Goal: Register for event/course

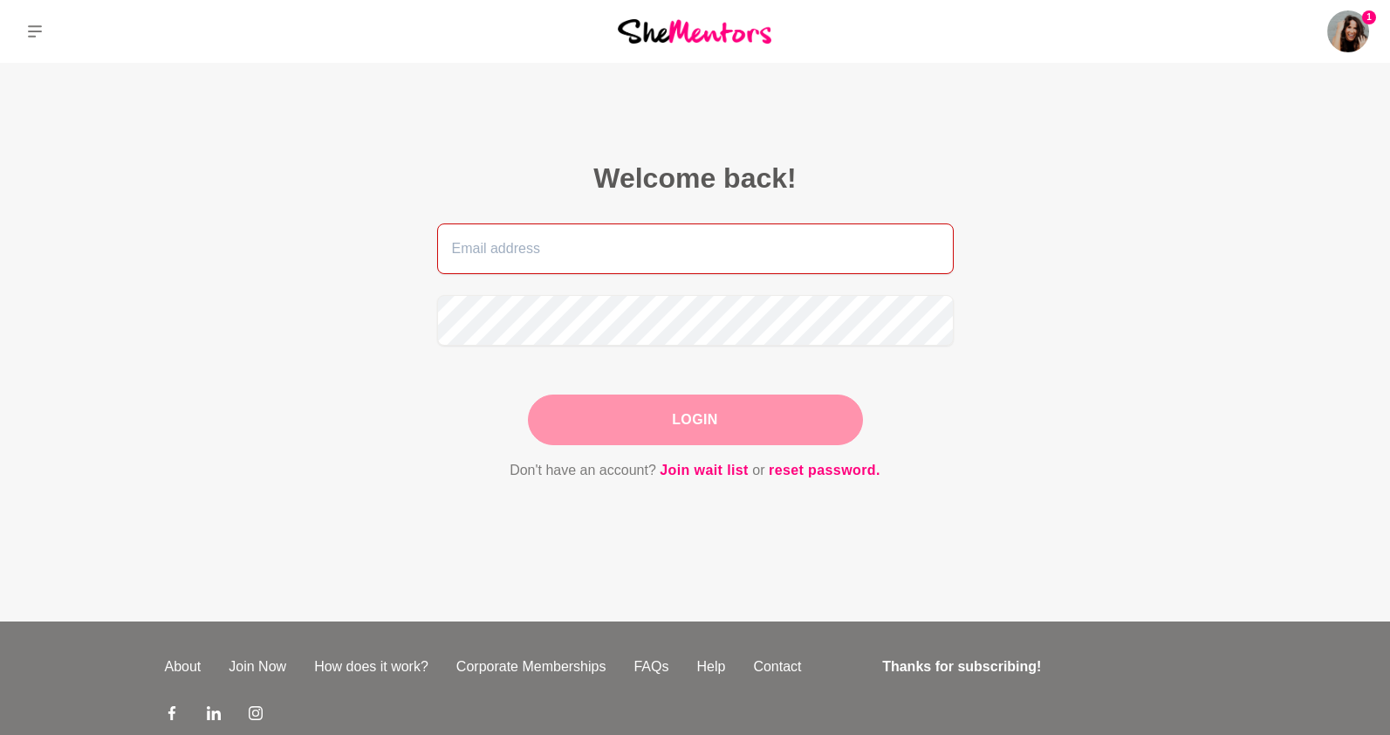
type input "[EMAIL_ADDRESS][PERSON_NAME][DOMAIN_NAME]"
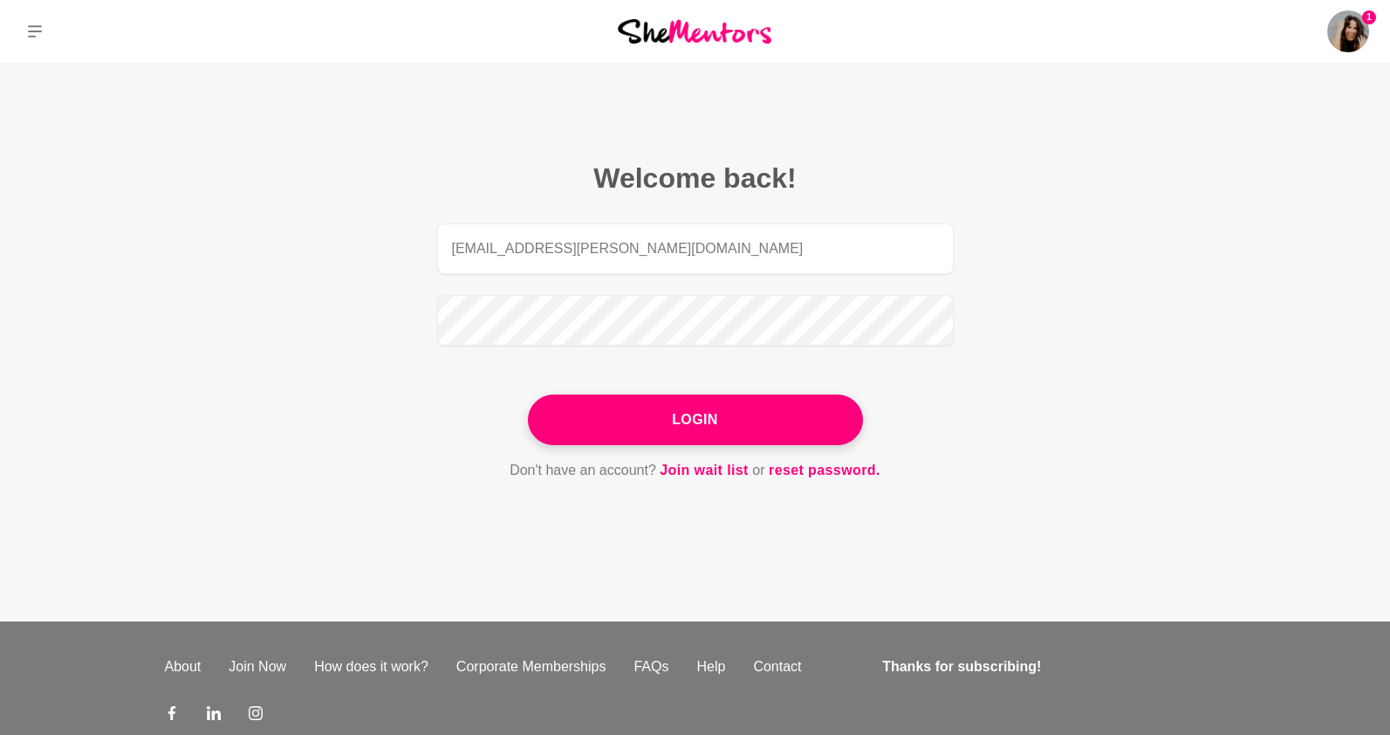
click at [667, 421] on div "Login" at bounding box center [695, 419] width 335 height 51
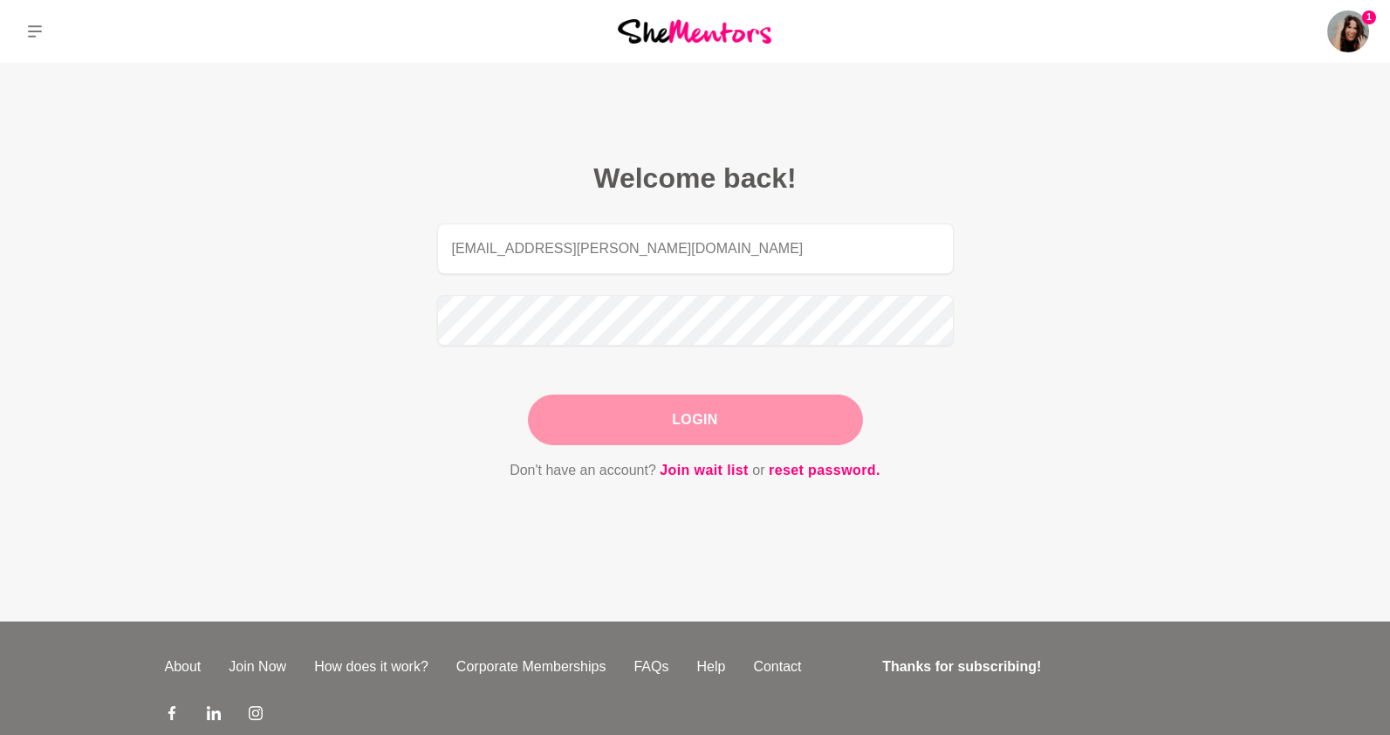
click at [647, 414] on button "Login" at bounding box center [695, 419] width 335 height 51
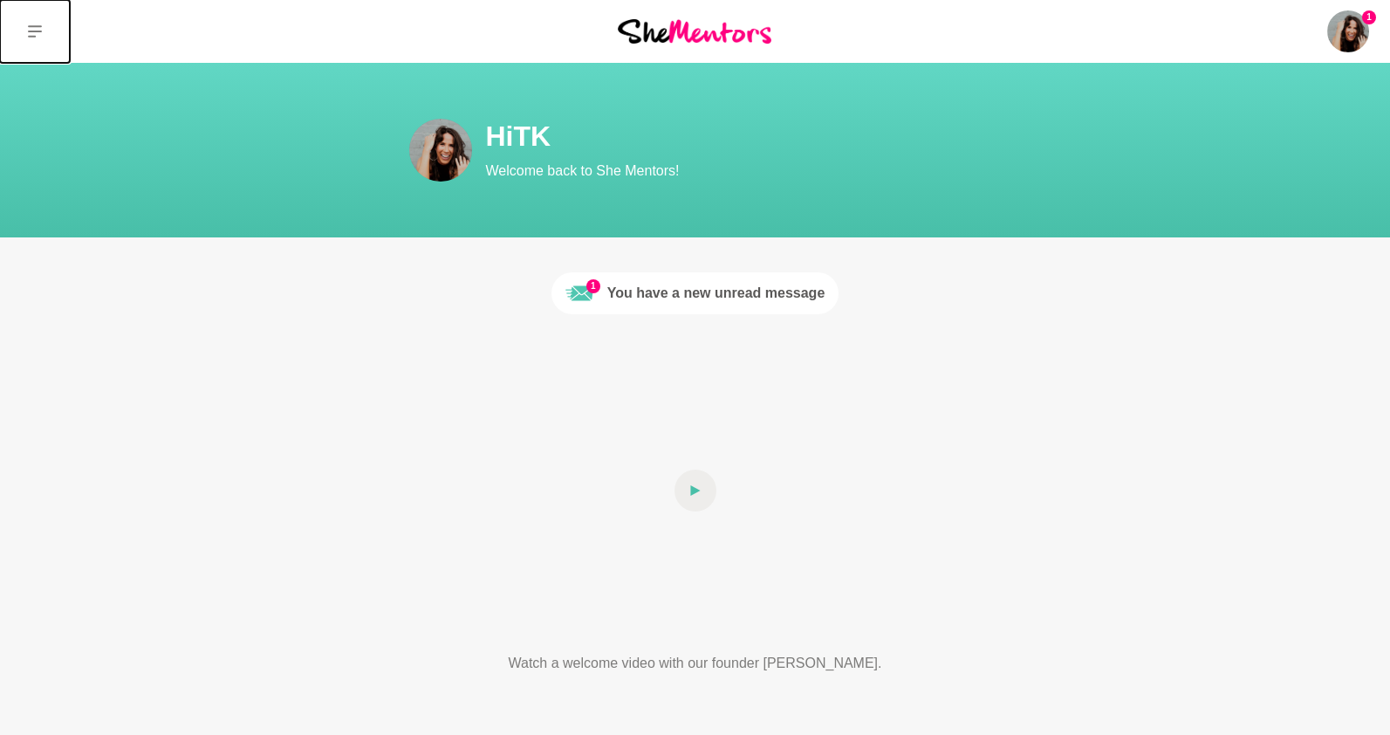
click at [43, 31] on button at bounding box center [35, 31] width 70 height 63
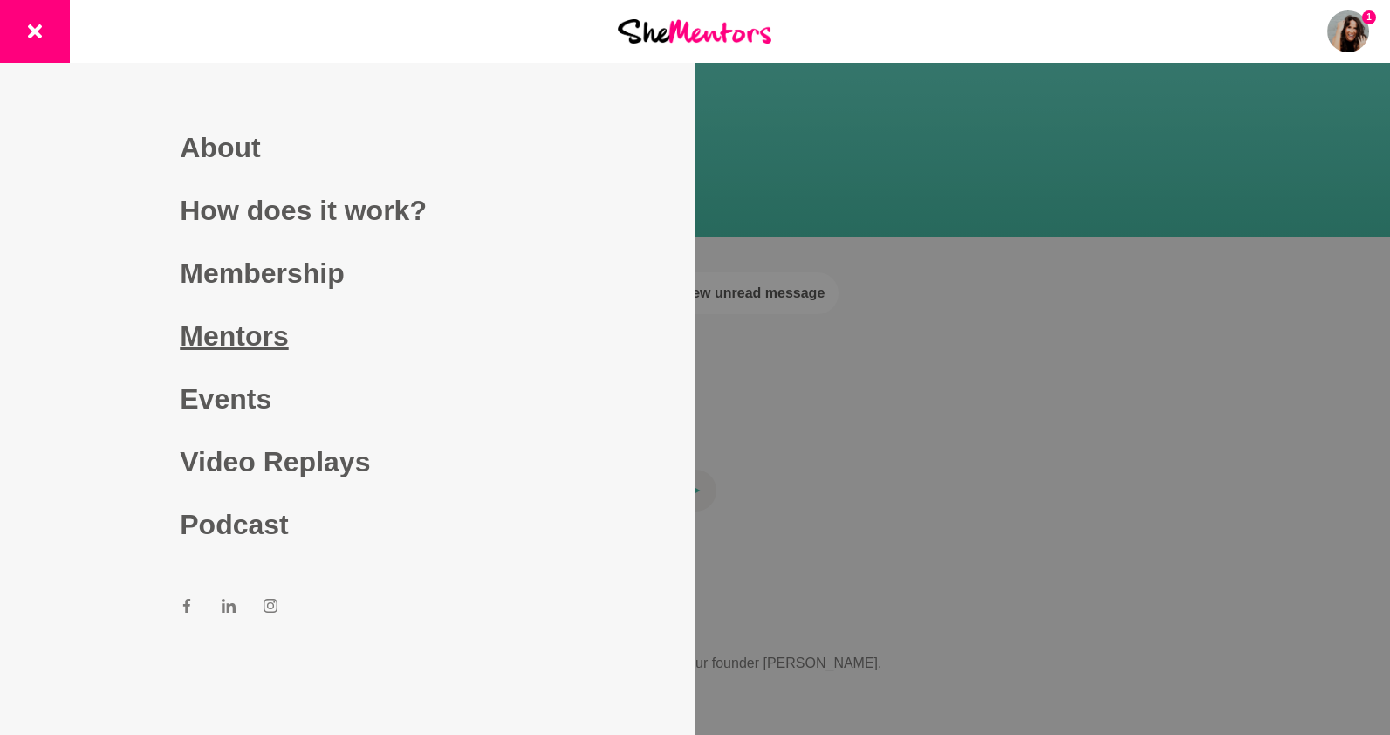
click at [232, 341] on link "Mentors" at bounding box center [347, 335] width 335 height 63
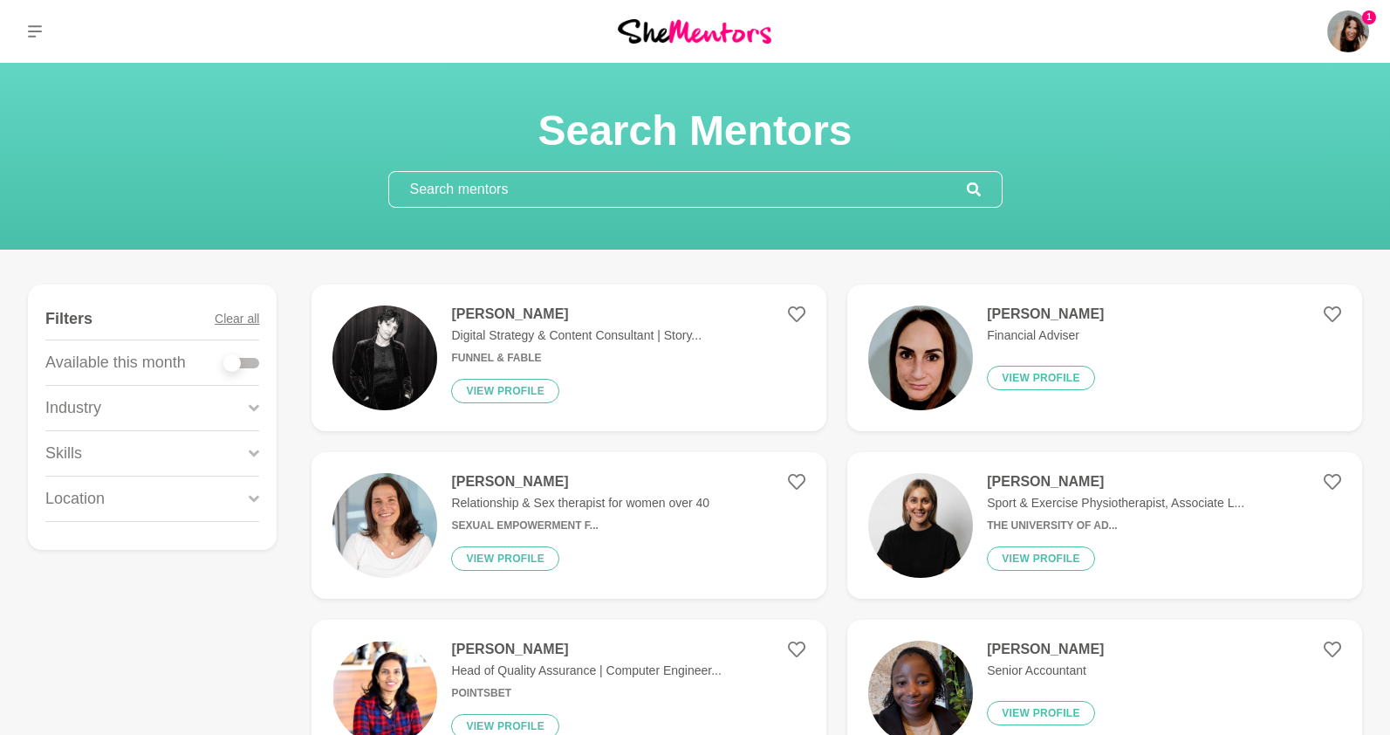
click at [550, 197] on input "text" at bounding box center [678, 189] width 578 height 35
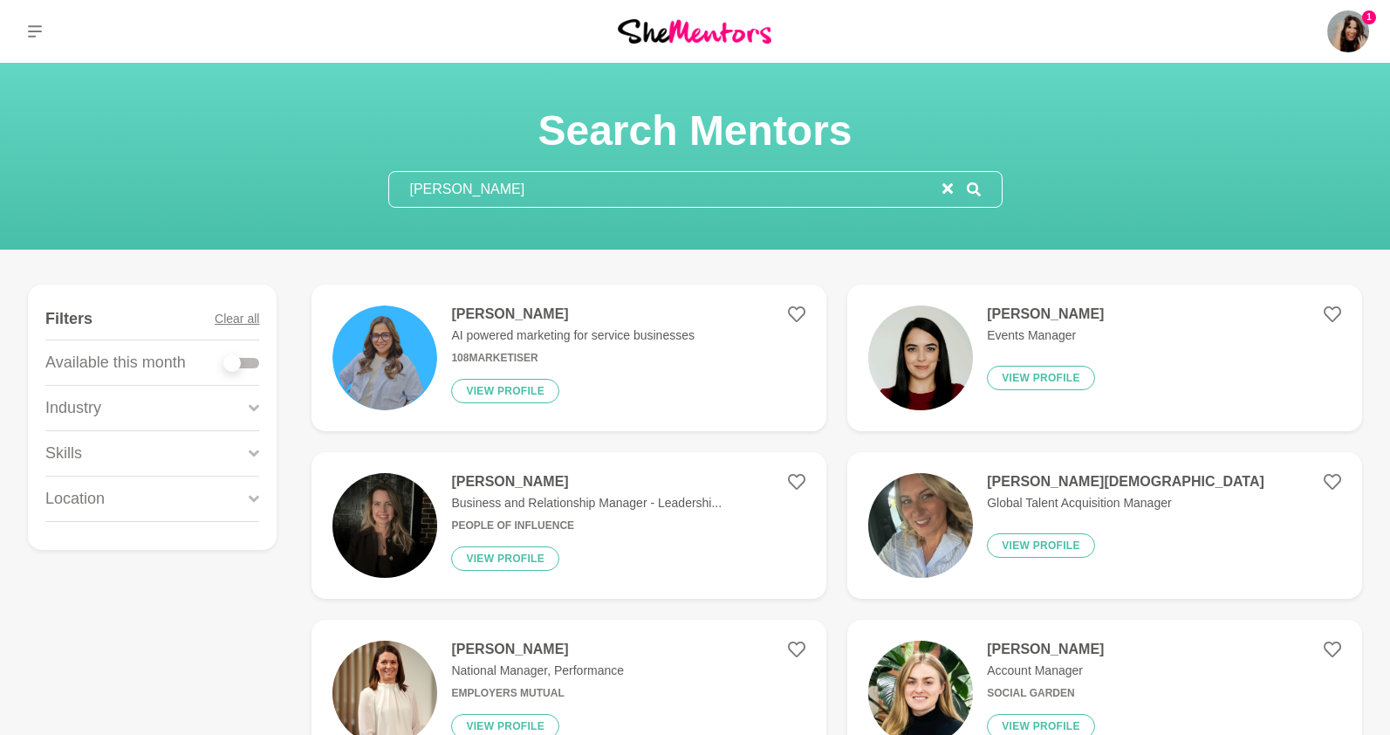
type input "mona"
click at [592, 346] on div "Mona Swarup AI powered marketing for service businesses 108Marketiser View prof…" at bounding box center [565, 357] width 257 height 105
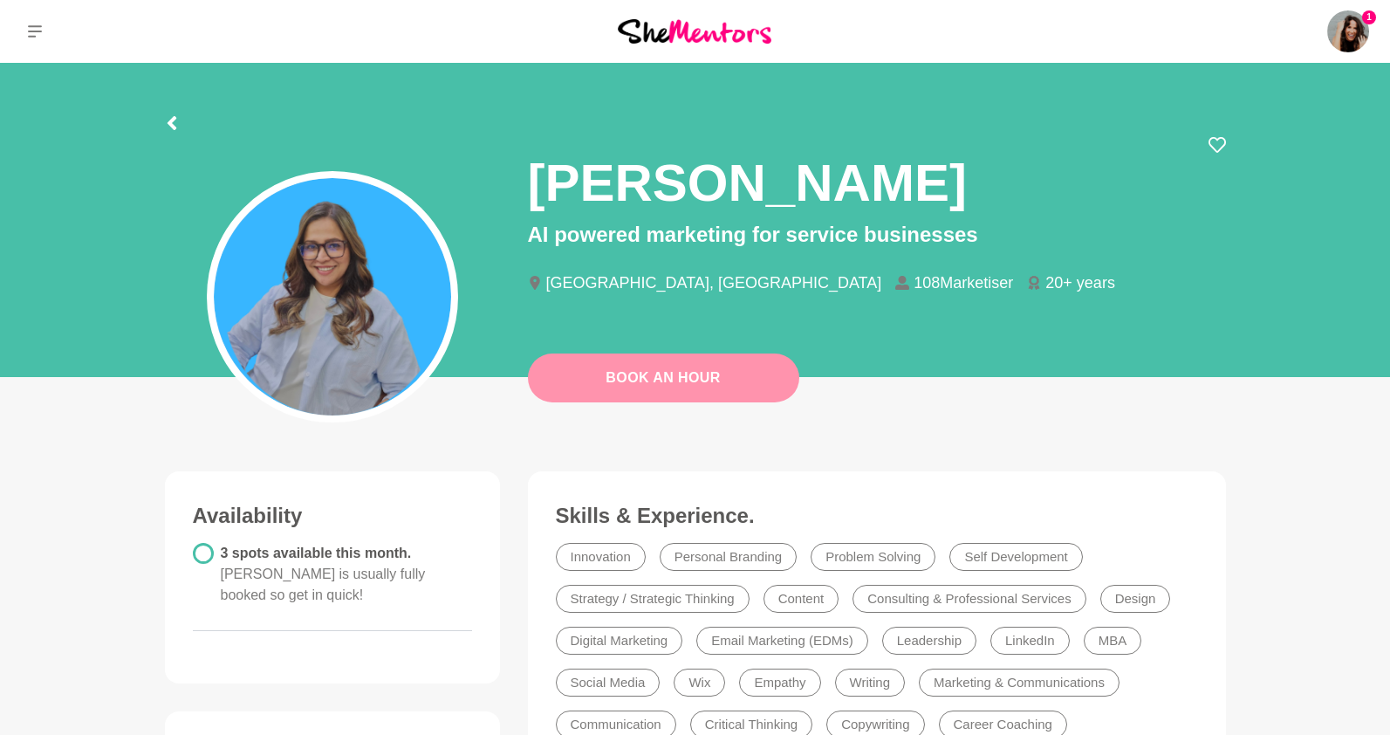
click at [615, 383] on link "Book An Hour" at bounding box center [663, 377] width 271 height 49
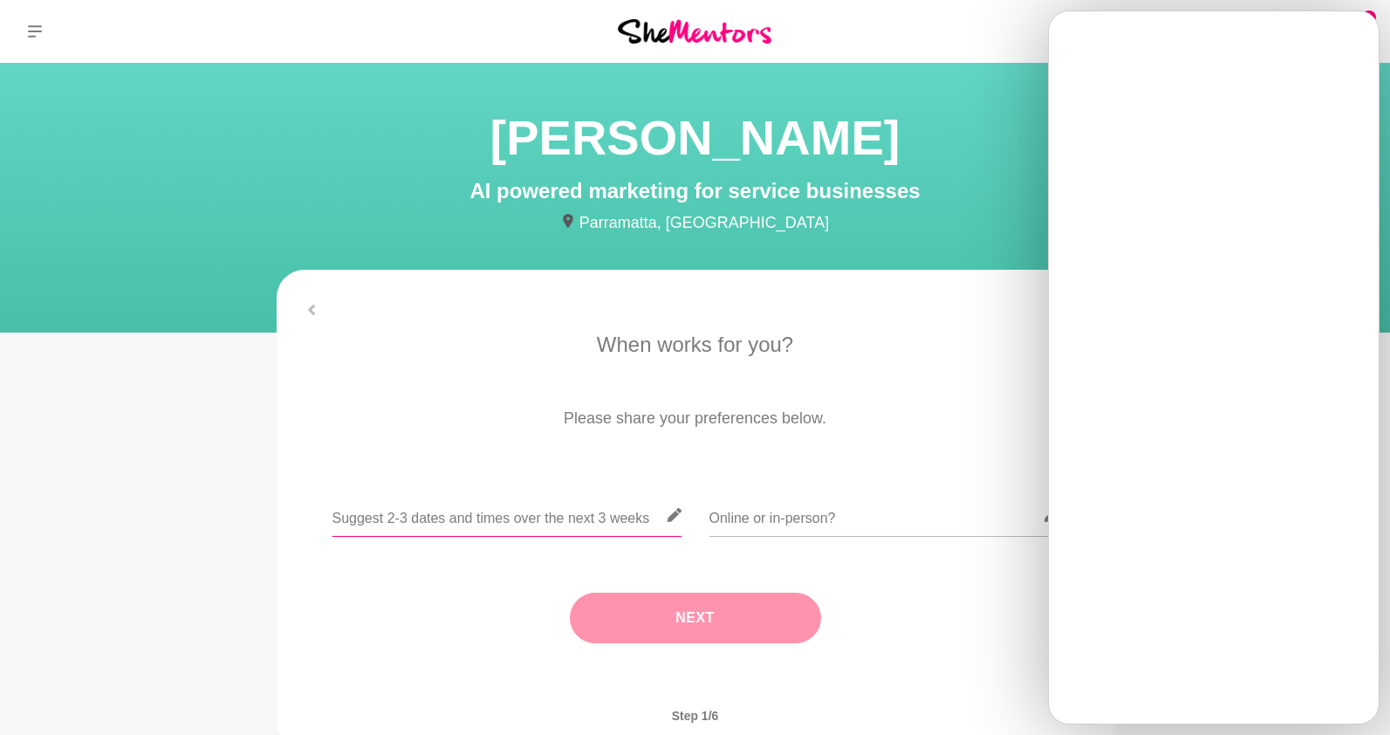
click at [595, 498] on input "text" at bounding box center [506, 515] width 349 height 43
paste input "https://calendly.com/tkbyron/mentee"
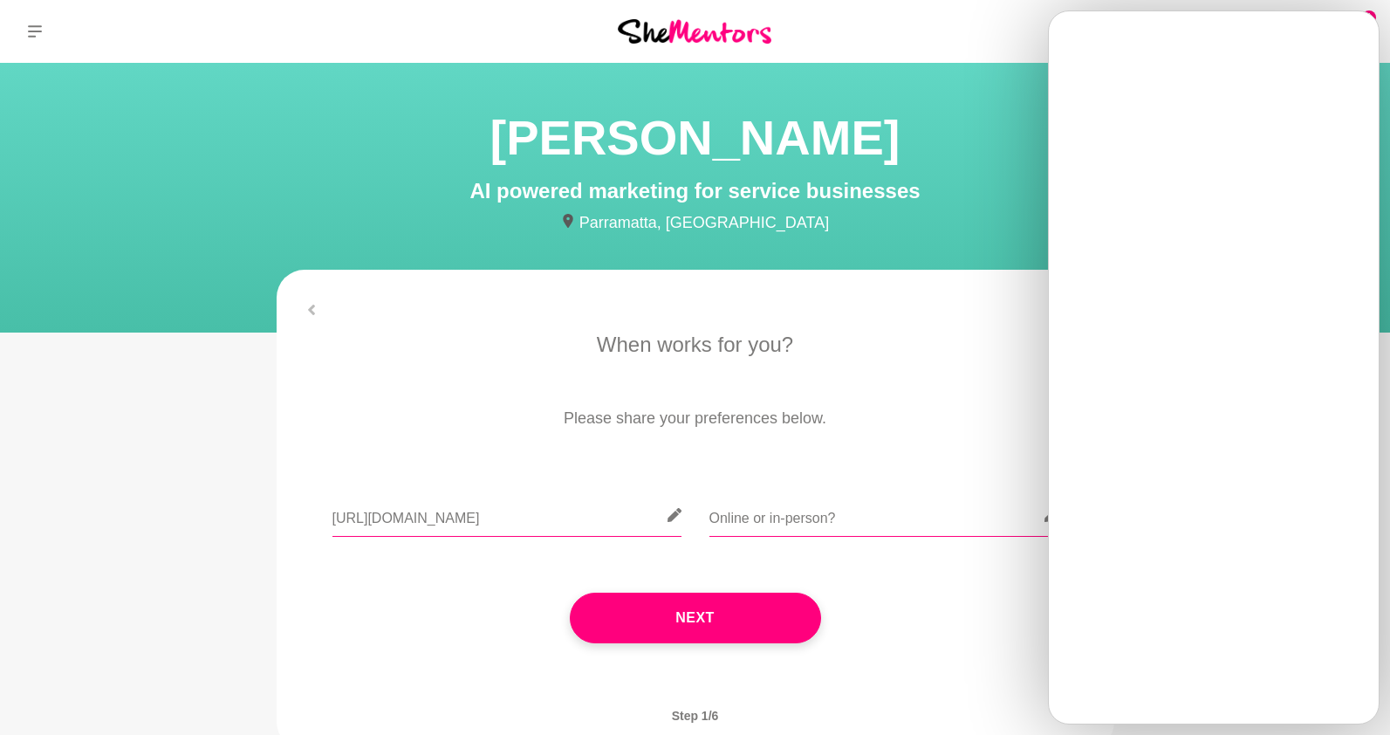
type input "https://calendly.com/tkbyron/mentee"
click at [810, 513] on input "text" at bounding box center [883, 515] width 349 height 43
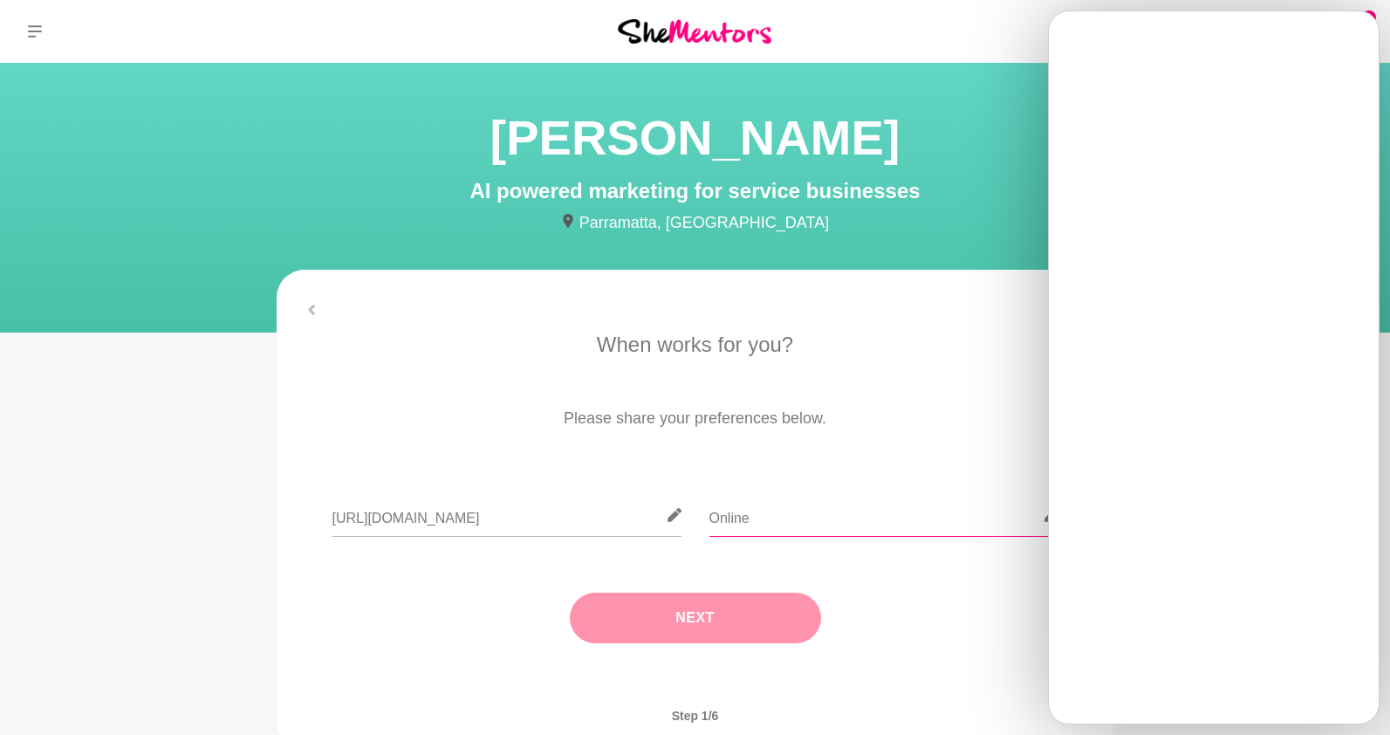
type input "Online"
click at [736, 610] on button "Next" at bounding box center [695, 617] width 251 height 51
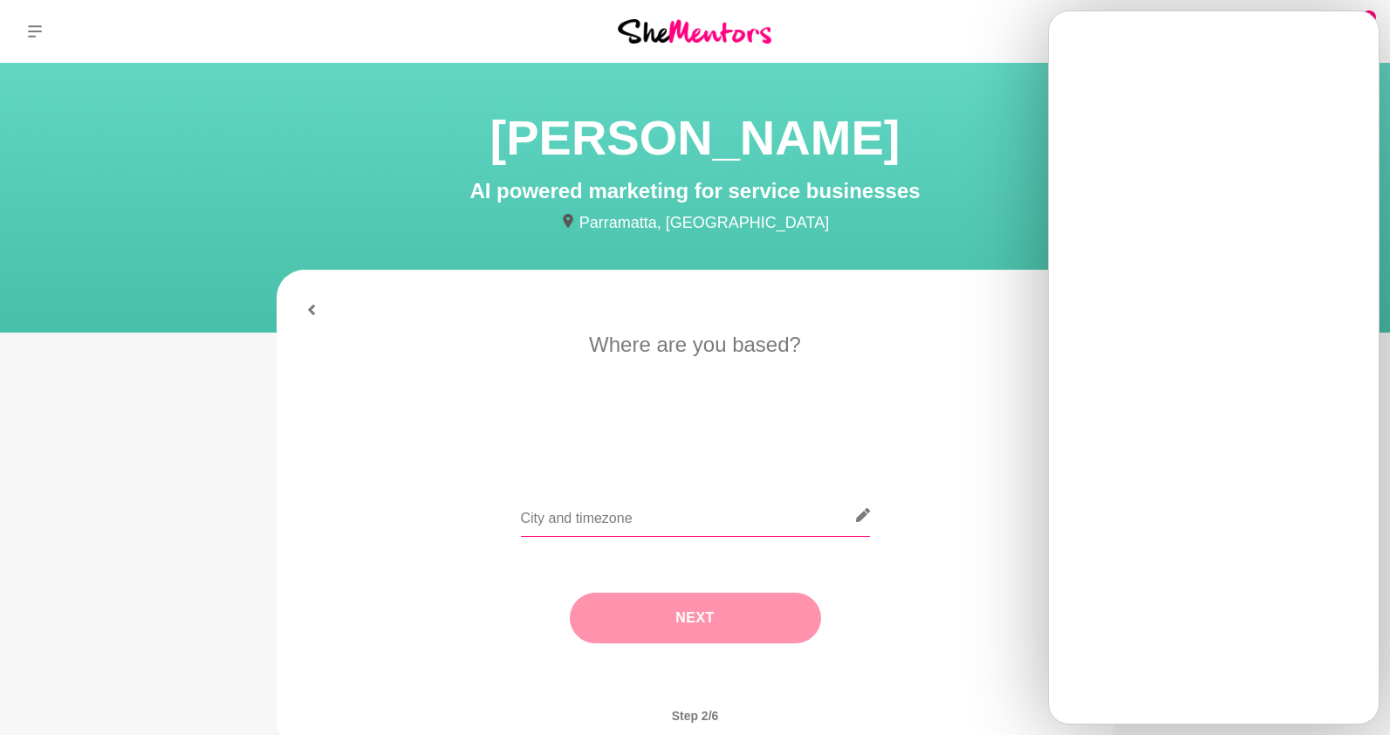
click at [740, 527] on input "text" at bounding box center [695, 515] width 349 height 43
type input "Brisbane, AEST"
click at [755, 610] on button "Next" at bounding box center [695, 617] width 251 height 51
click at [651, 530] on input "text" at bounding box center [695, 515] width 349 height 43
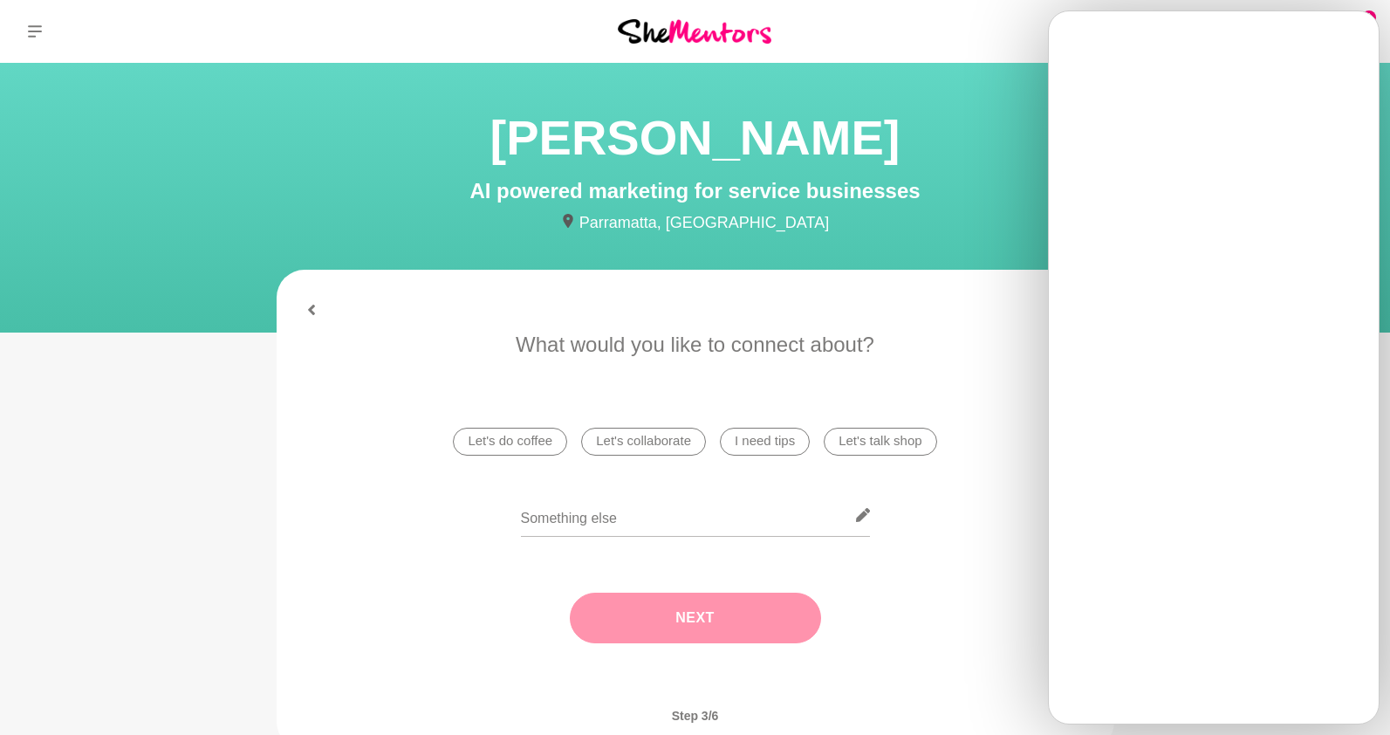
click at [888, 447] on li "Let's talk shop" at bounding box center [880, 442] width 113 height 28
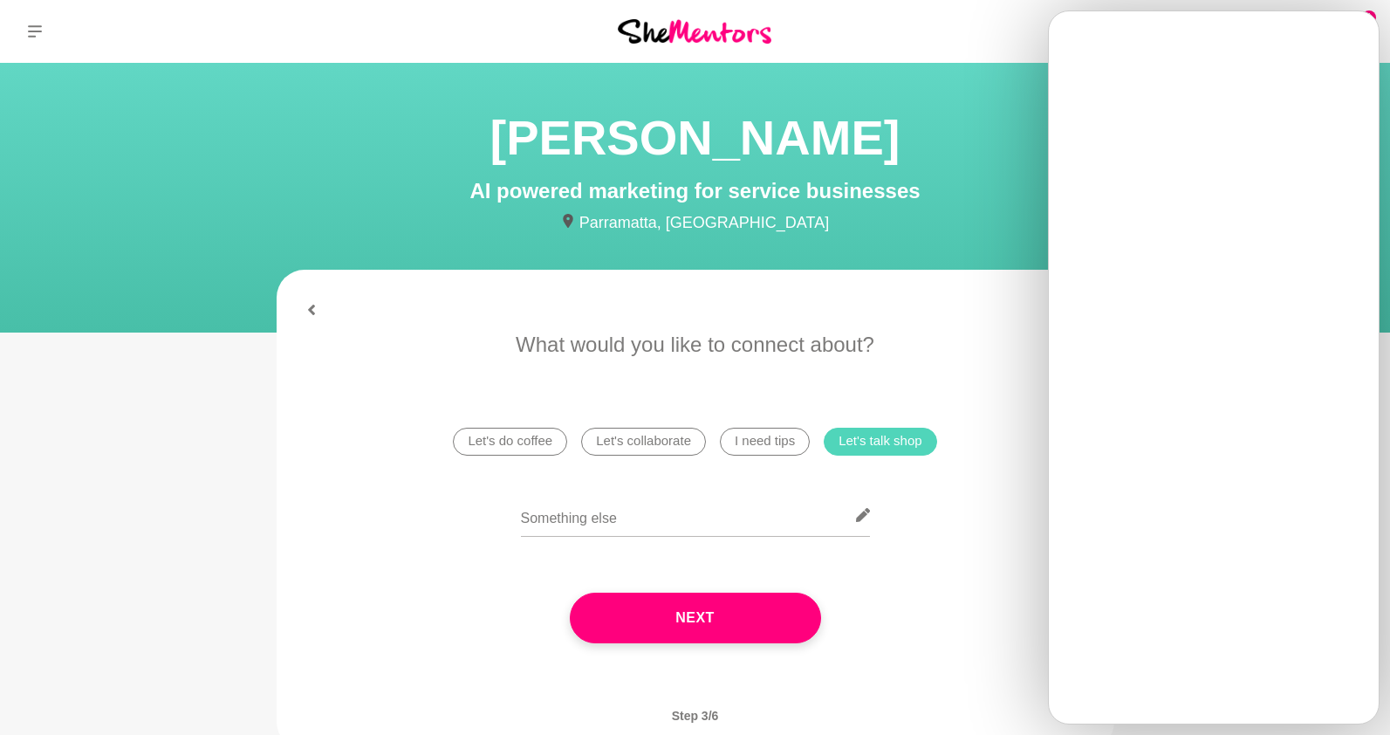
click at [754, 437] on li "I need tips" at bounding box center [765, 442] width 90 height 28
click at [732, 626] on button "Next" at bounding box center [695, 617] width 251 height 51
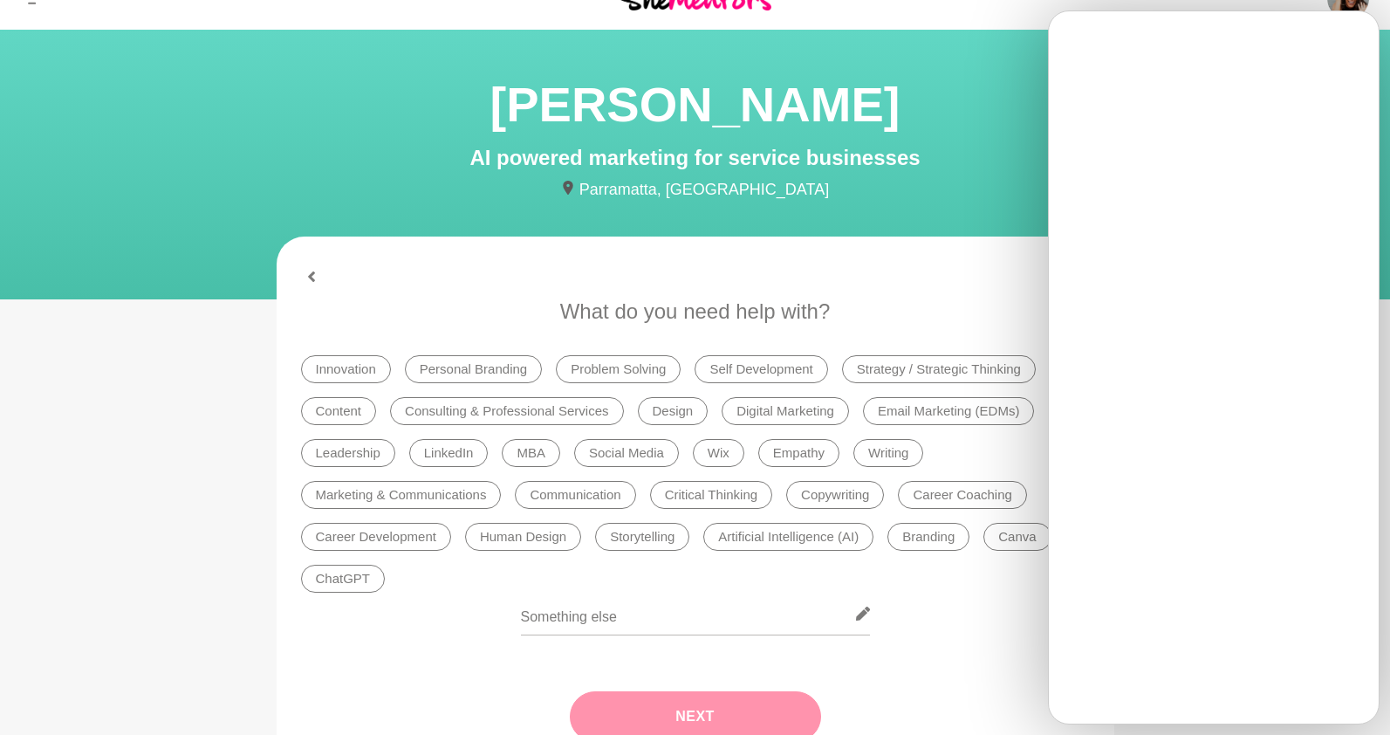
scroll to position [86, 0]
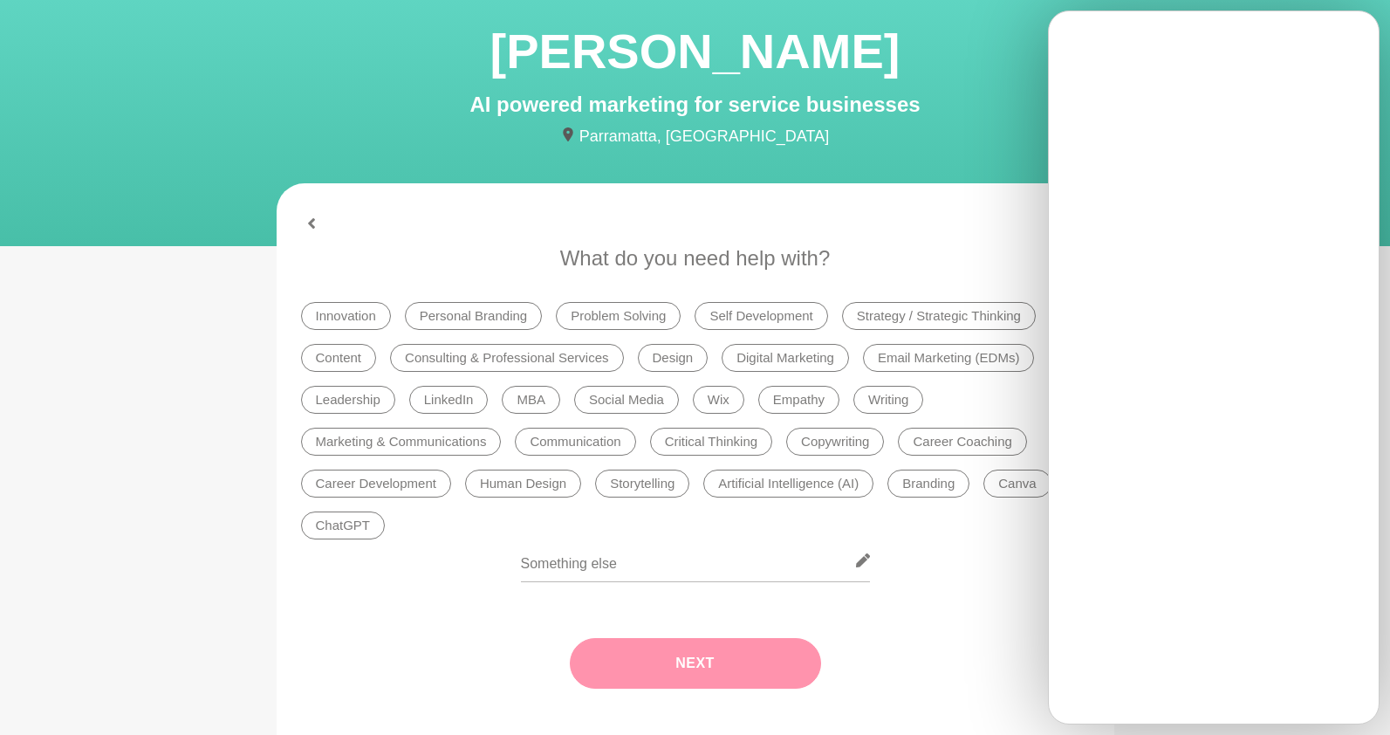
click at [783, 356] on li "Digital Marketing" at bounding box center [785, 358] width 127 height 28
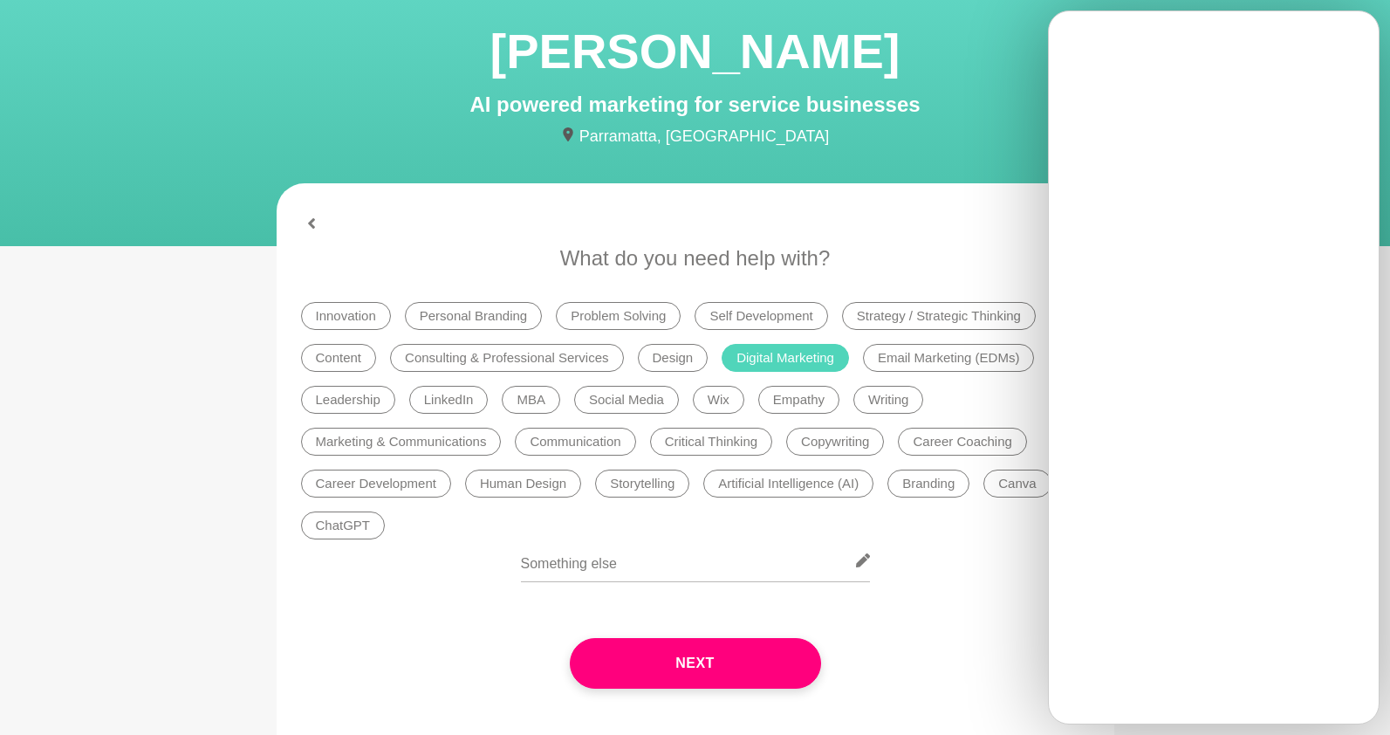
click at [820, 484] on li "Artificial Intelligence (AI)" at bounding box center [788, 483] width 170 height 28
click at [735, 578] on input "text" at bounding box center [695, 560] width 349 height 43
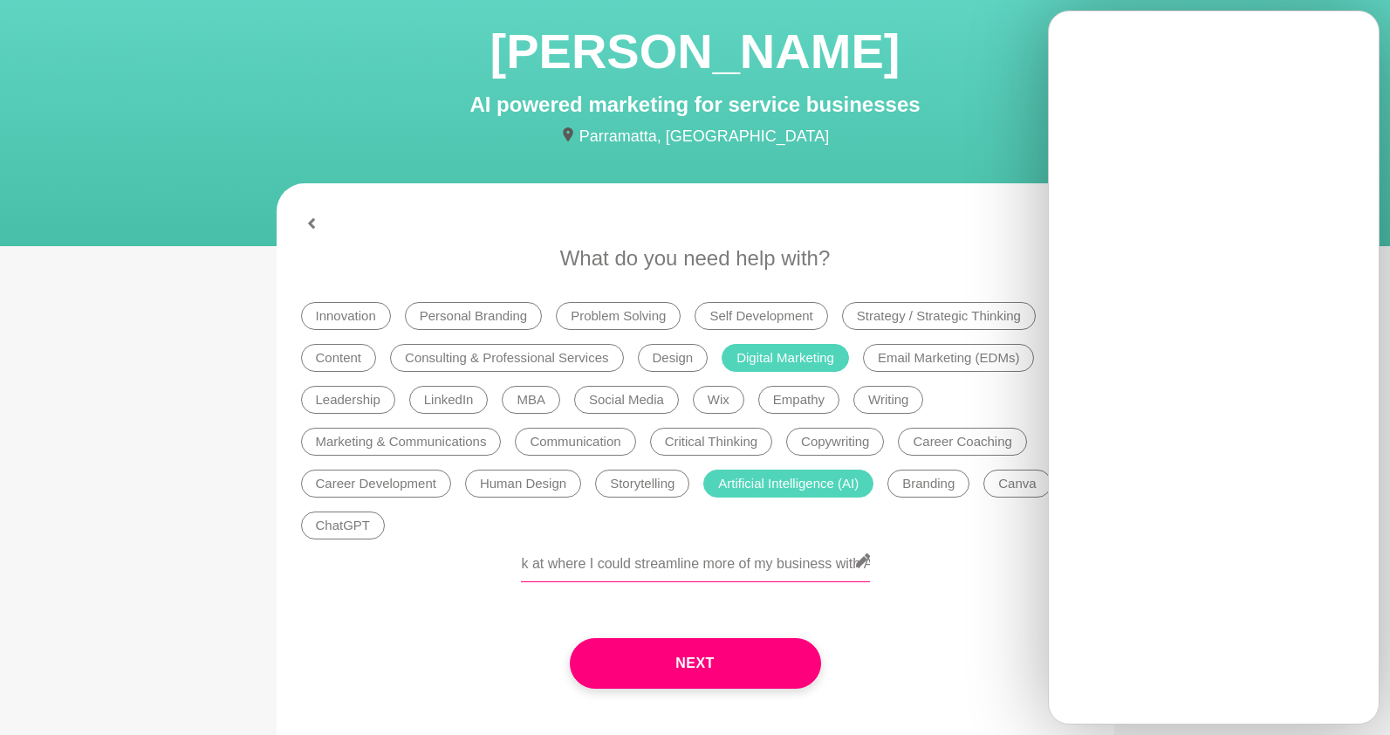
scroll to position [0, 121]
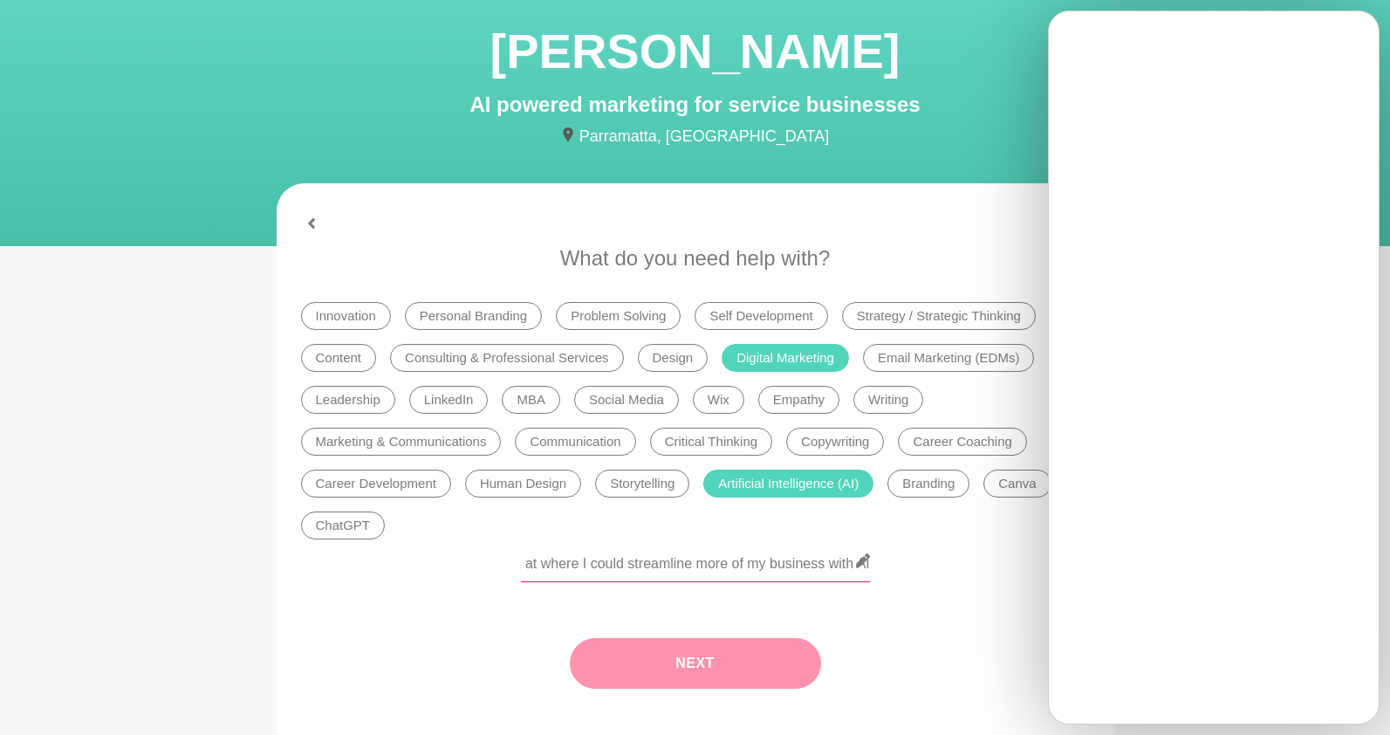
type input "I'm wanting to look at where I could streamline more of my business with AI"
click at [718, 660] on button "Next" at bounding box center [695, 663] width 251 height 51
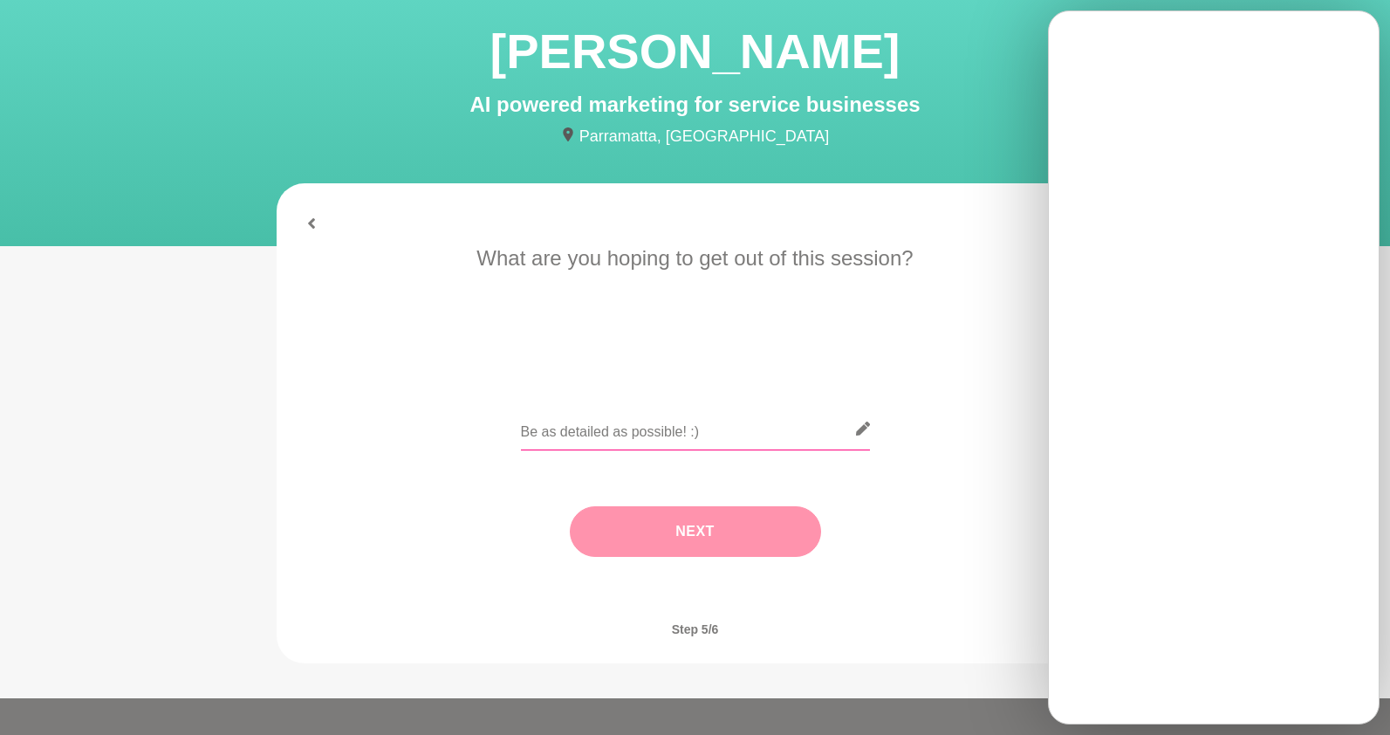
click at [680, 440] on input "text" at bounding box center [695, 428] width 349 height 43
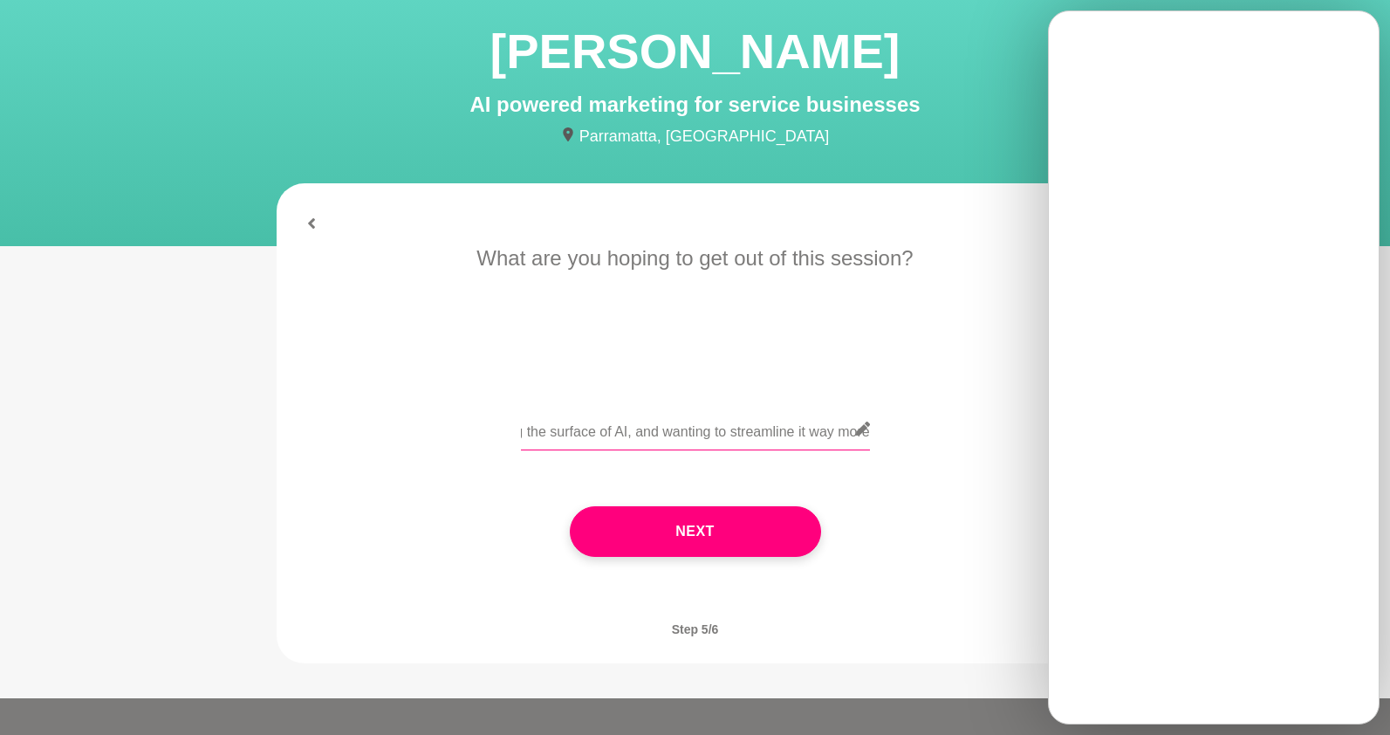
scroll to position [0, 167]
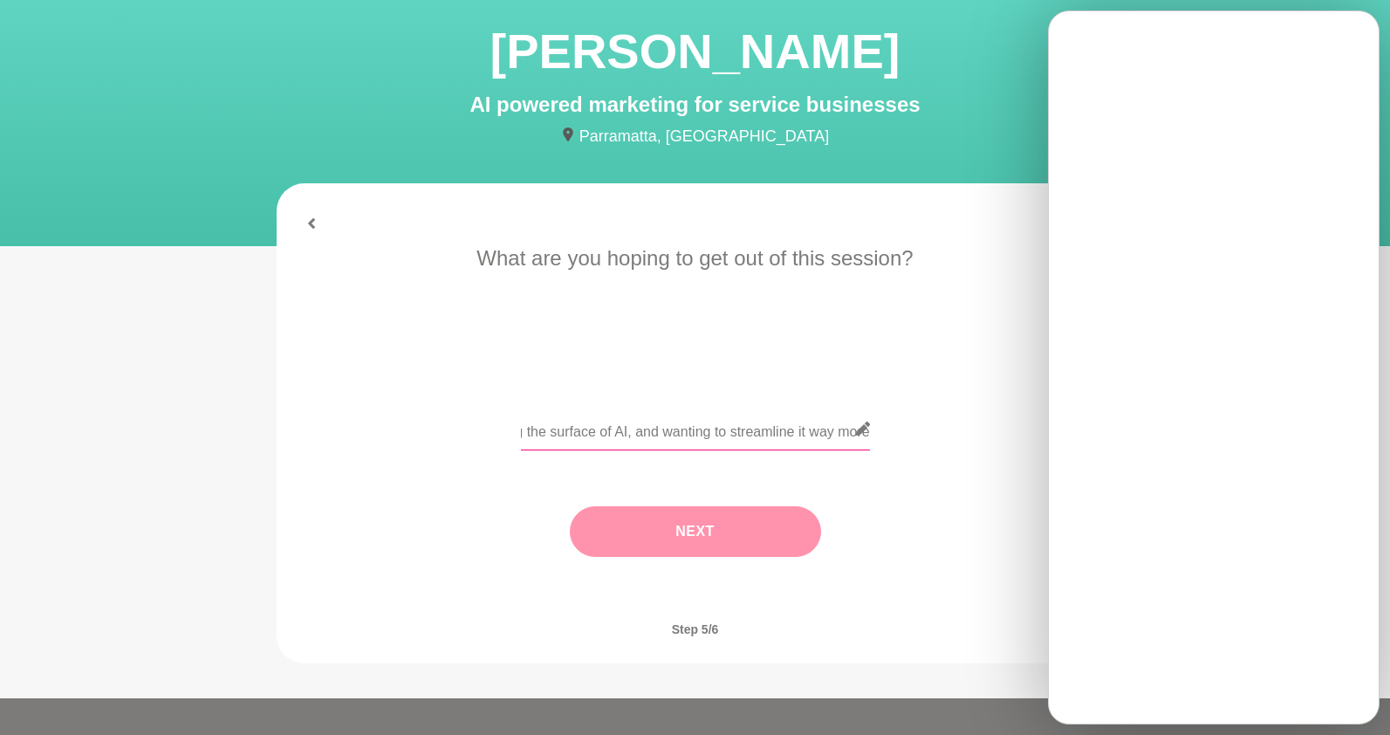
type input "I know I'm only scratching the surface of AI, and wanting to streamline it way …"
click at [642, 546] on button "Next" at bounding box center [695, 531] width 251 height 51
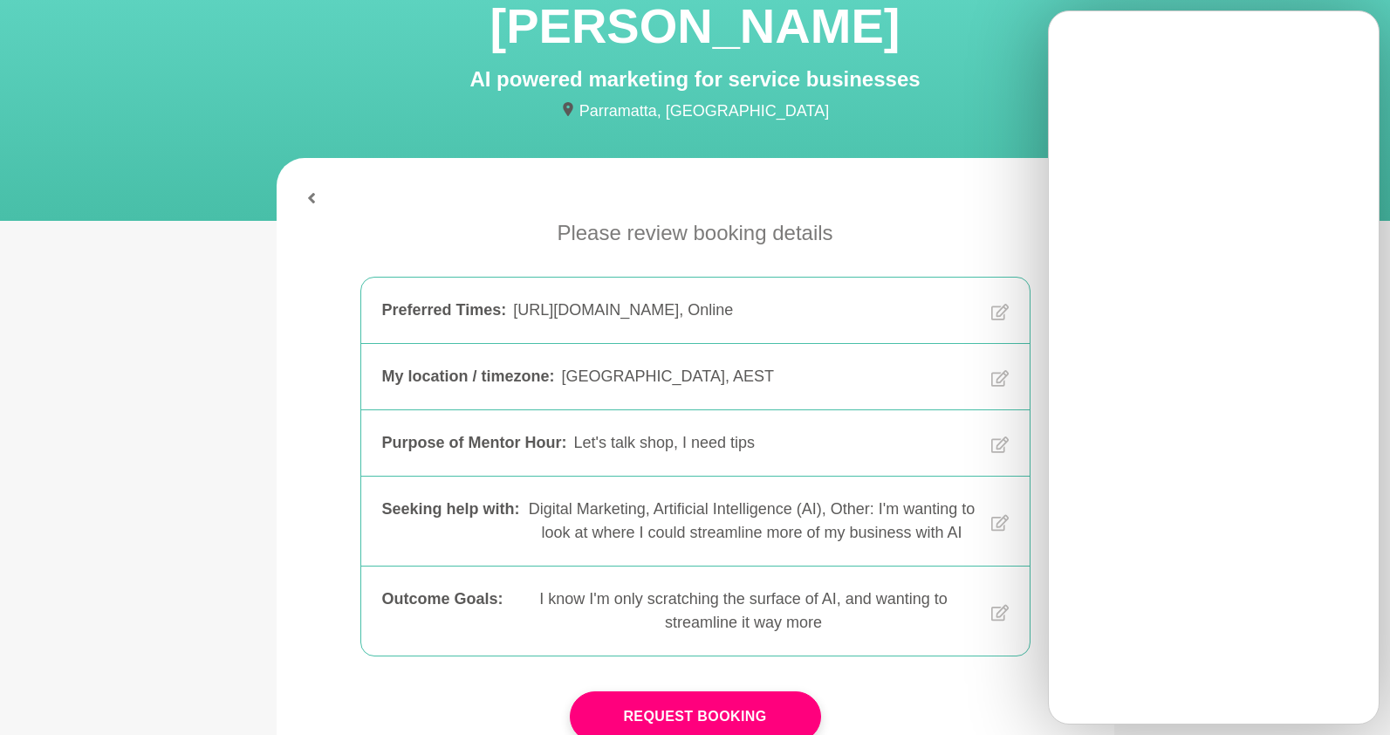
scroll to position [113, 0]
click at [670, 707] on button "Request Booking" at bounding box center [695, 715] width 251 height 51
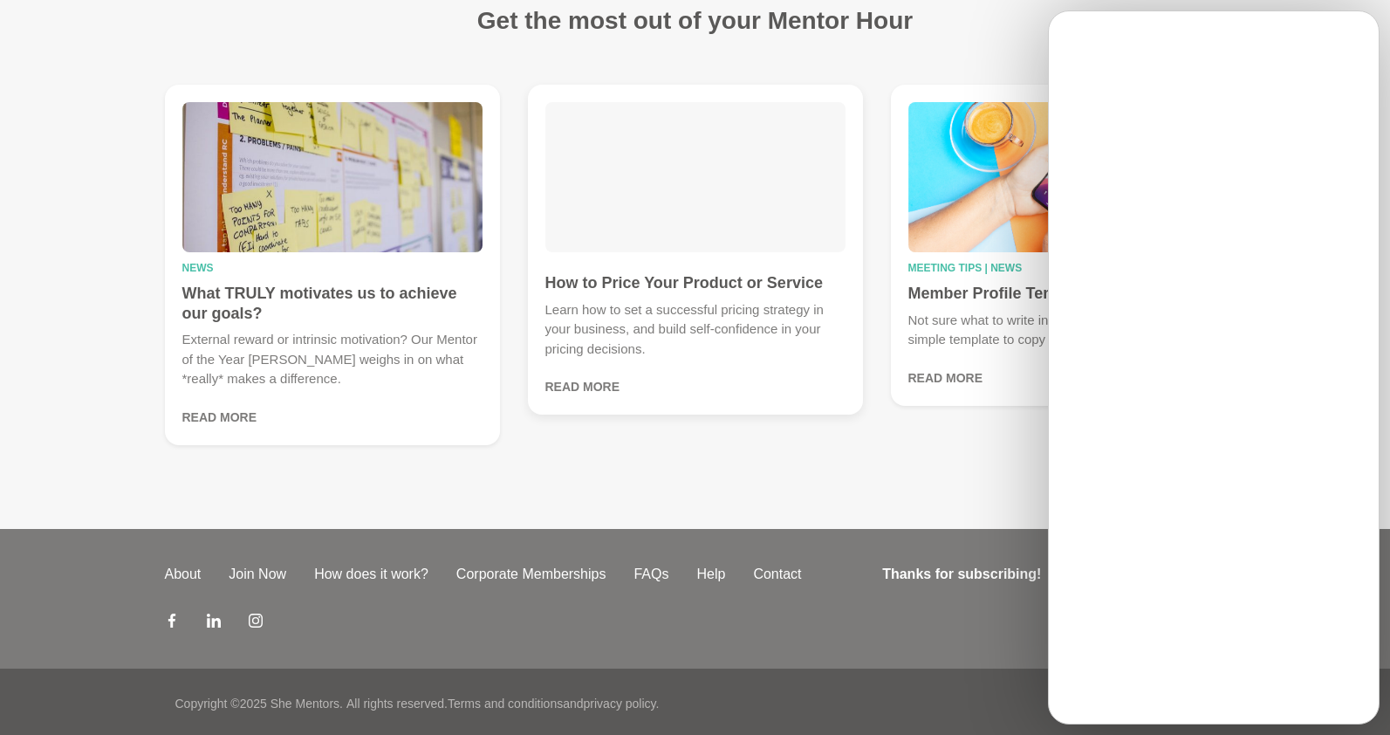
scroll to position [522, 0]
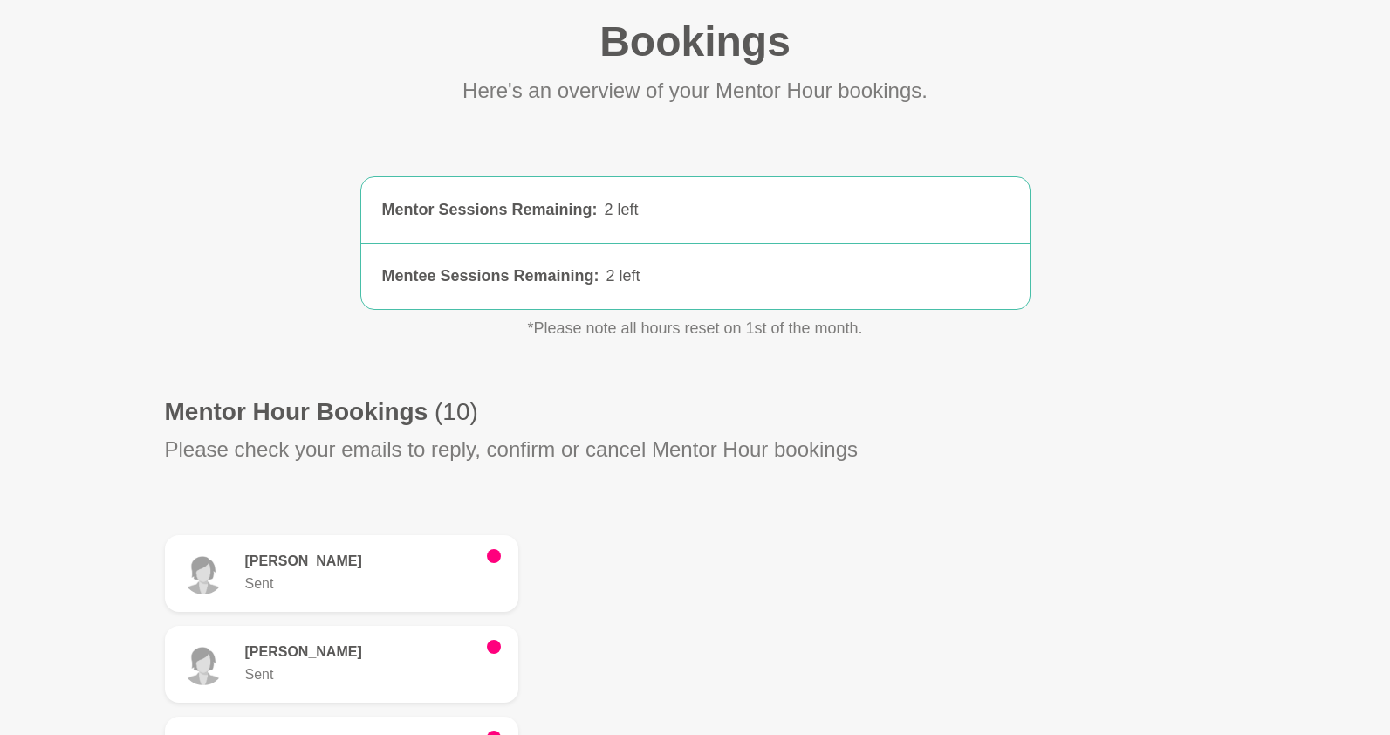
scroll to position [515, 0]
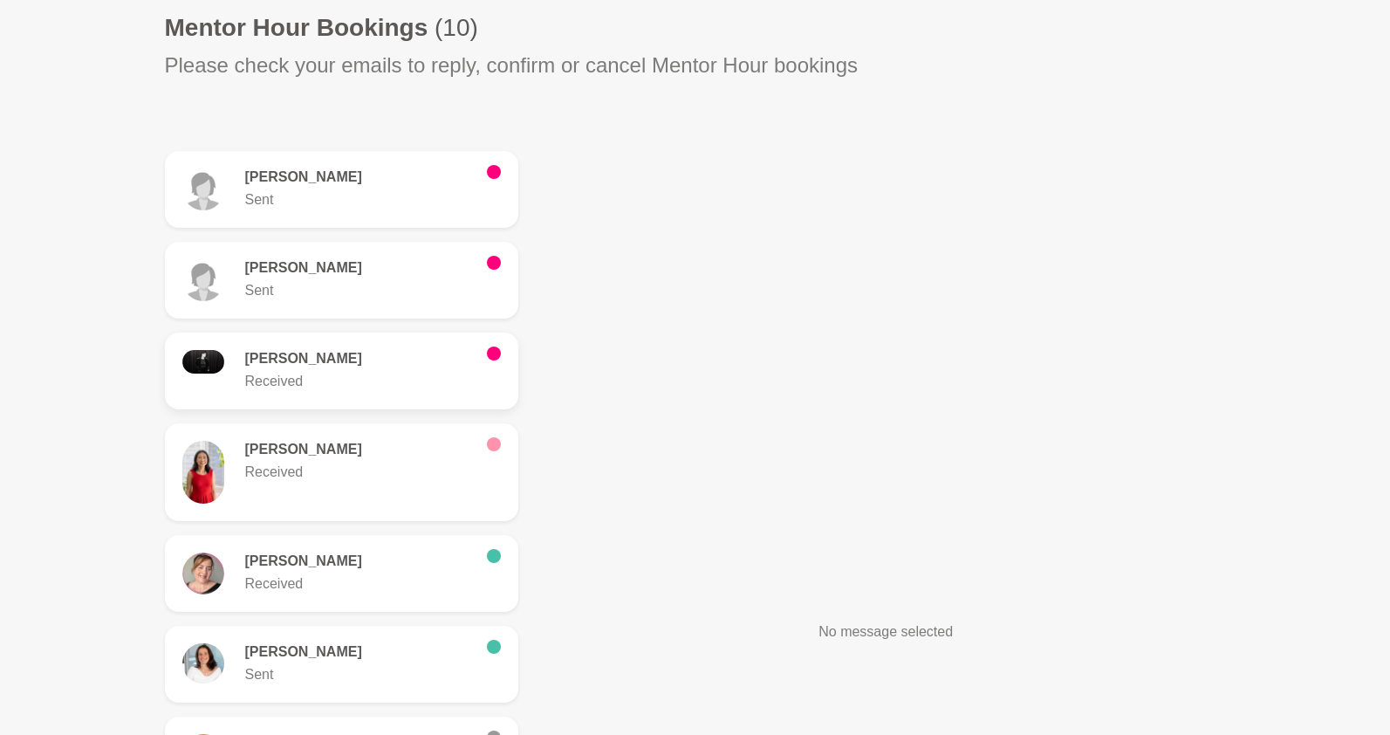
click at [367, 372] on p "Received" at bounding box center [359, 381] width 228 height 21
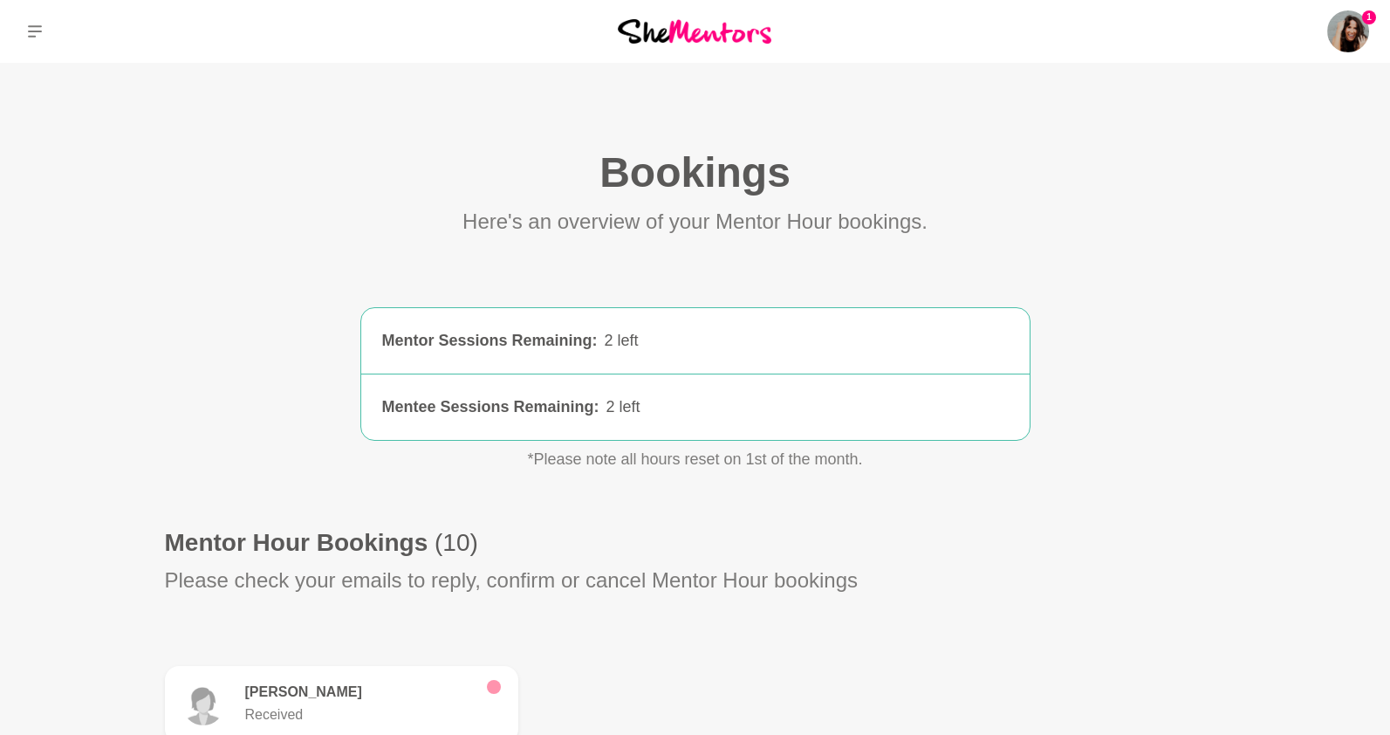
click at [1324, 17] on div "1 Dashboard Profile Saved Items Messages Bookings Reviews (22) Membership Logou…" at bounding box center [1158, 31] width 463 height 63
click at [1341, 34] on img at bounding box center [1348, 31] width 42 height 42
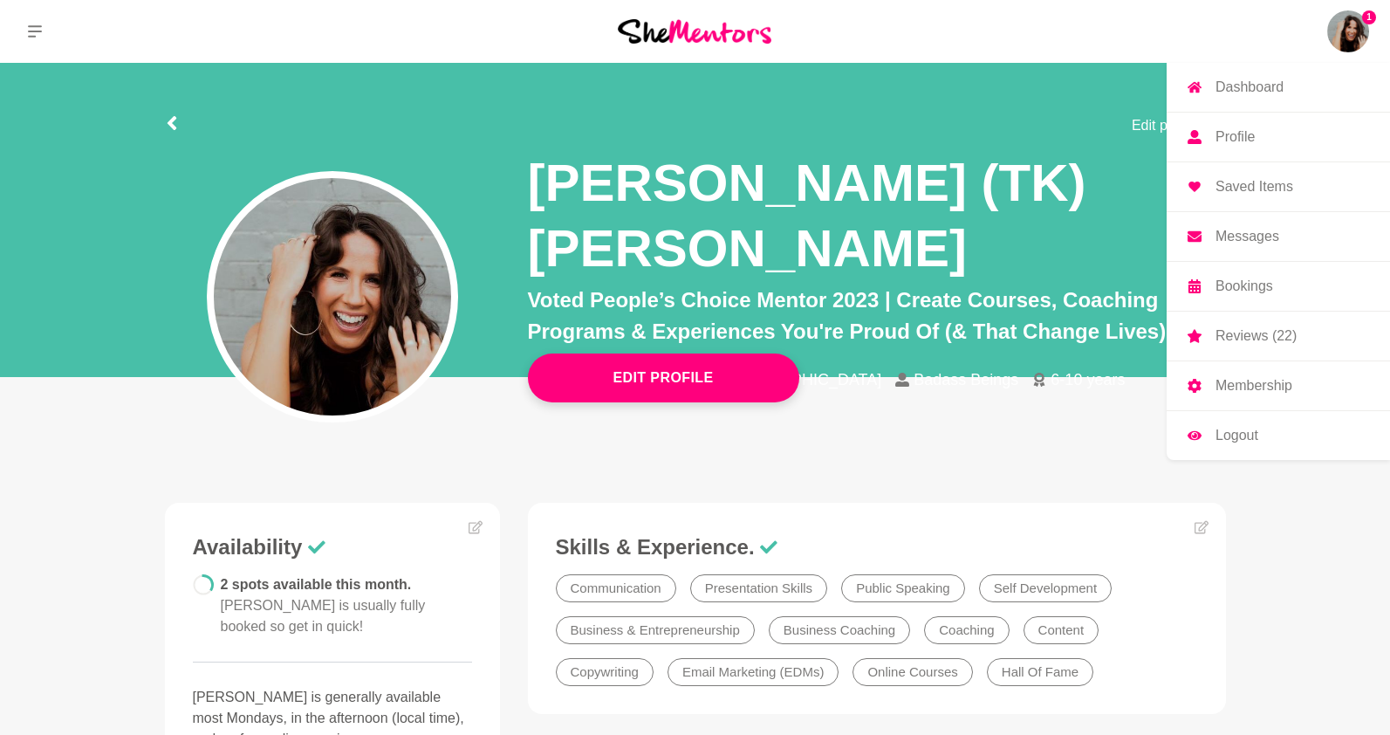
click at [1244, 223] on link "Messages" at bounding box center [1277, 236] width 223 height 49
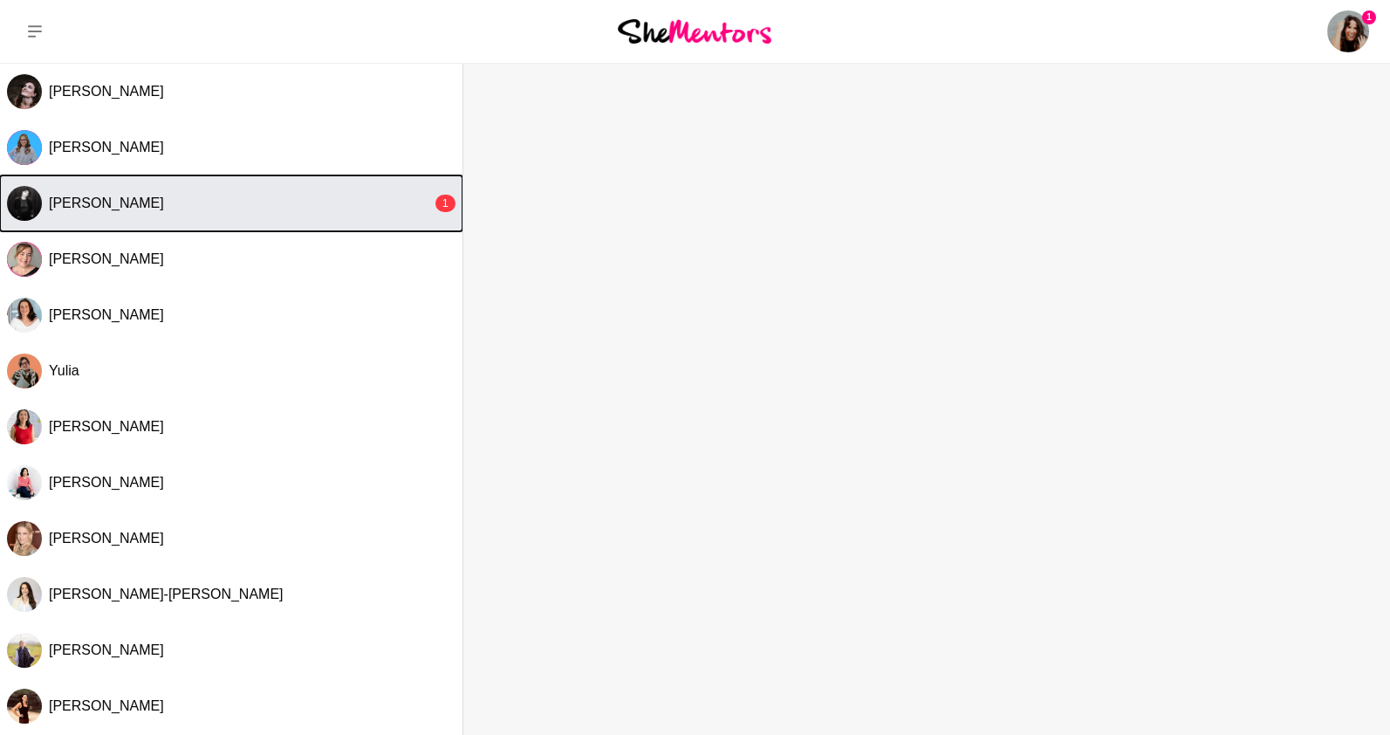
click at [250, 200] on div "[PERSON_NAME]" at bounding box center [240, 203] width 383 height 17
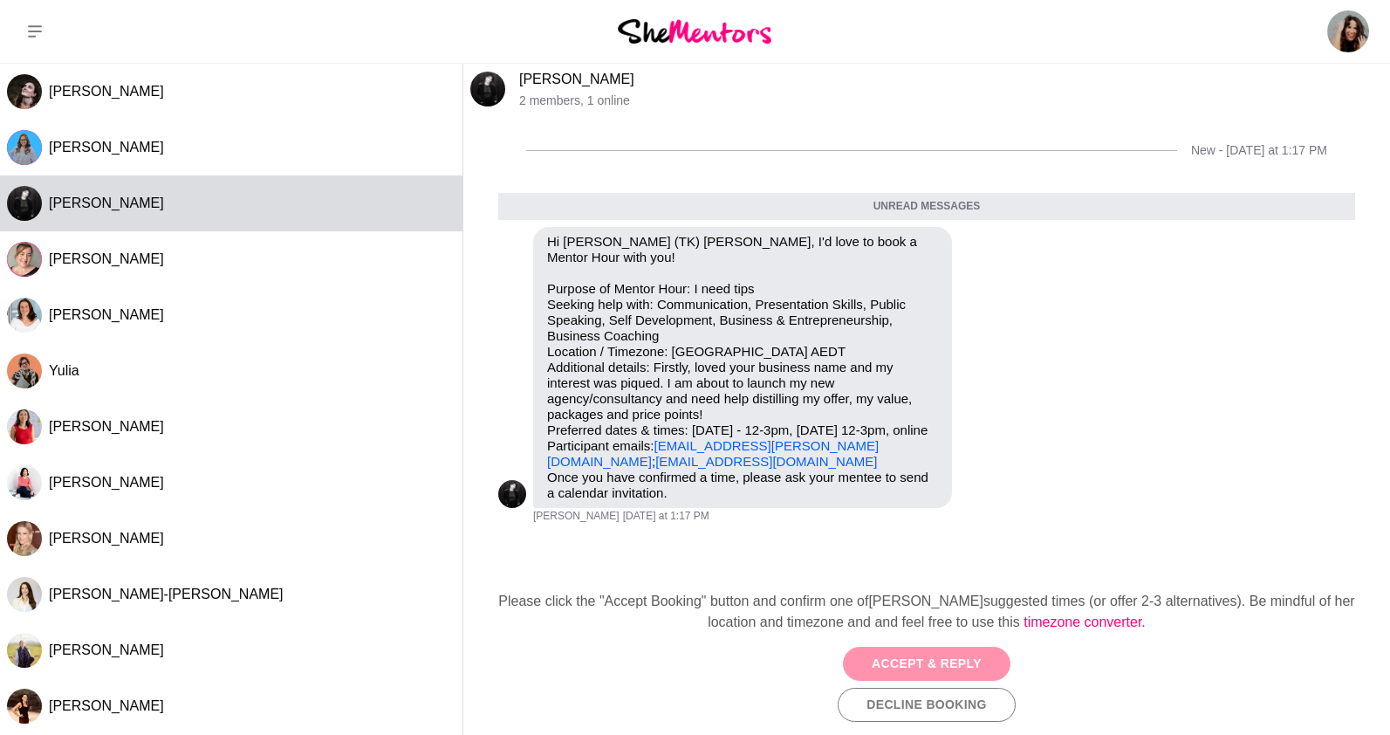
click at [941, 667] on button "Accept & Reply" at bounding box center [927, 663] width 168 height 34
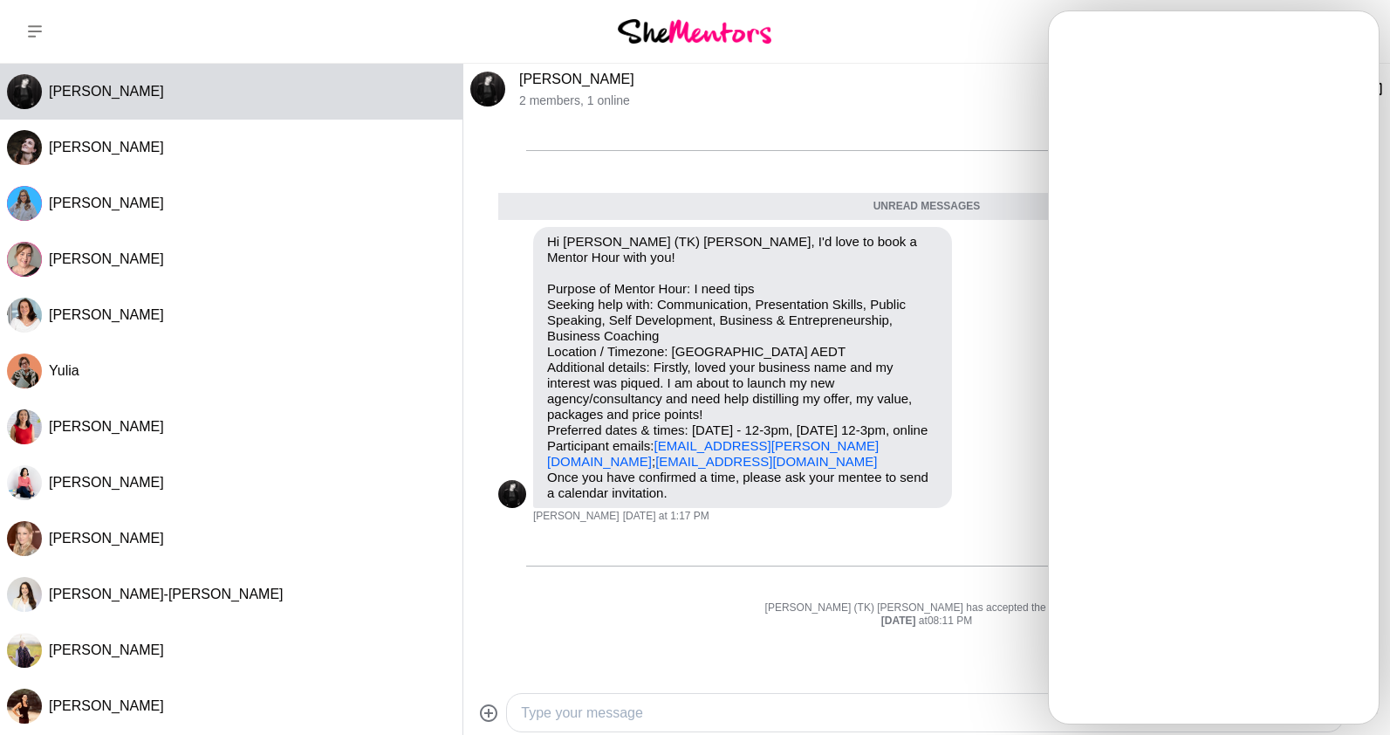
click at [745, 696] on div at bounding box center [925, 713] width 836 height 38
click at [642, 724] on div at bounding box center [925, 713] width 836 height 38
click at [638, 721] on textarea "Type your message" at bounding box center [910, 712] width 778 height 21
click at [557, 715] on textarea "Type your message" at bounding box center [910, 712] width 778 height 21
type textarea "Hi Lior!"
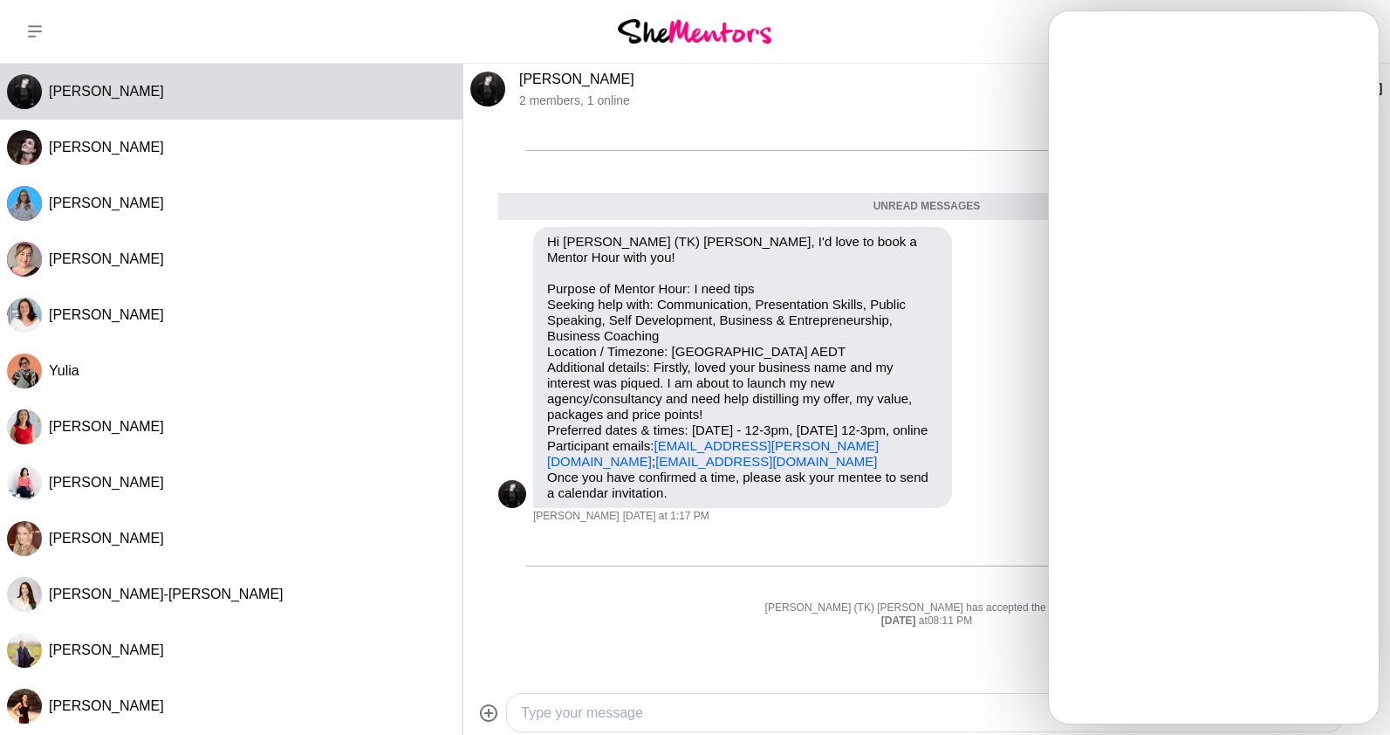
scroll to position [17, 0]
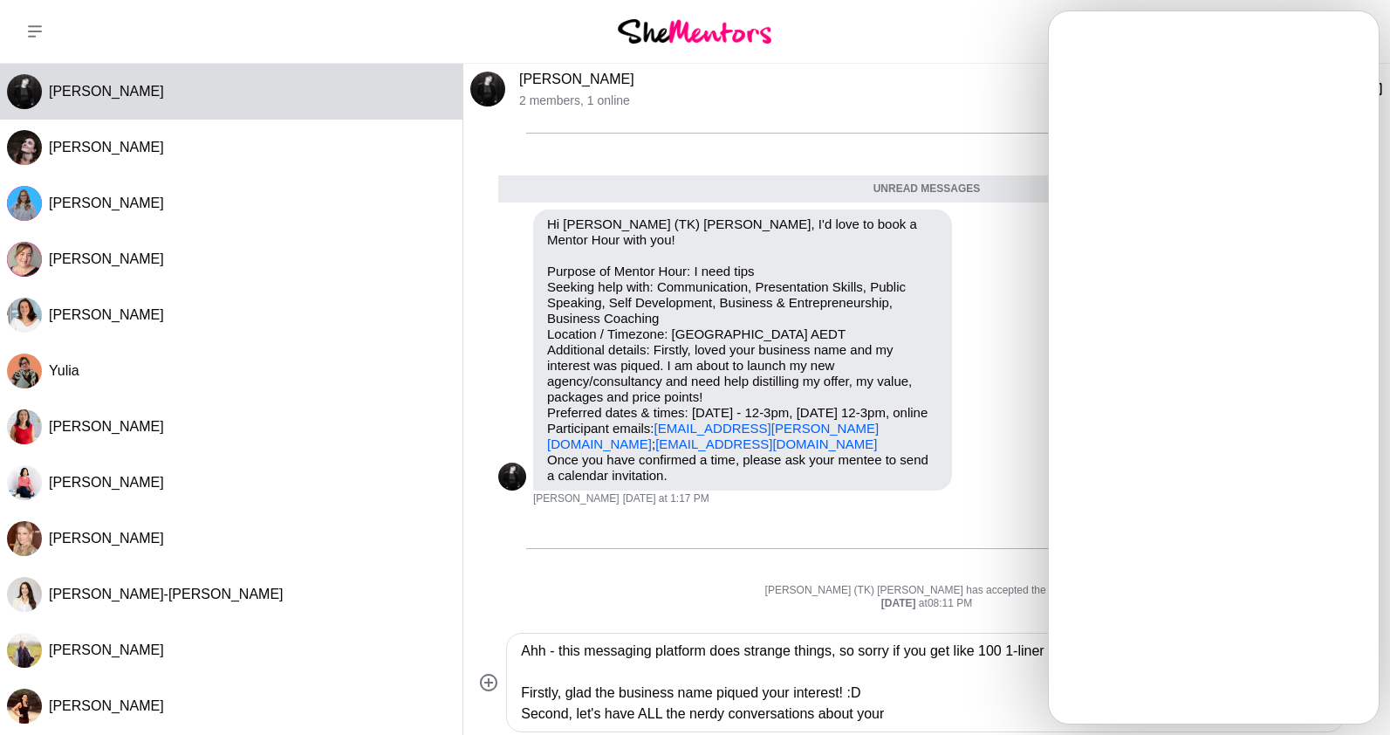
click at [941, 704] on textarea "Ahh - this messaging platform does strange things, so sorry if you get like 100…" at bounding box center [910, 682] width 778 height 84
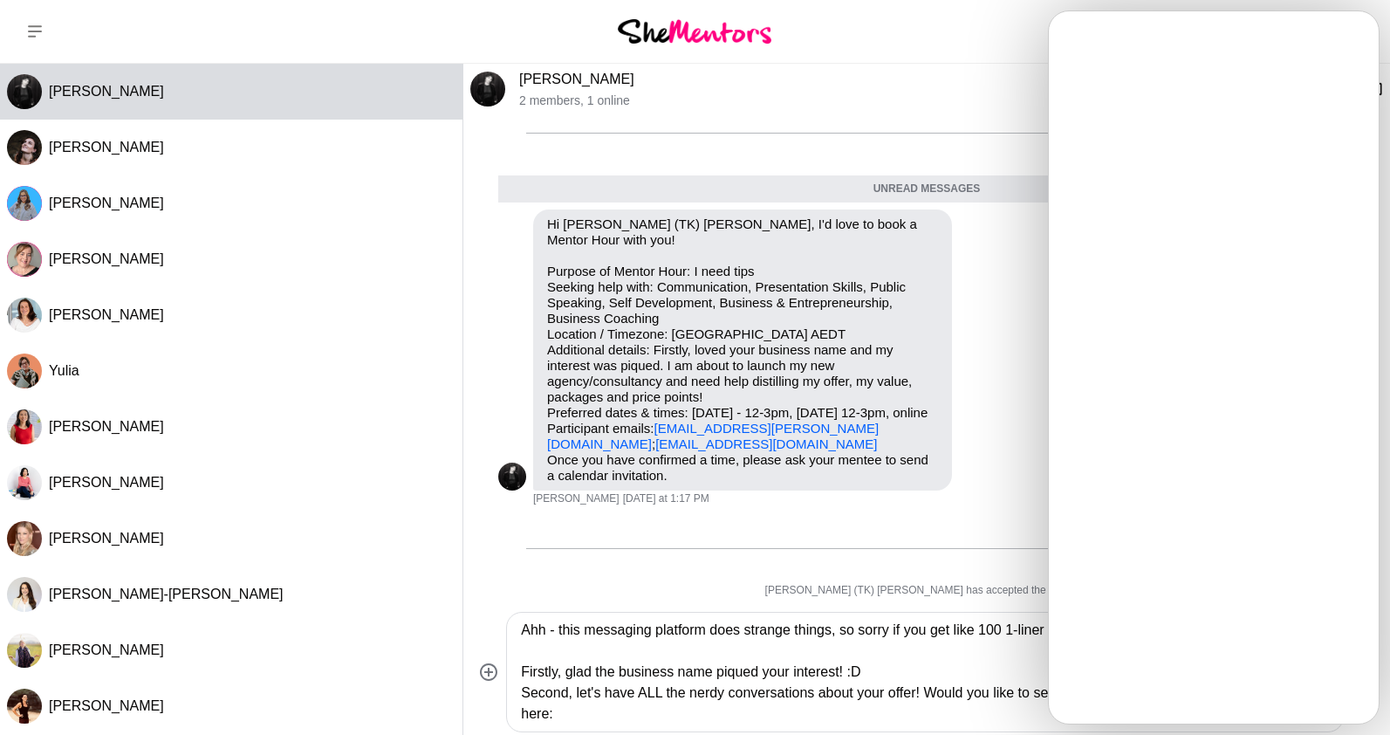
paste textarea "https://calendly.com/tkbyron/shementors"
type textarea "Ahh - this messaging platform does strange things, so sorry if you get like 100…"
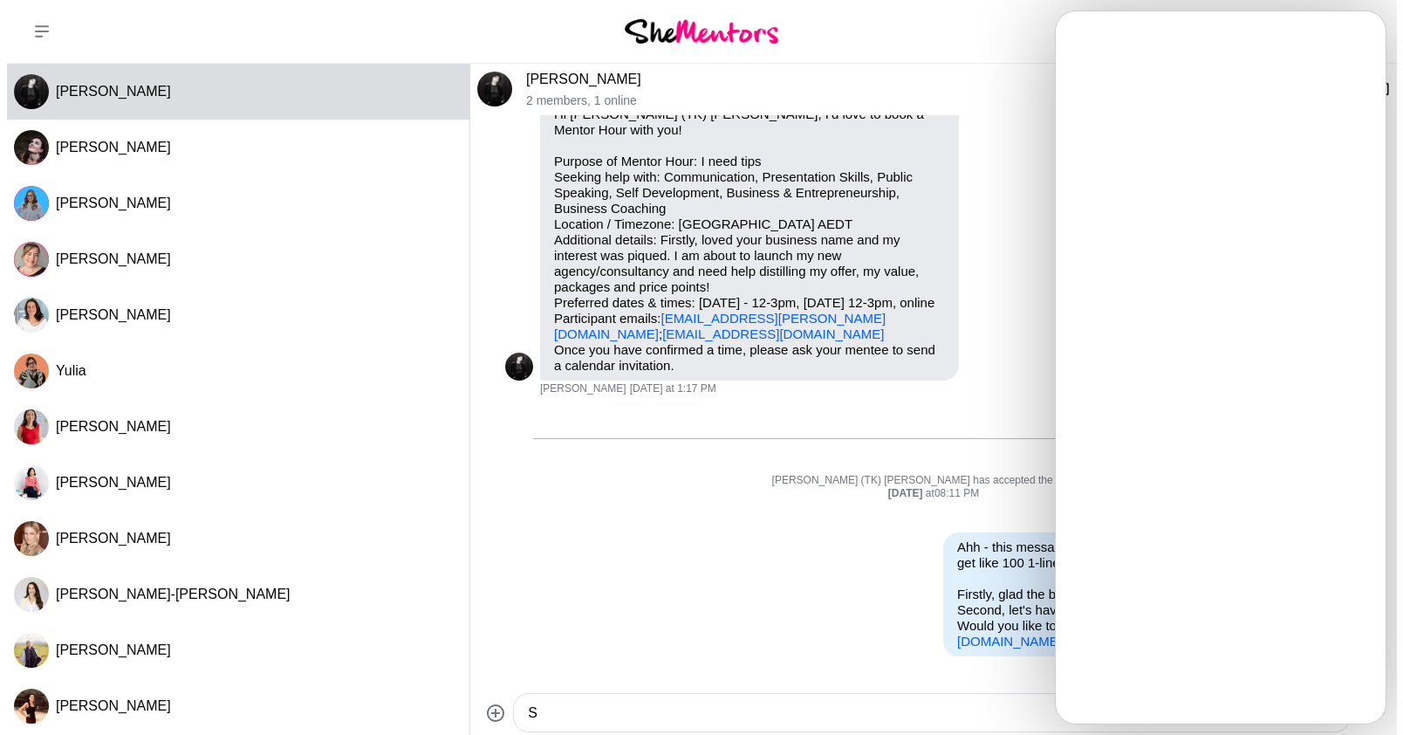
scroll to position [224, 0]
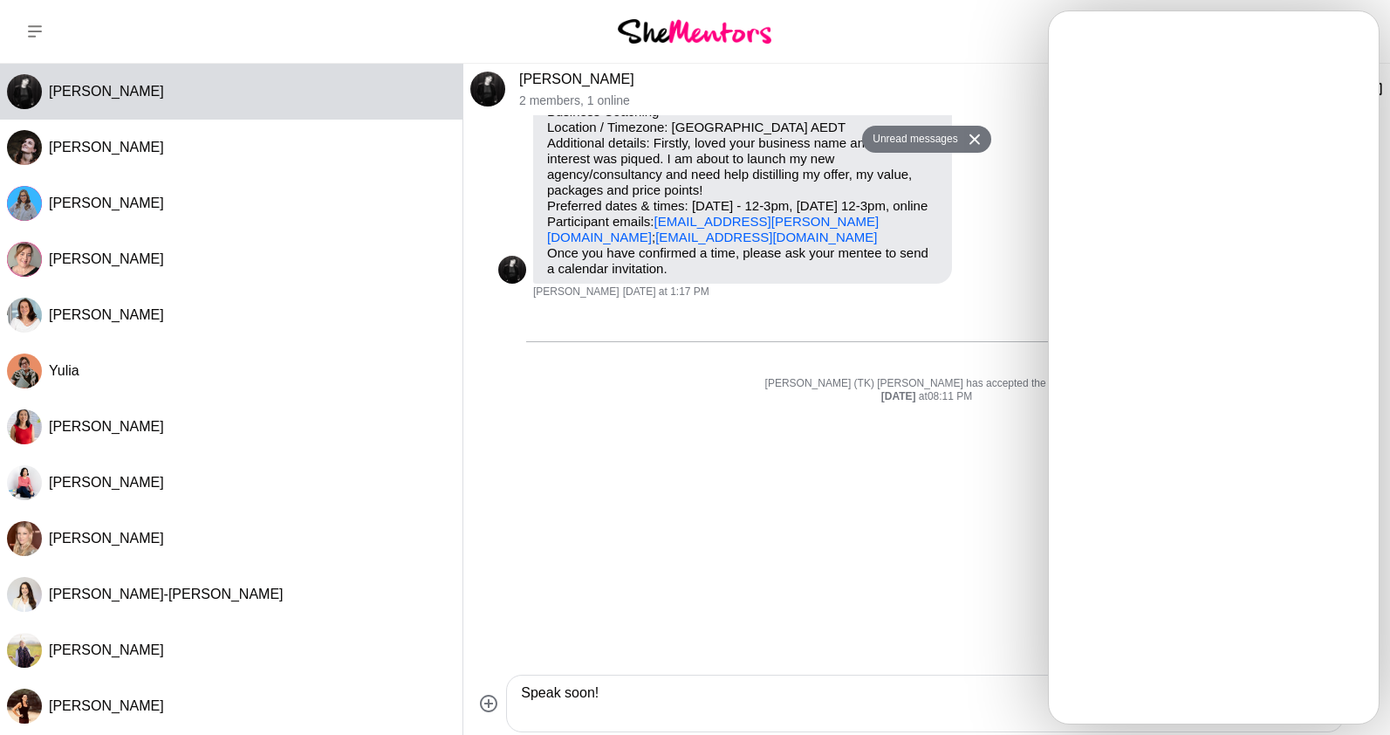
type textarea "Speak soon!"
click at [887, 402] on strong "Thursday" at bounding box center [900, 396] width 38 height 12
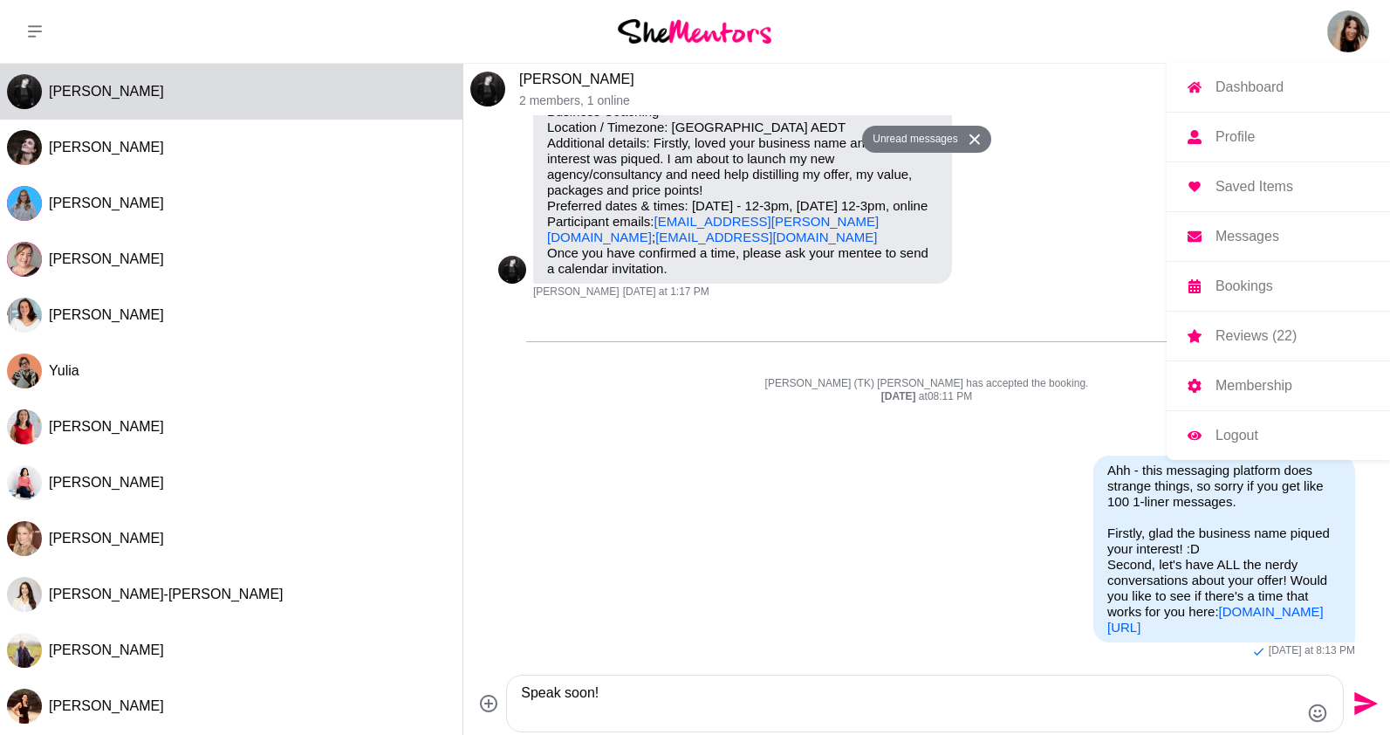
click at [1240, 390] on p "Membership" at bounding box center [1253, 386] width 77 height 14
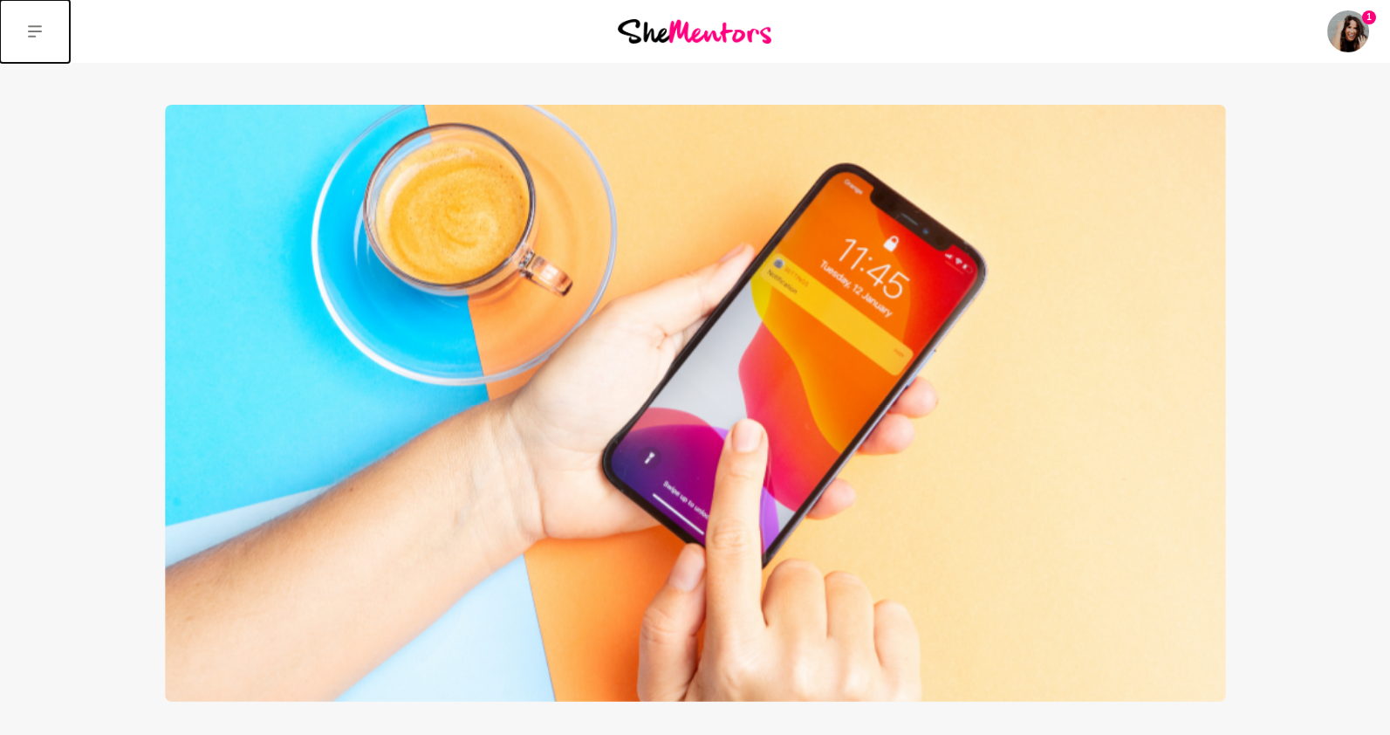
click at [48, 28] on button at bounding box center [35, 31] width 70 height 63
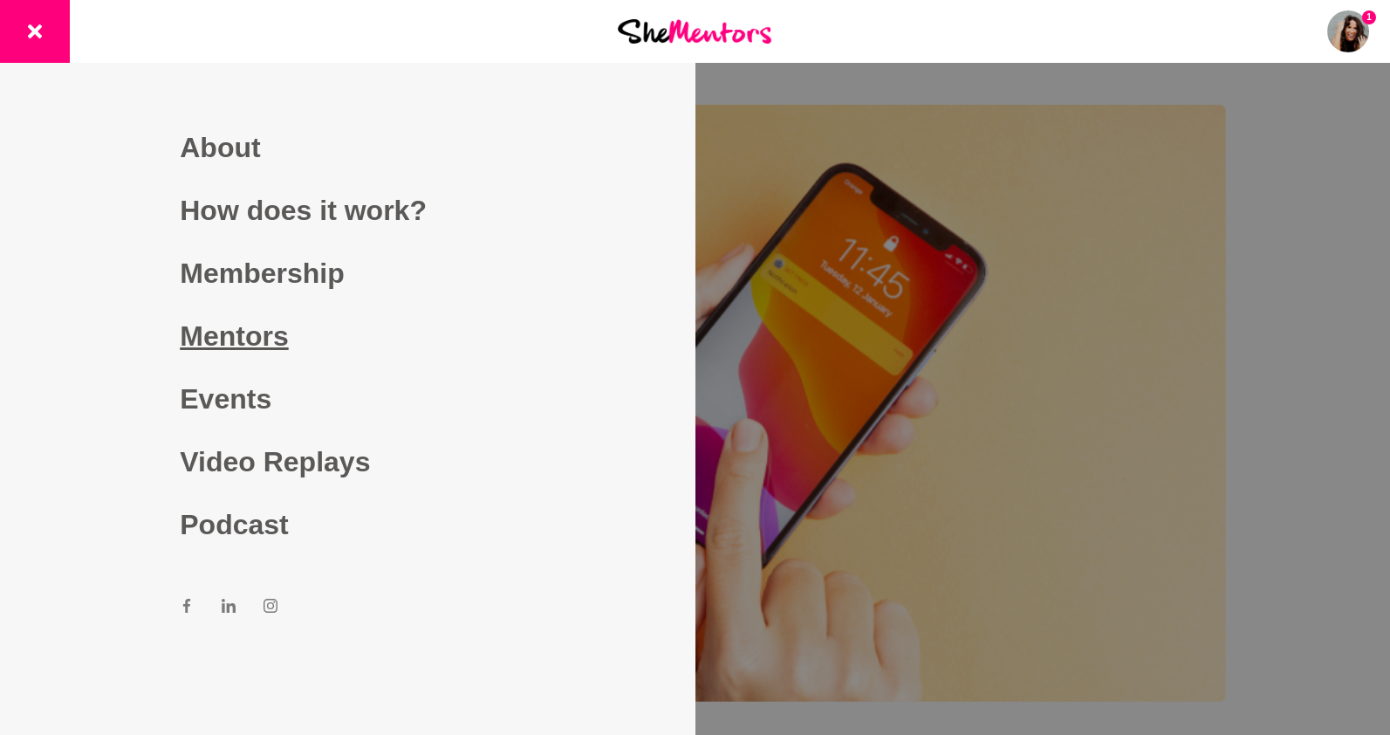
click at [229, 341] on link "Mentors" at bounding box center [347, 335] width 335 height 63
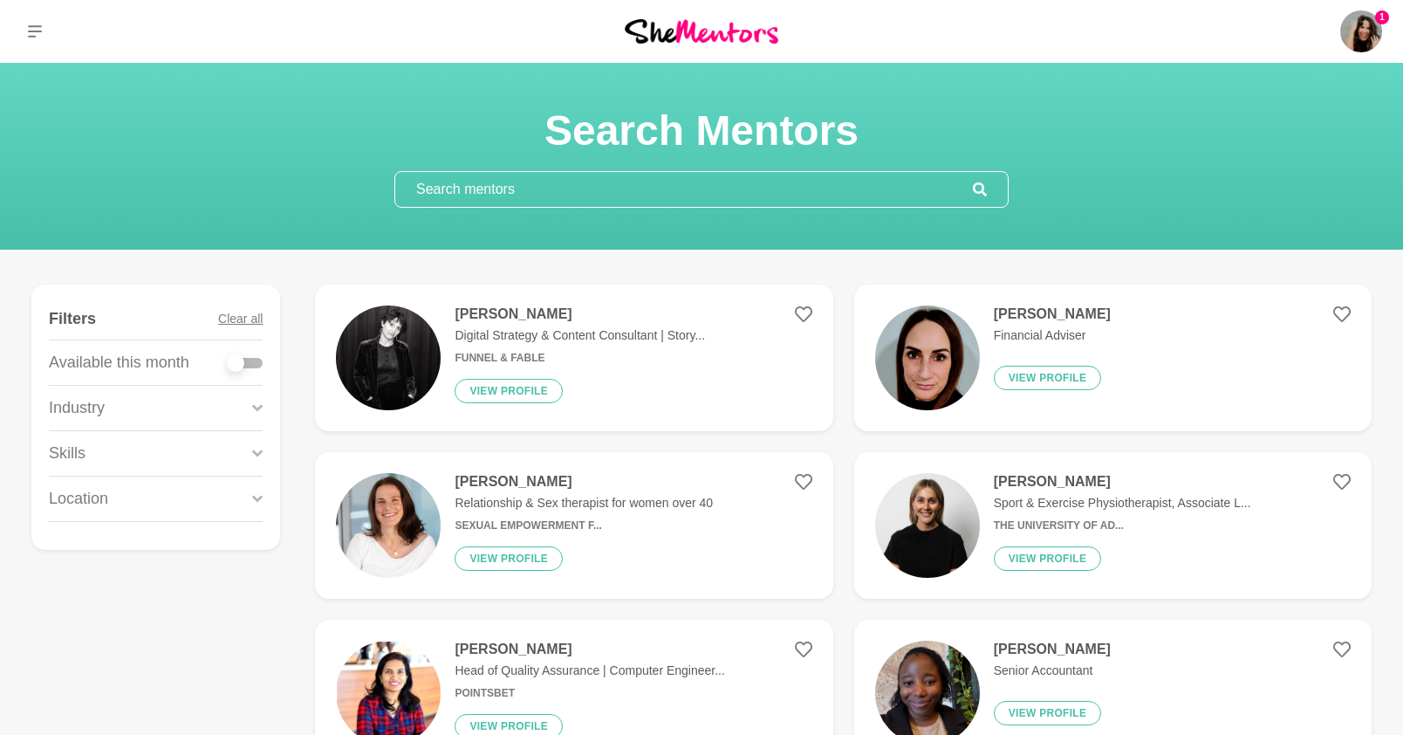
click at [573, 185] on input "text" at bounding box center [684, 189] width 578 height 35
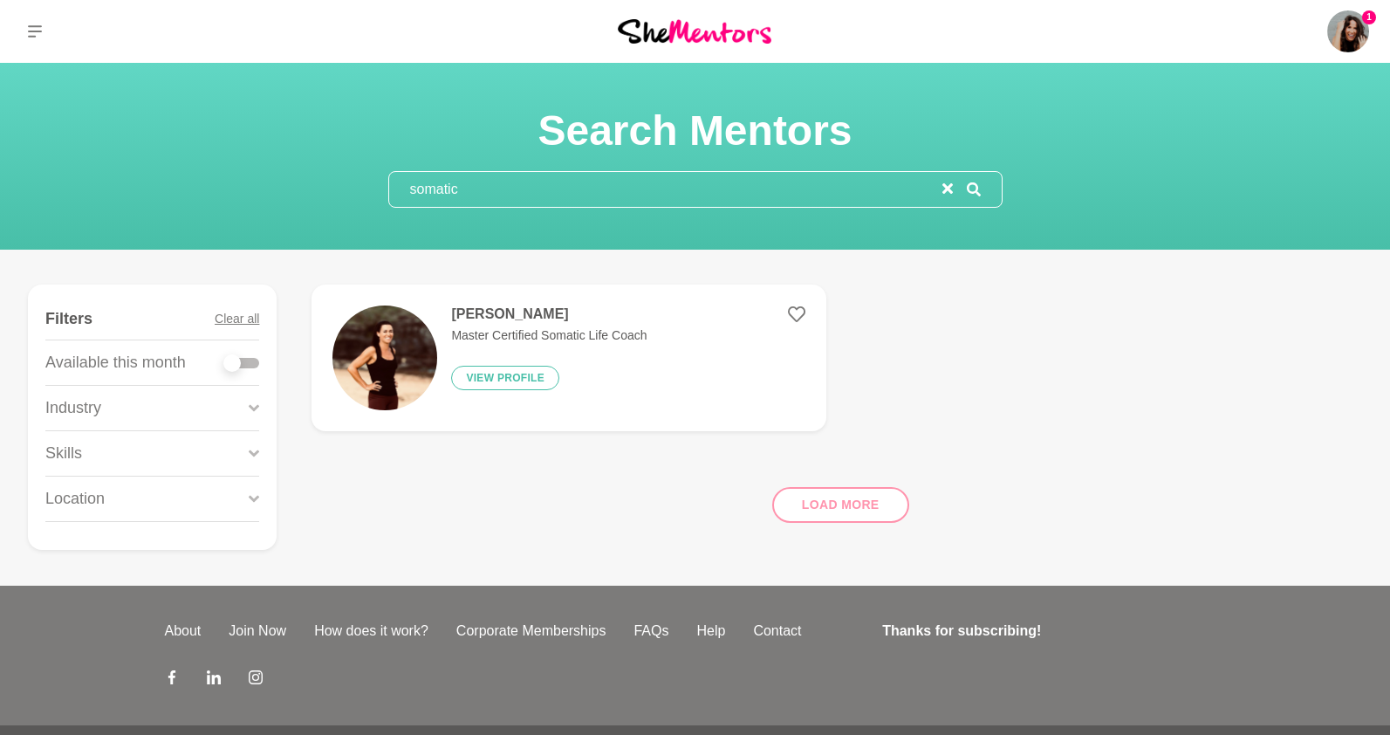
drag, startPoint x: 482, startPoint y: 191, endPoint x: 328, endPoint y: 180, distance: 154.8
click at [328, 180] on div "Search Mentors somatic" at bounding box center [695, 156] width 1348 height 103
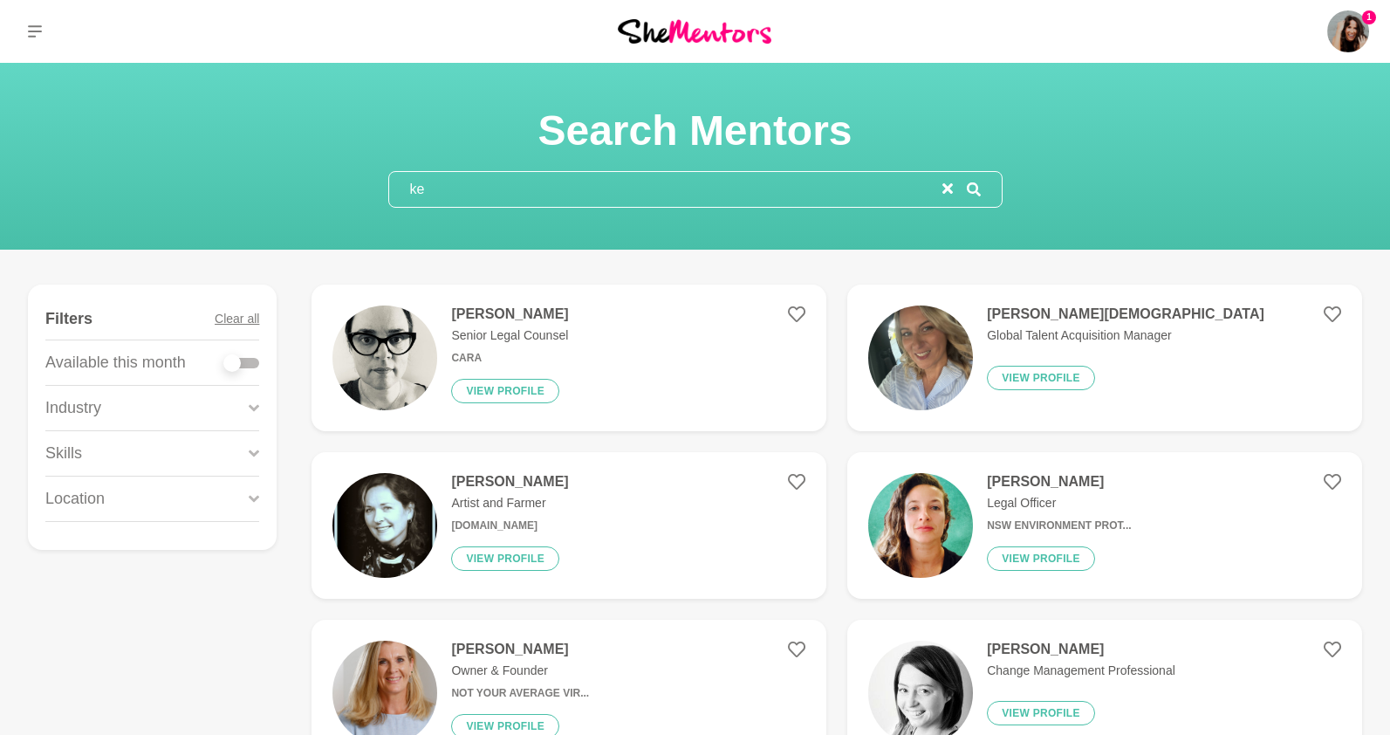
type input "k"
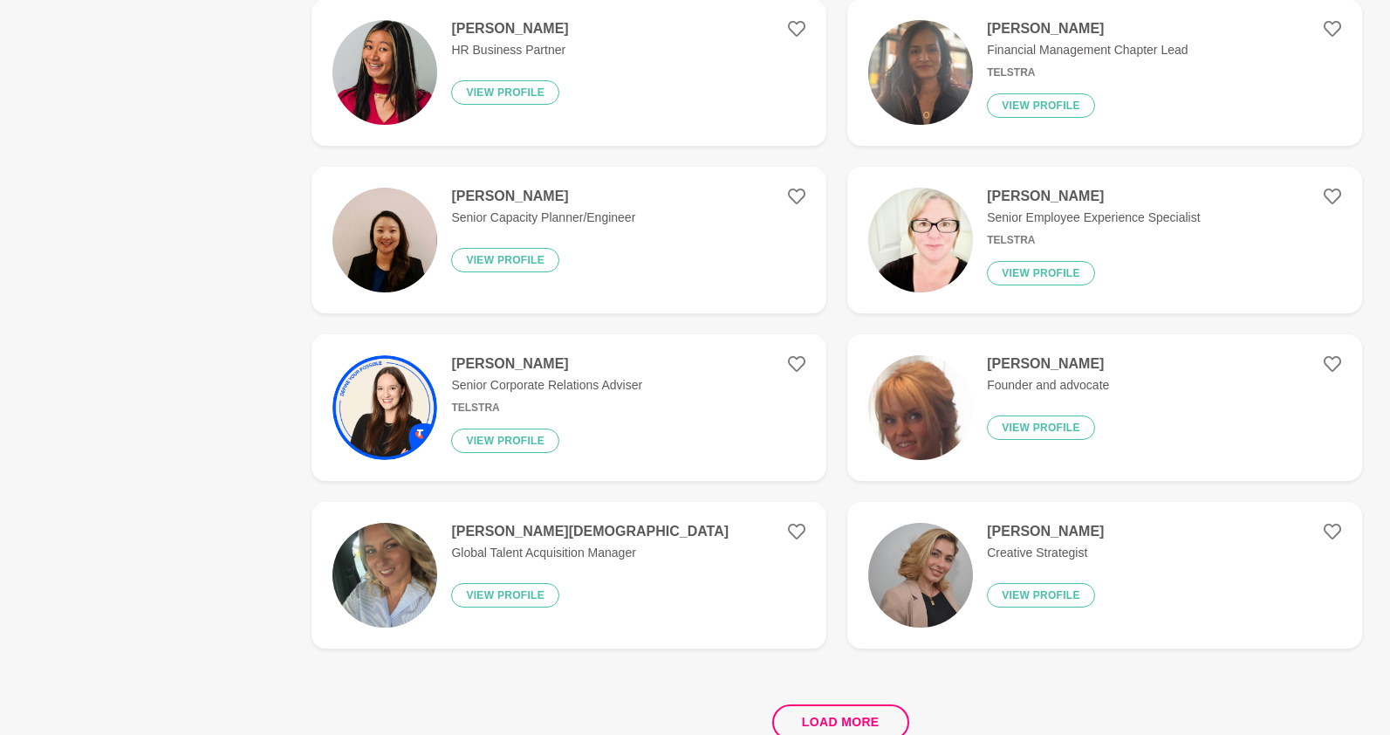
scroll to position [3138, 0]
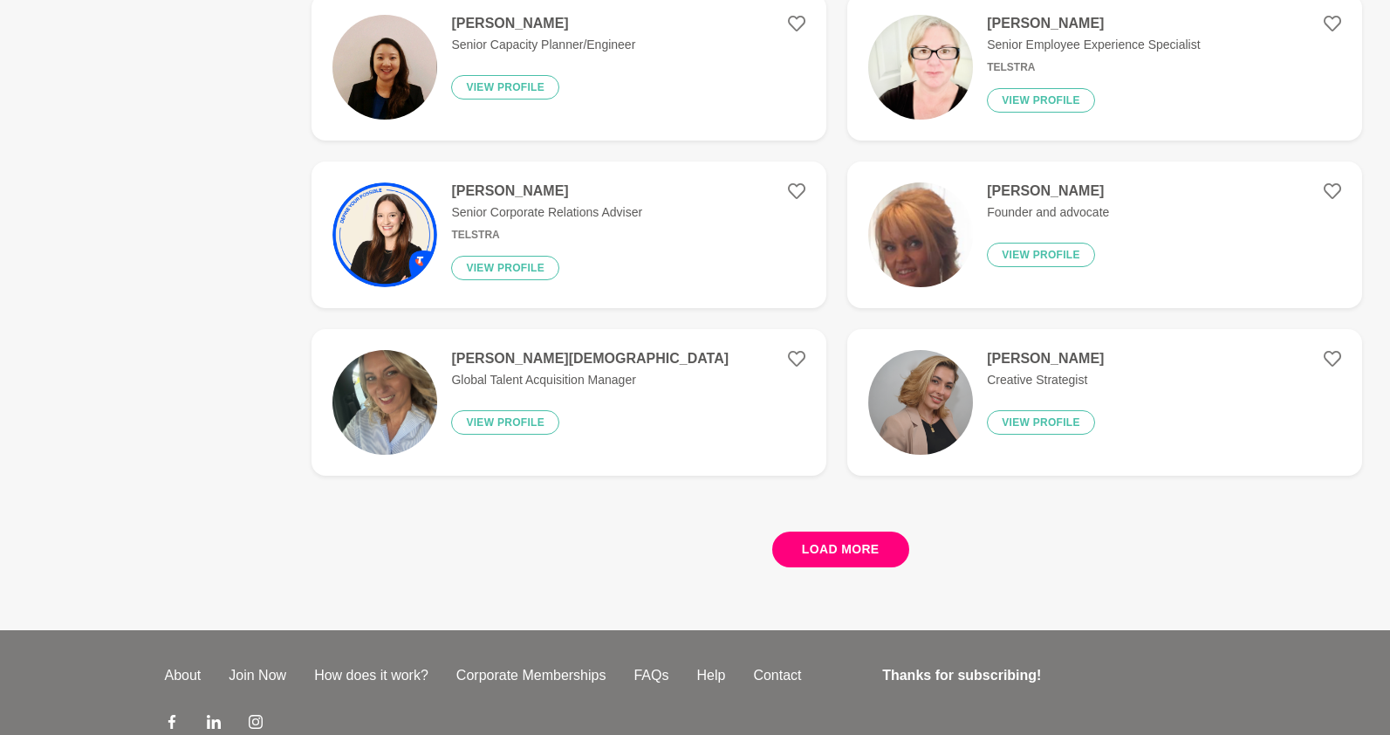
click at [817, 556] on button "Load more" at bounding box center [840, 549] width 137 height 36
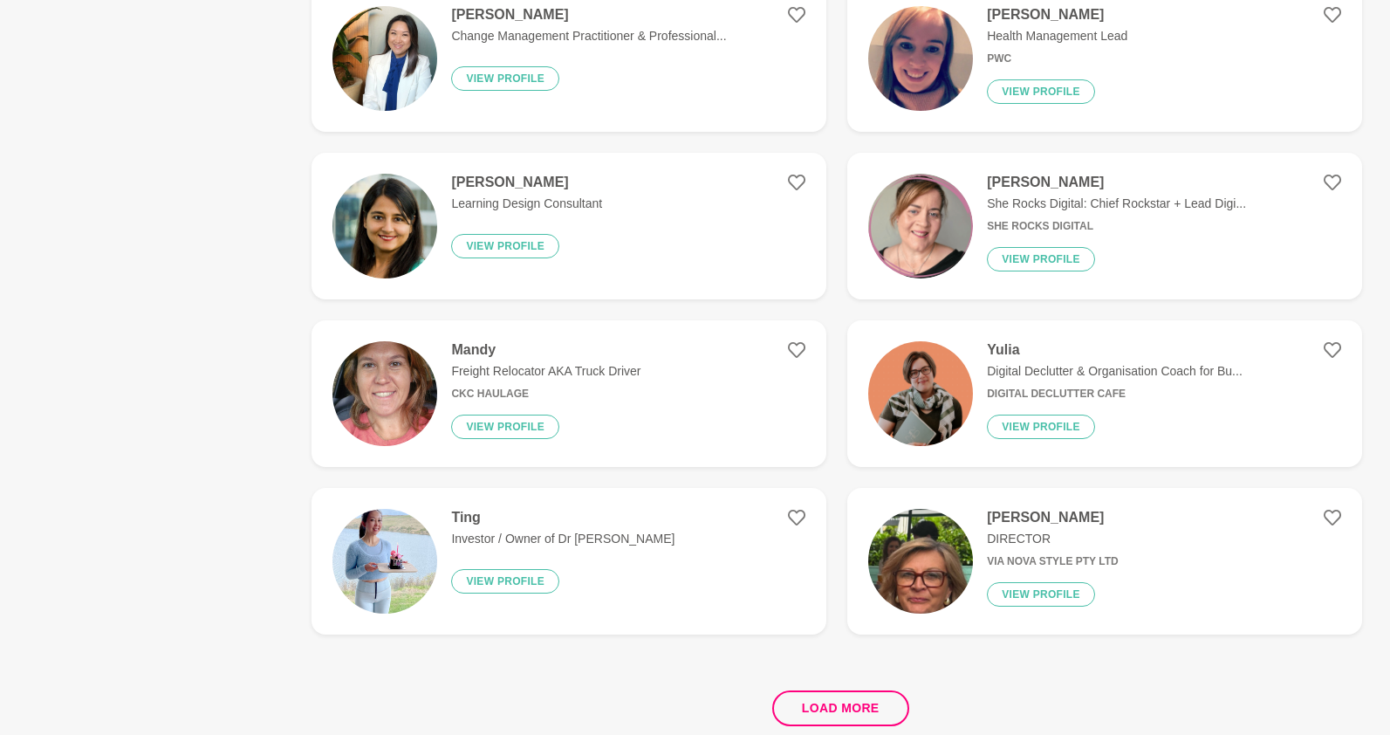
scroll to position [6378, 0]
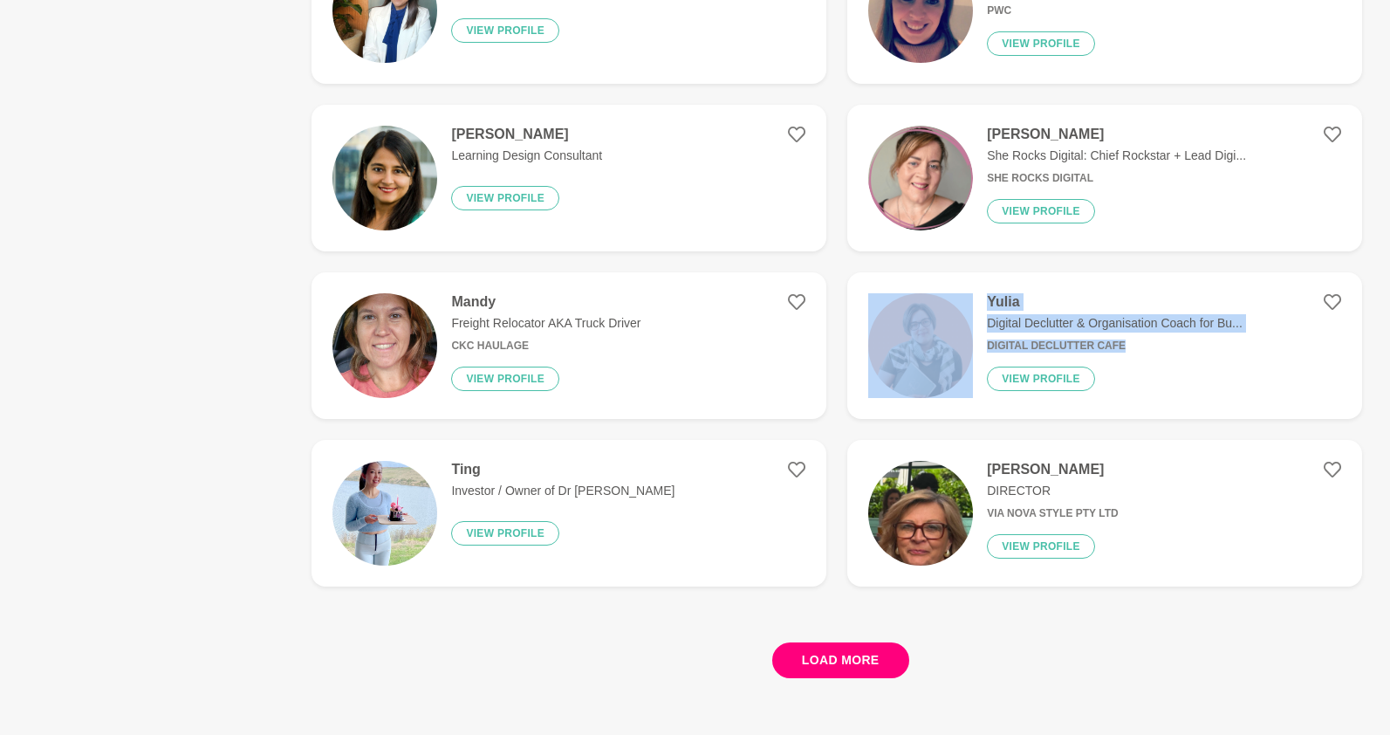
click at [833, 653] on button "Load more" at bounding box center [840, 660] width 137 height 36
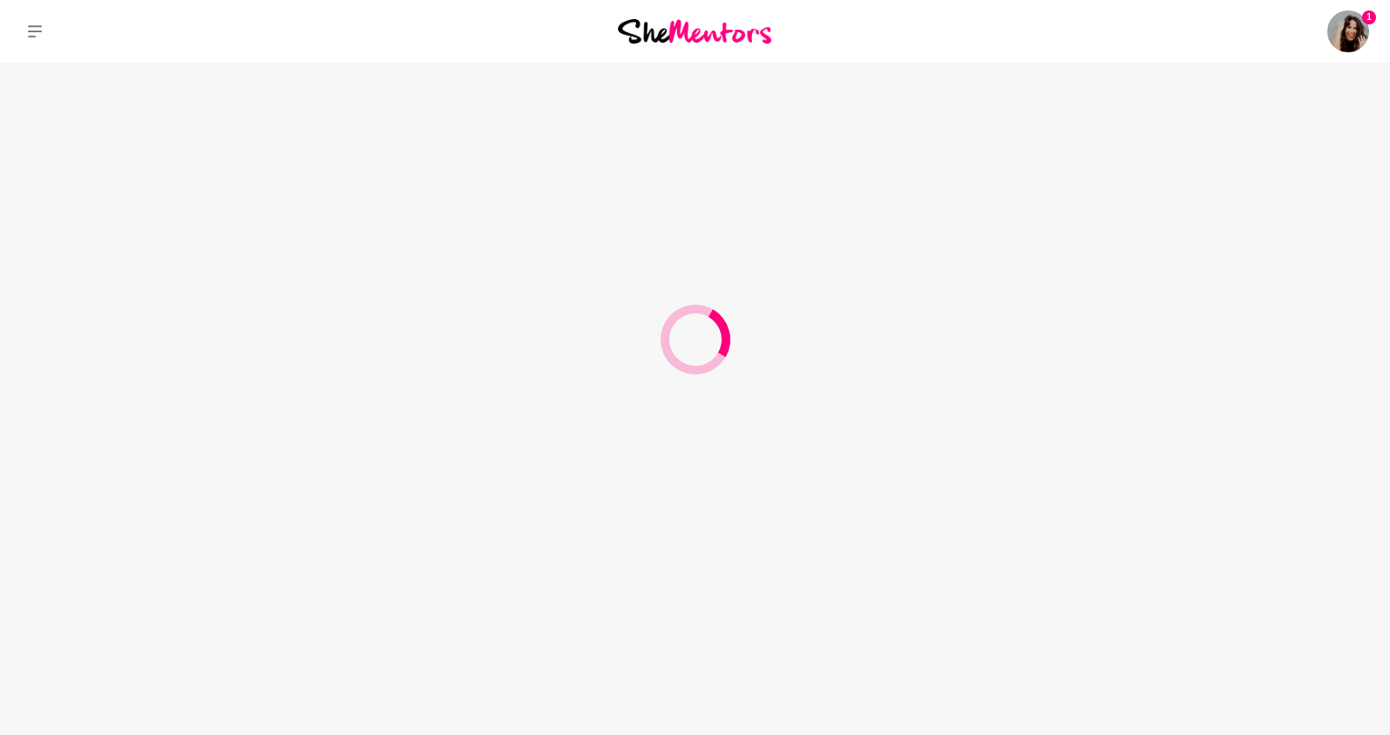
scroll to position [0, 0]
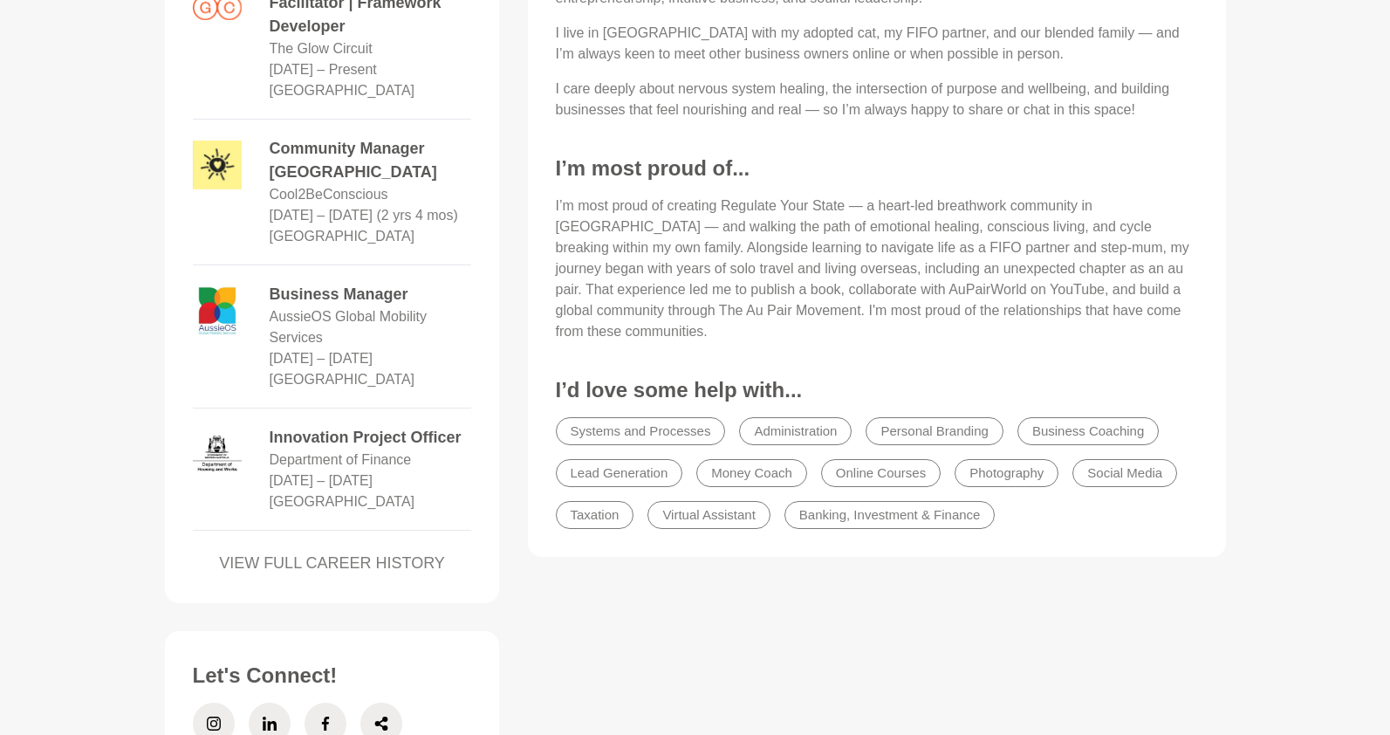
scroll to position [173, 0]
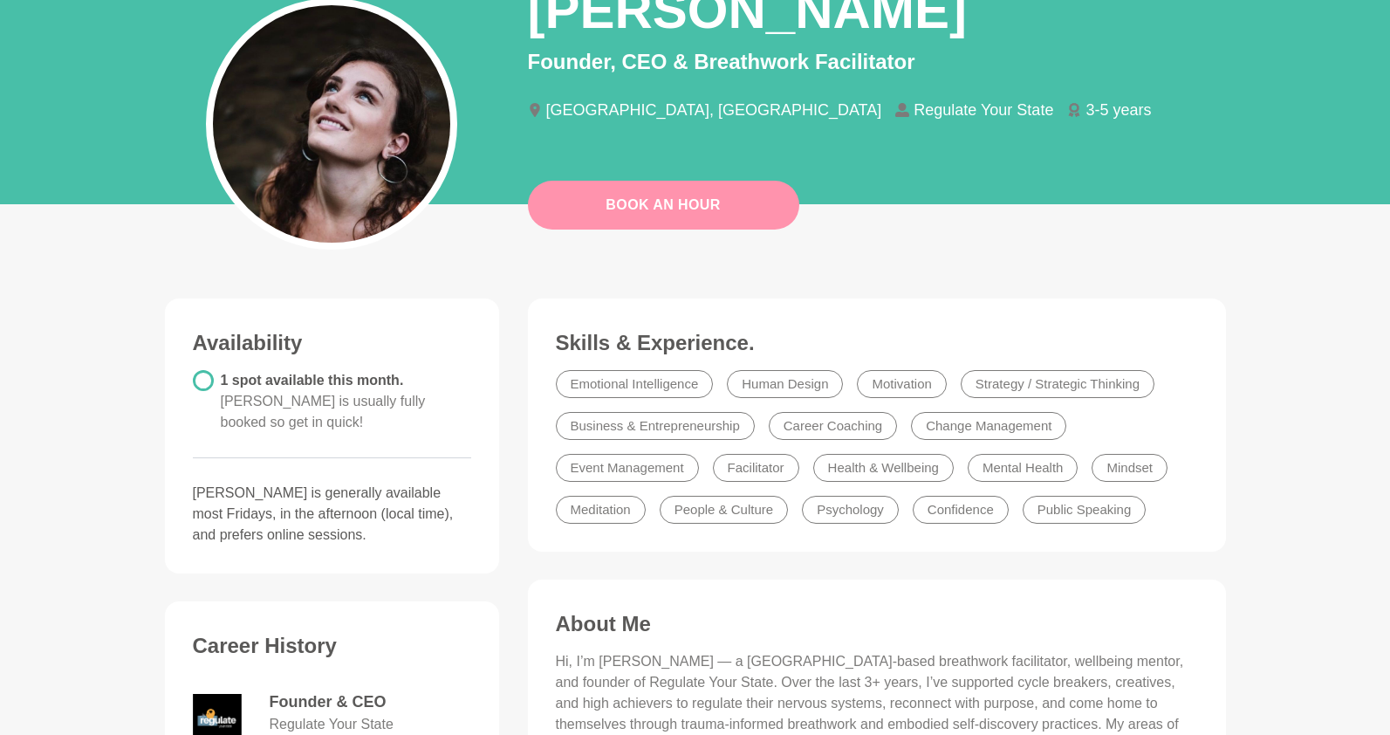
click at [674, 199] on link "Book An Hour" at bounding box center [663, 205] width 271 height 49
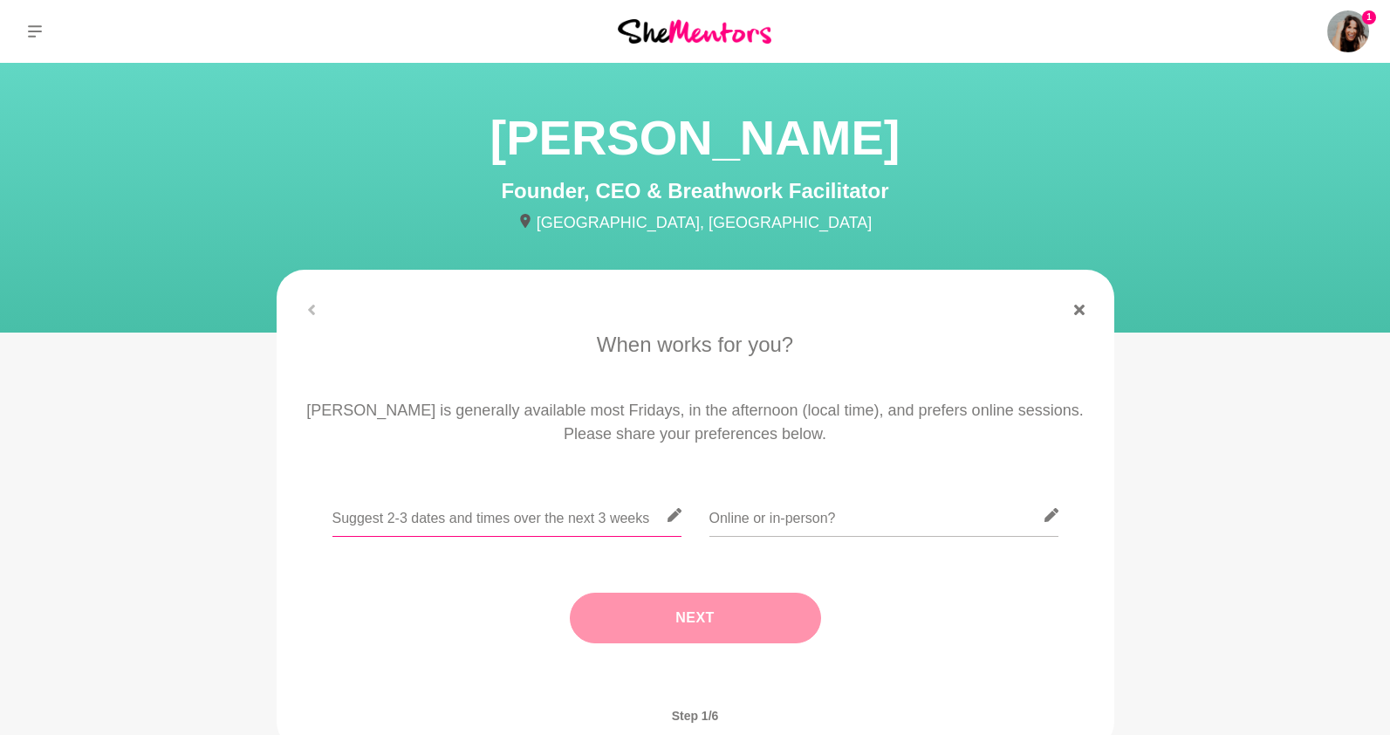
click at [504, 517] on input "text" at bounding box center [506, 515] width 349 height 43
paste input "https://www.linkedin.com/in/mahsamarks/"
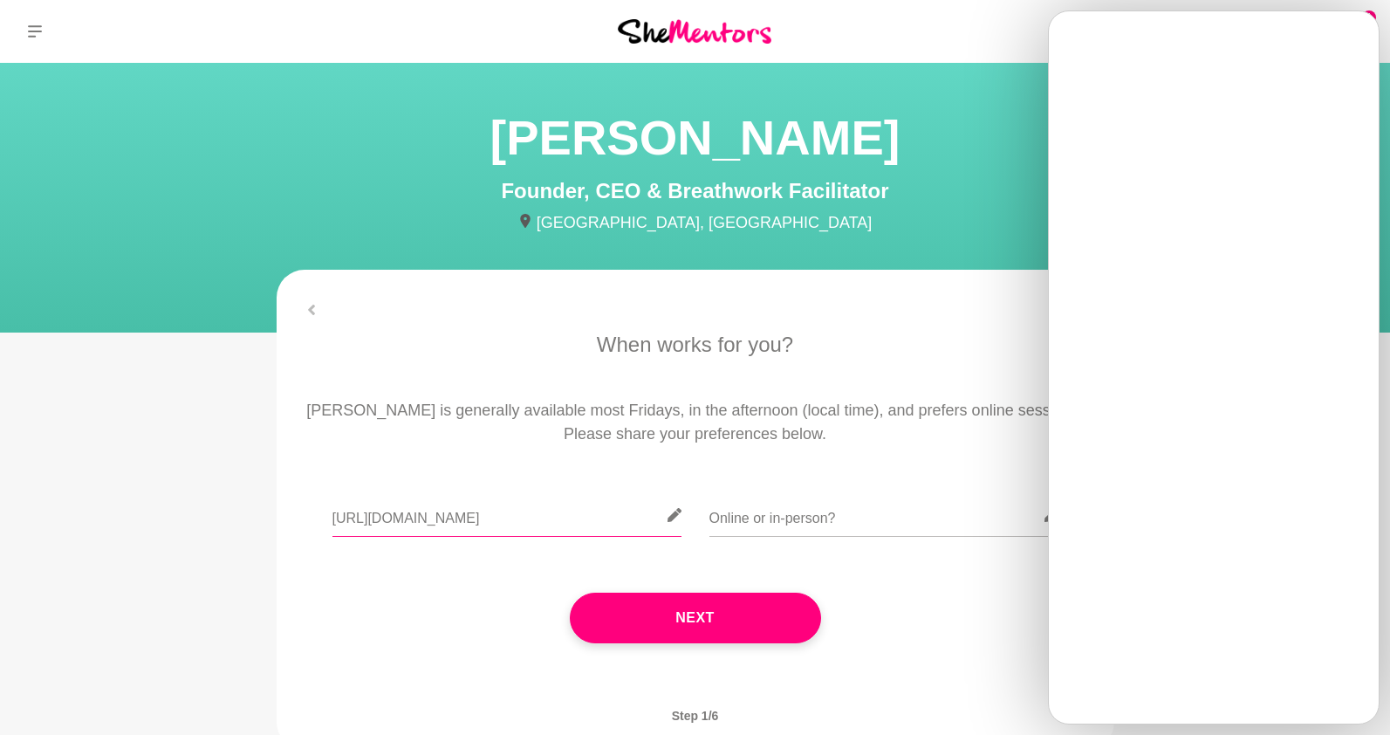
click at [563, 526] on input "https://www.linkedin.com/in/mahsamarks/" at bounding box center [506, 515] width 349 height 43
drag, startPoint x: 621, startPoint y: 520, endPoint x: 285, endPoint y: 519, distance: 335.9
click at [285, 519] on div "When works for you? Casey is generally available most Fridays, in the afternoon…" at bounding box center [696, 505] width 838 height 352
paste input "calendly.com/tkbyron/mentee"
type input "[URL][DOMAIN_NAME]"
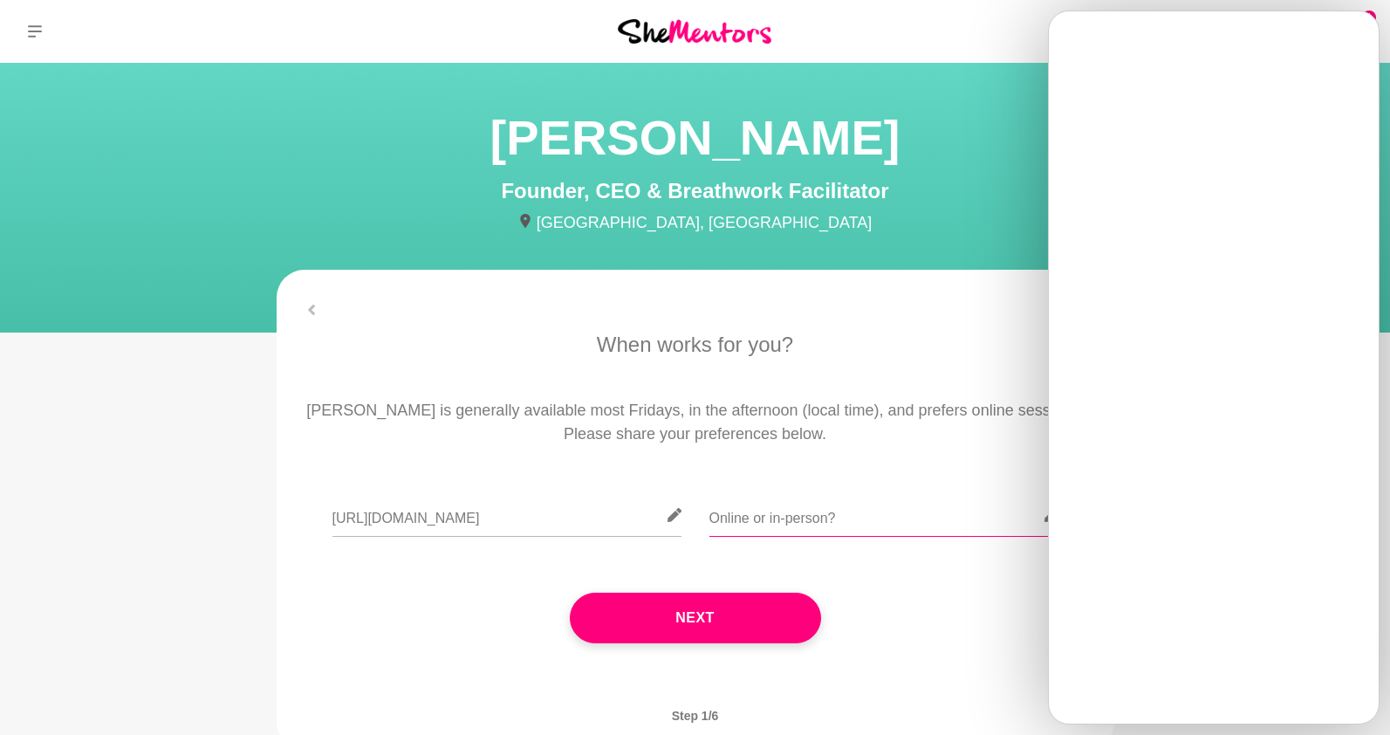
click at [822, 510] on input "text" at bounding box center [883, 515] width 349 height 43
type input "Online please :)"
click at [763, 614] on button "Next" at bounding box center [695, 617] width 251 height 51
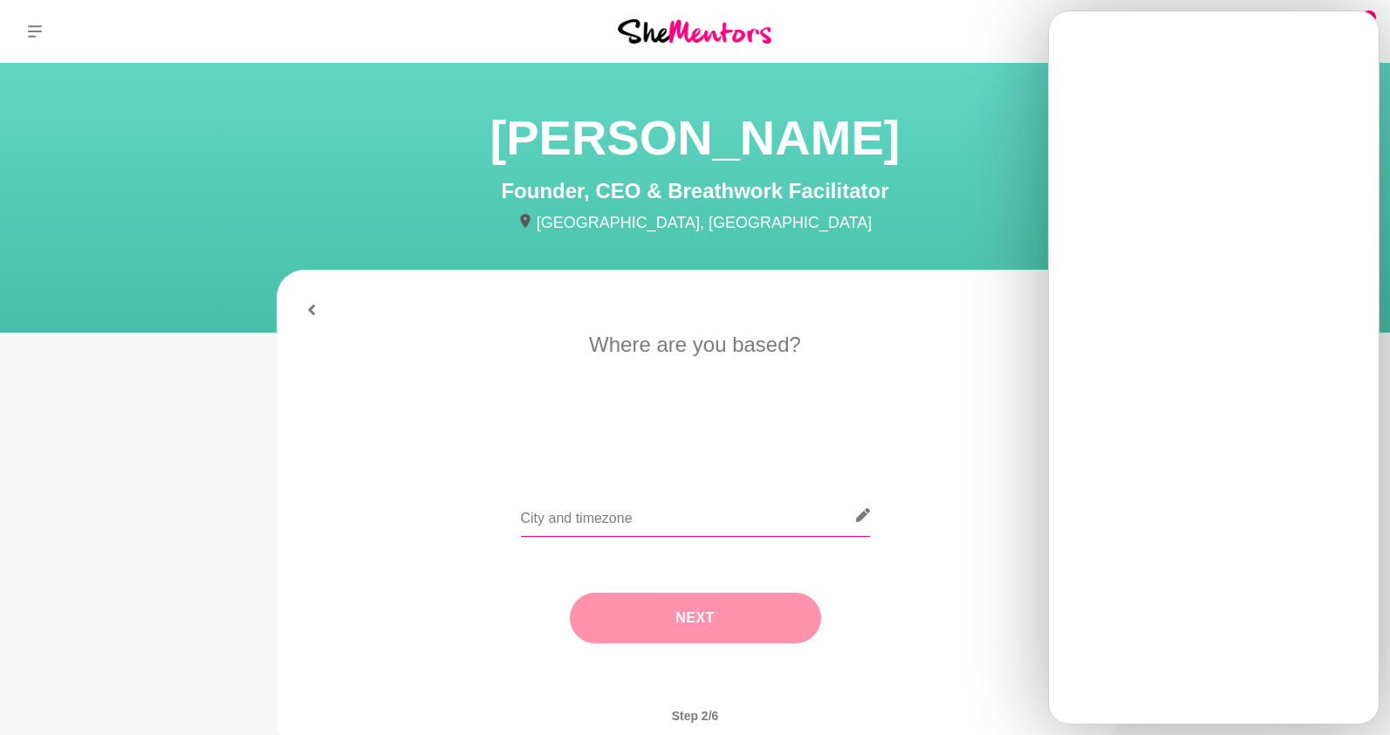
click at [640, 521] on input "text" at bounding box center [695, 515] width 349 height 43
type input "Brisbane"
click at [638, 601] on button "Next" at bounding box center [695, 617] width 251 height 51
click at [614, 521] on input "text" at bounding box center [695, 515] width 349 height 43
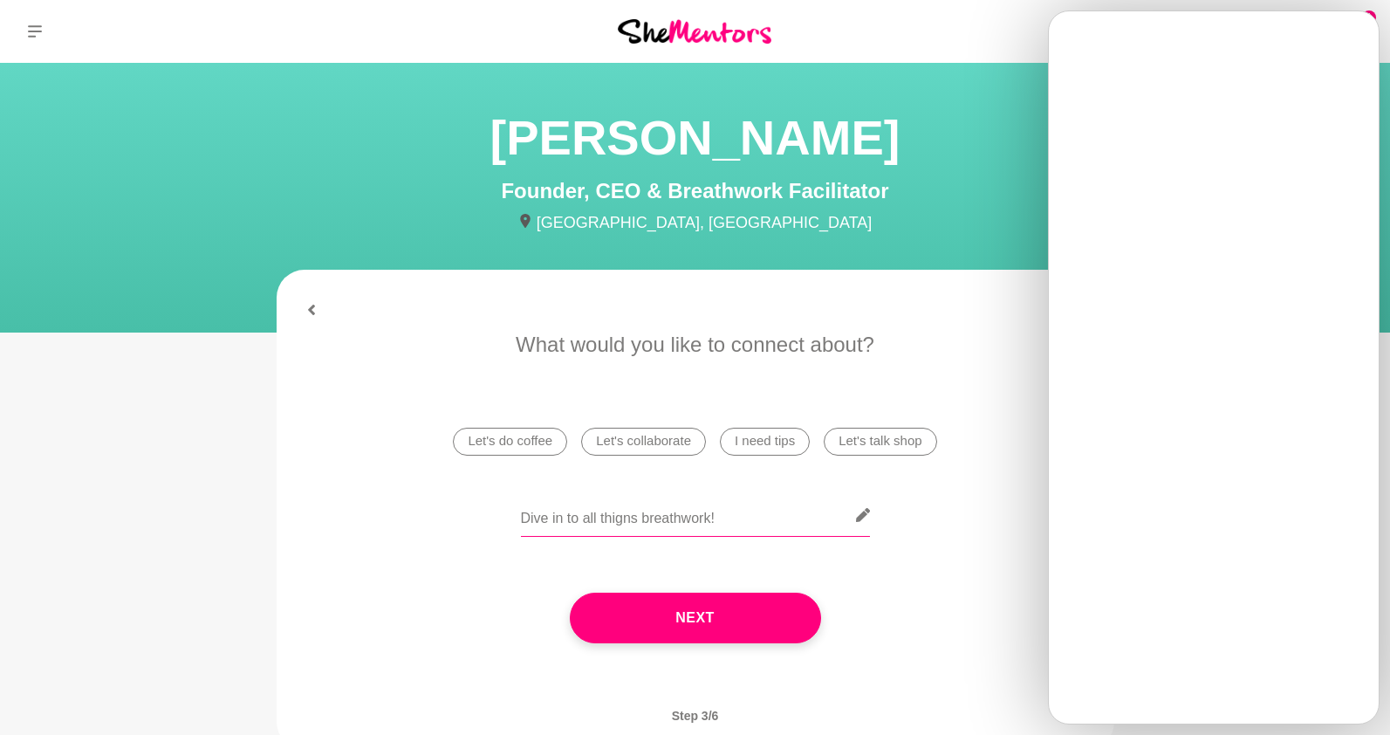
click at [629, 518] on input "Dive in to all thigns breathwork!" at bounding box center [695, 515] width 349 height 43
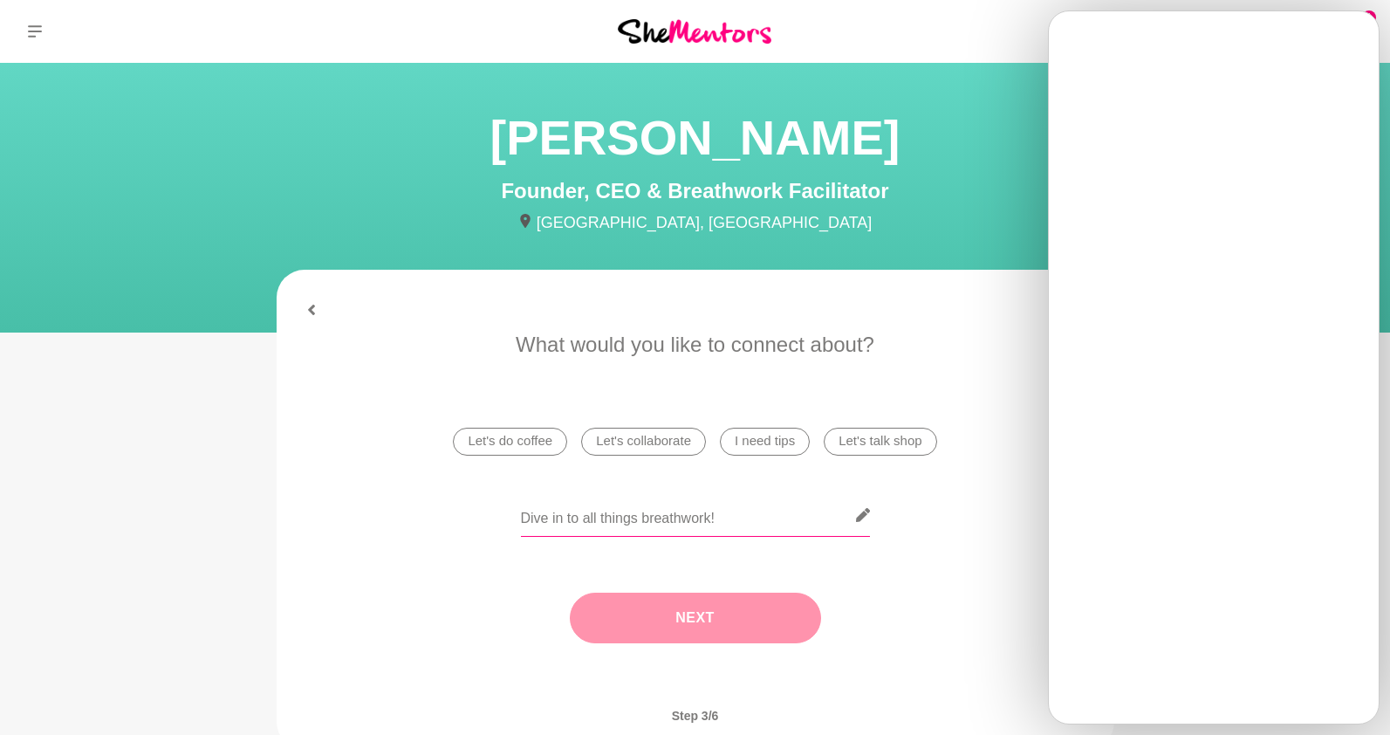
type input "Dive in to all things breathwork!"
click at [660, 612] on button "Next" at bounding box center [695, 617] width 251 height 51
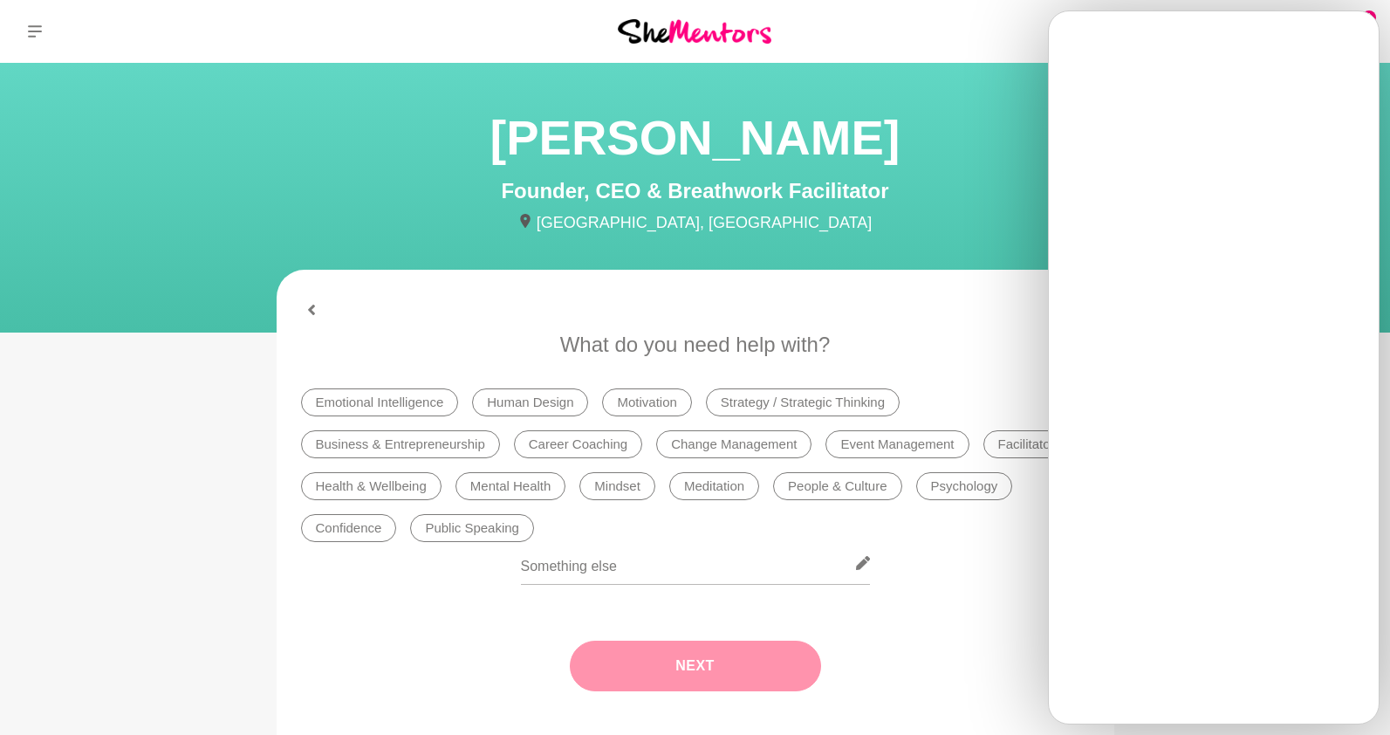
click at [417, 409] on li "Emotional Intelligence" at bounding box center [380, 402] width 158 height 28
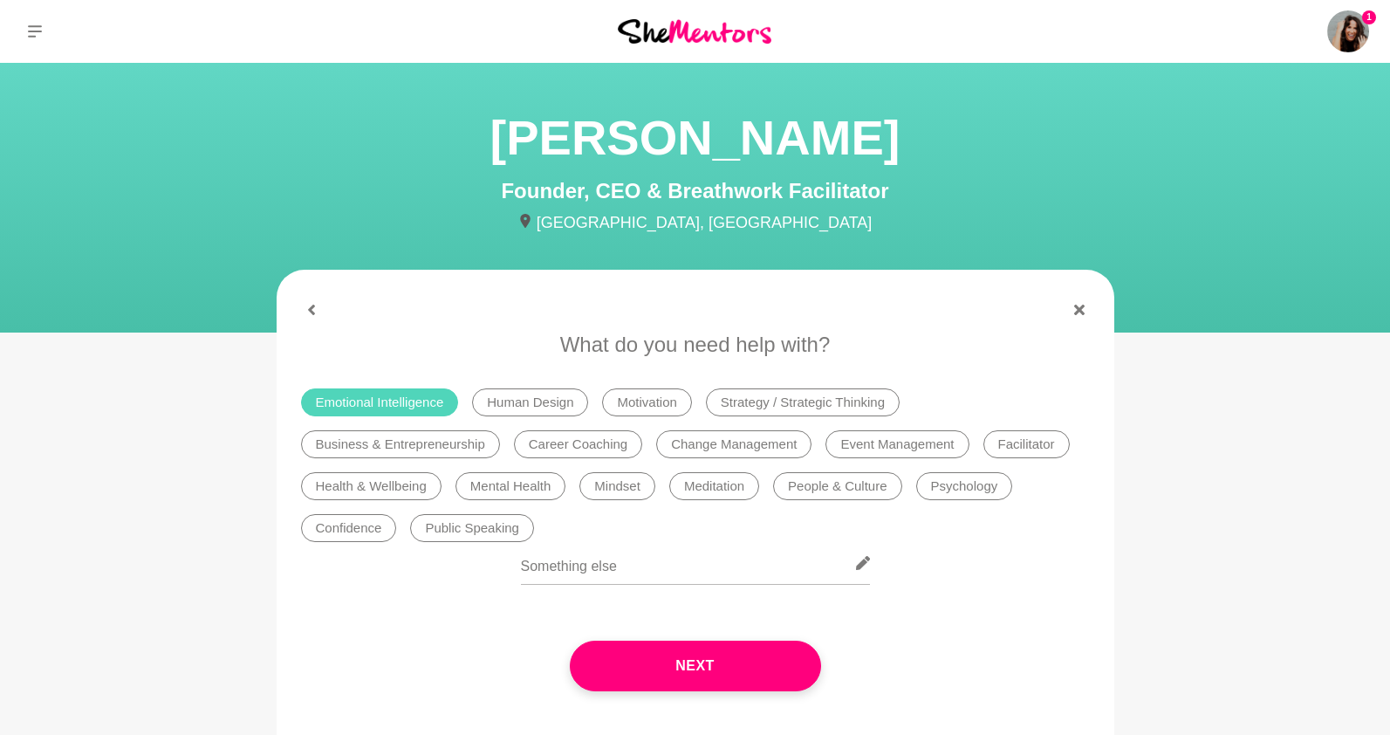
click at [962, 490] on li "Psychology" at bounding box center [964, 486] width 97 height 28
click at [618, 489] on li "Mindset" at bounding box center [617, 486] width 76 height 28
click at [533, 496] on li "Mental Health" at bounding box center [510, 486] width 111 height 28
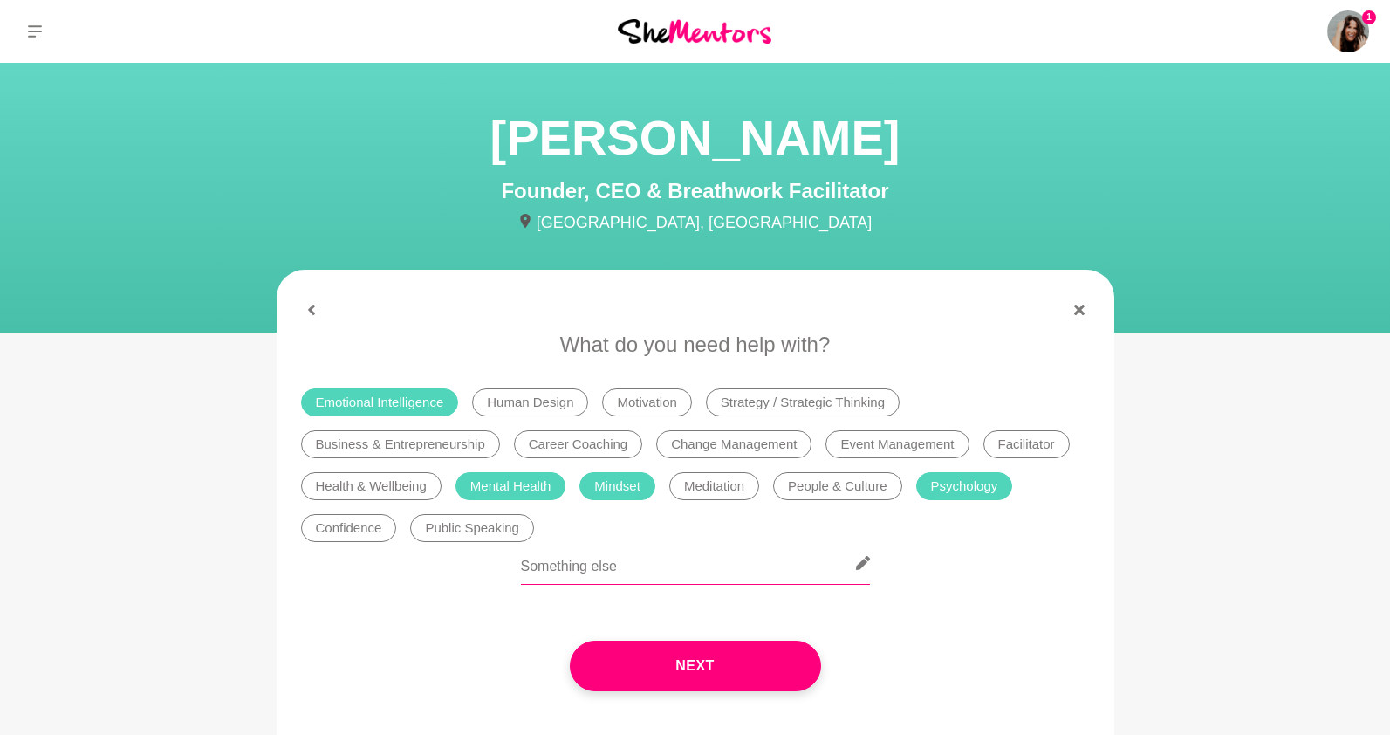
click at [659, 565] on input "text" at bounding box center [695, 563] width 349 height 43
drag, startPoint x: 867, startPoint y: 570, endPoint x: 457, endPoint y: 567, distance: 410.1
click at [457, 567] on div "I'd love to leanr more about breathwork, and how I can start to embody it into …" at bounding box center [695, 574] width 789 height 64
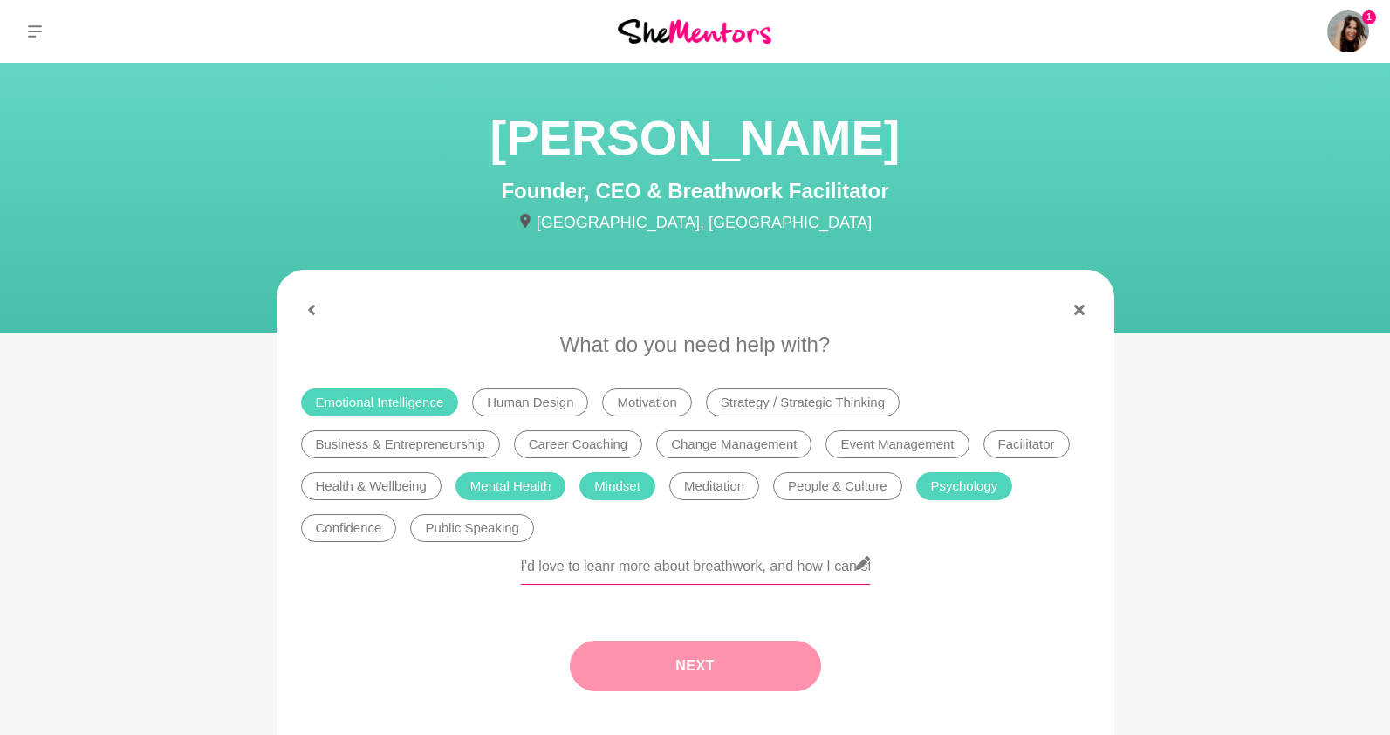
type input "I'd love to leanr more about breathwork, and how I can start to embody it into …"
click at [660, 681] on button "Next" at bounding box center [695, 665] width 251 height 51
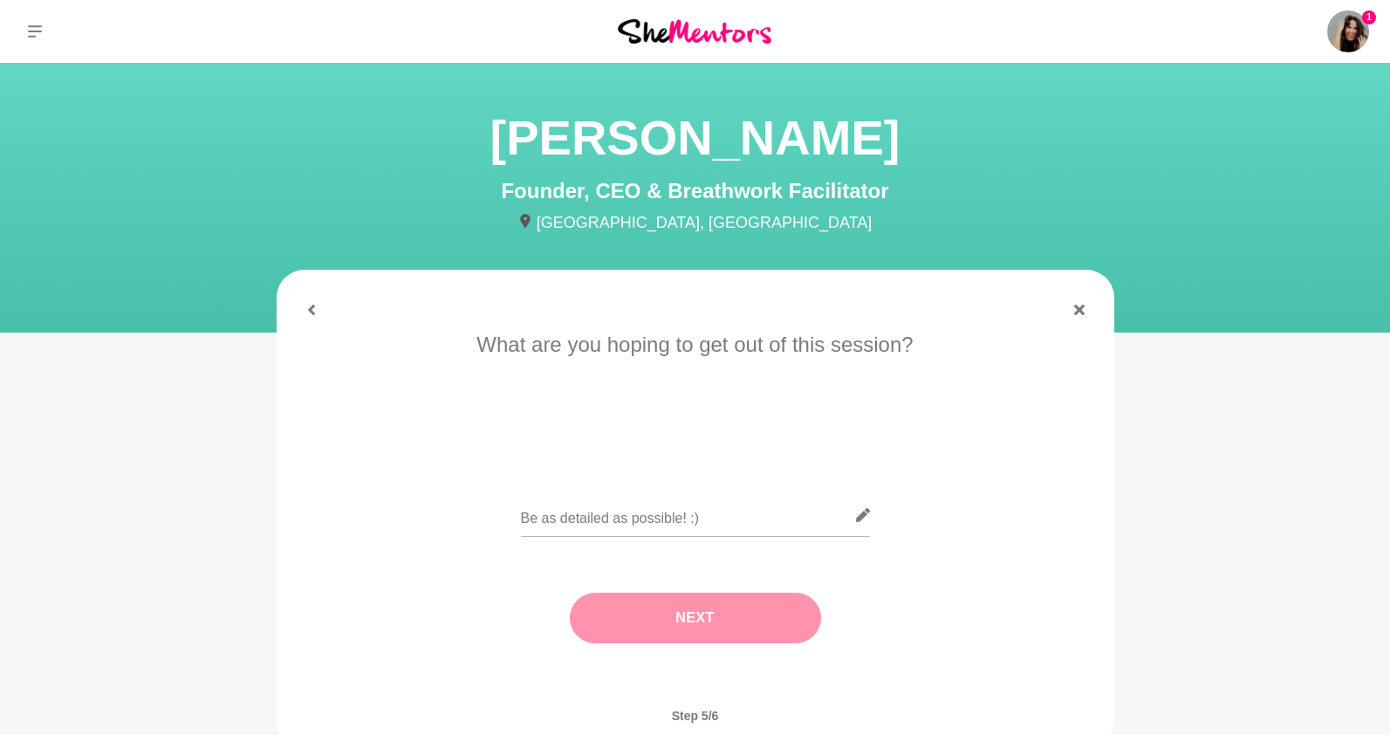
click at [592, 538] on div at bounding box center [695, 526] width 349 height 64
click at [595, 522] on input "text" at bounding box center [695, 515] width 349 height 43
paste input "I'd love to leanr more about breathwork, and how I can start to embody it into …"
type input "I'd love to leanr more about breathwork, and how I can start to embody it into …"
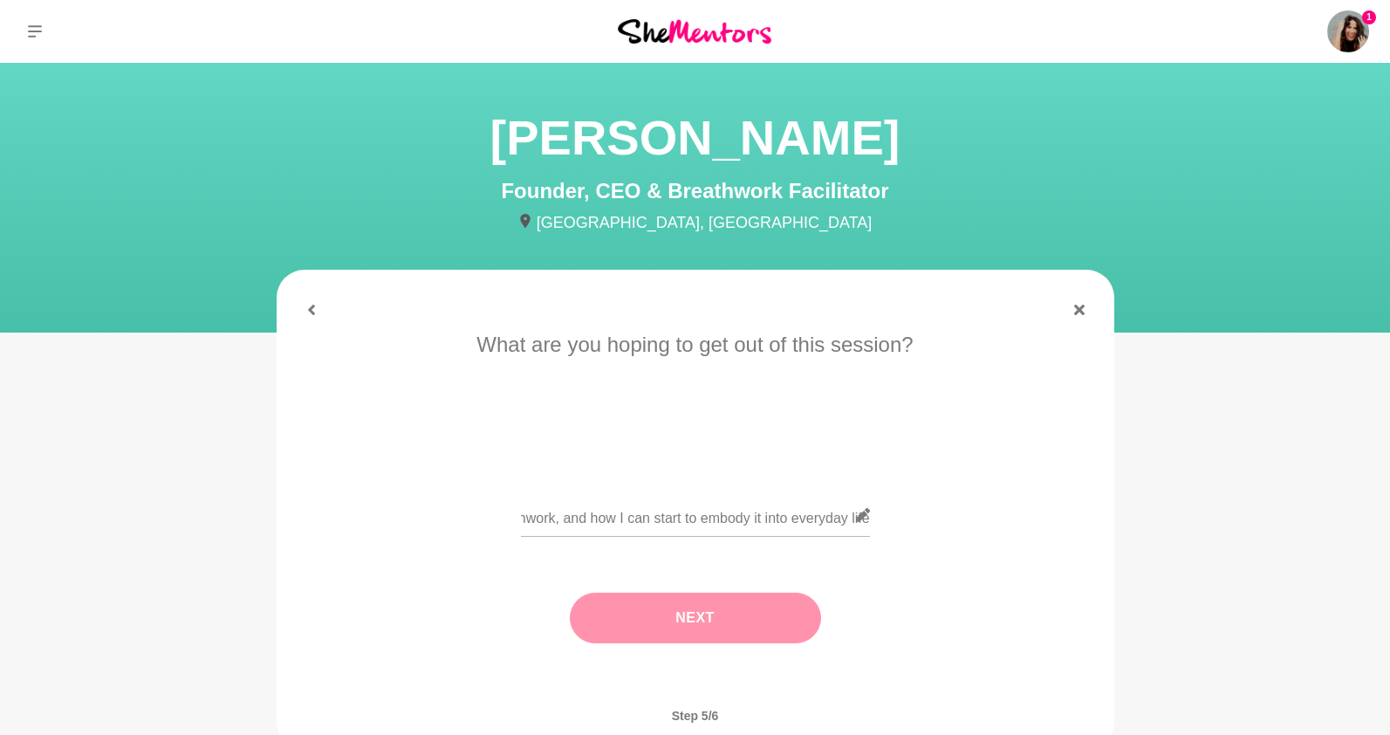
click at [637, 605] on button "Next" at bounding box center [695, 617] width 251 height 51
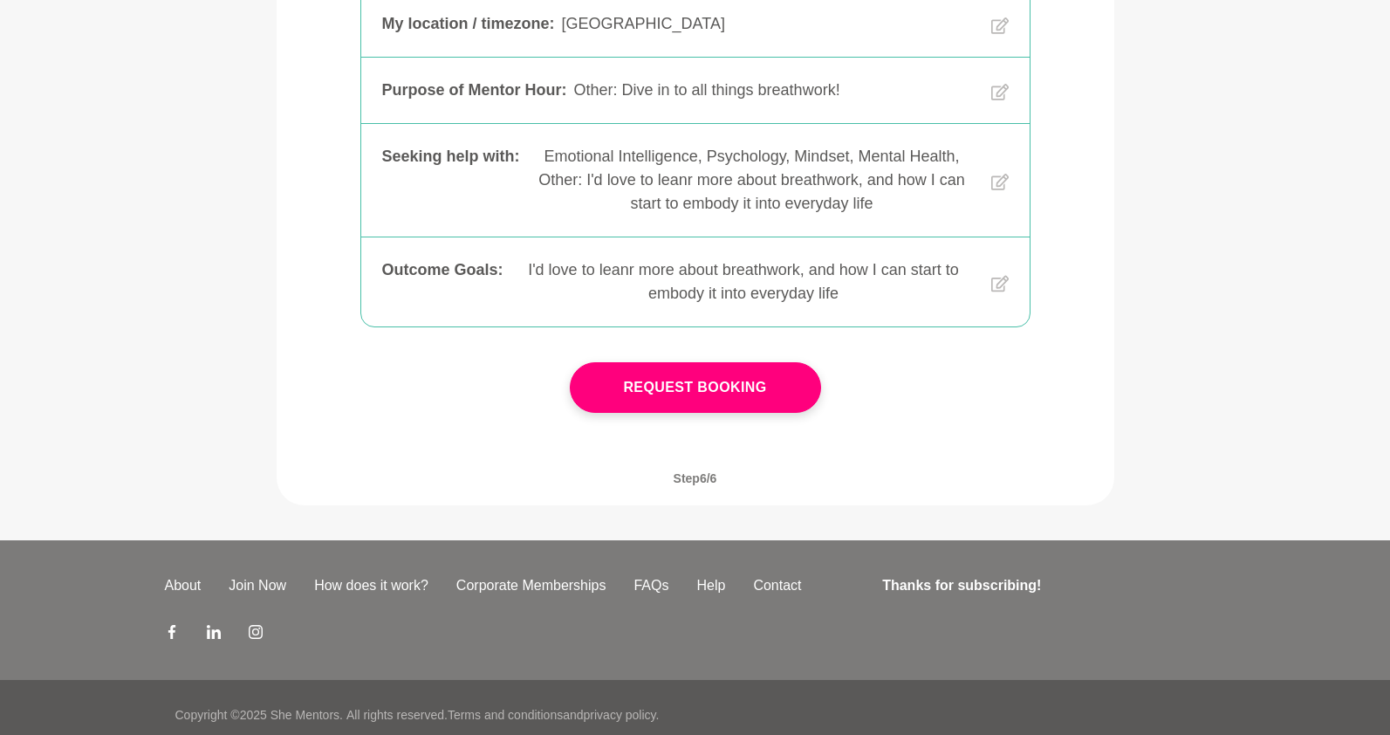
scroll to position [479, 0]
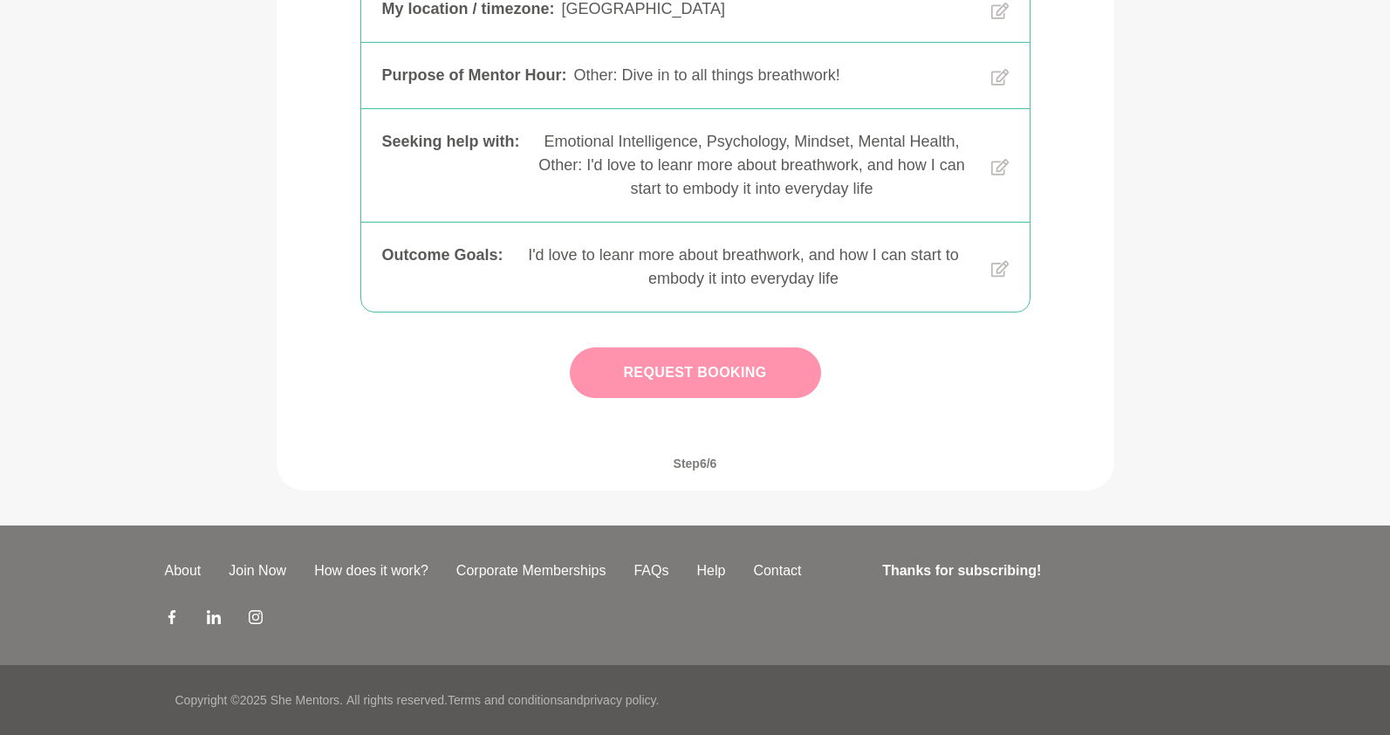
click at [706, 373] on button "Request Booking" at bounding box center [695, 372] width 251 height 51
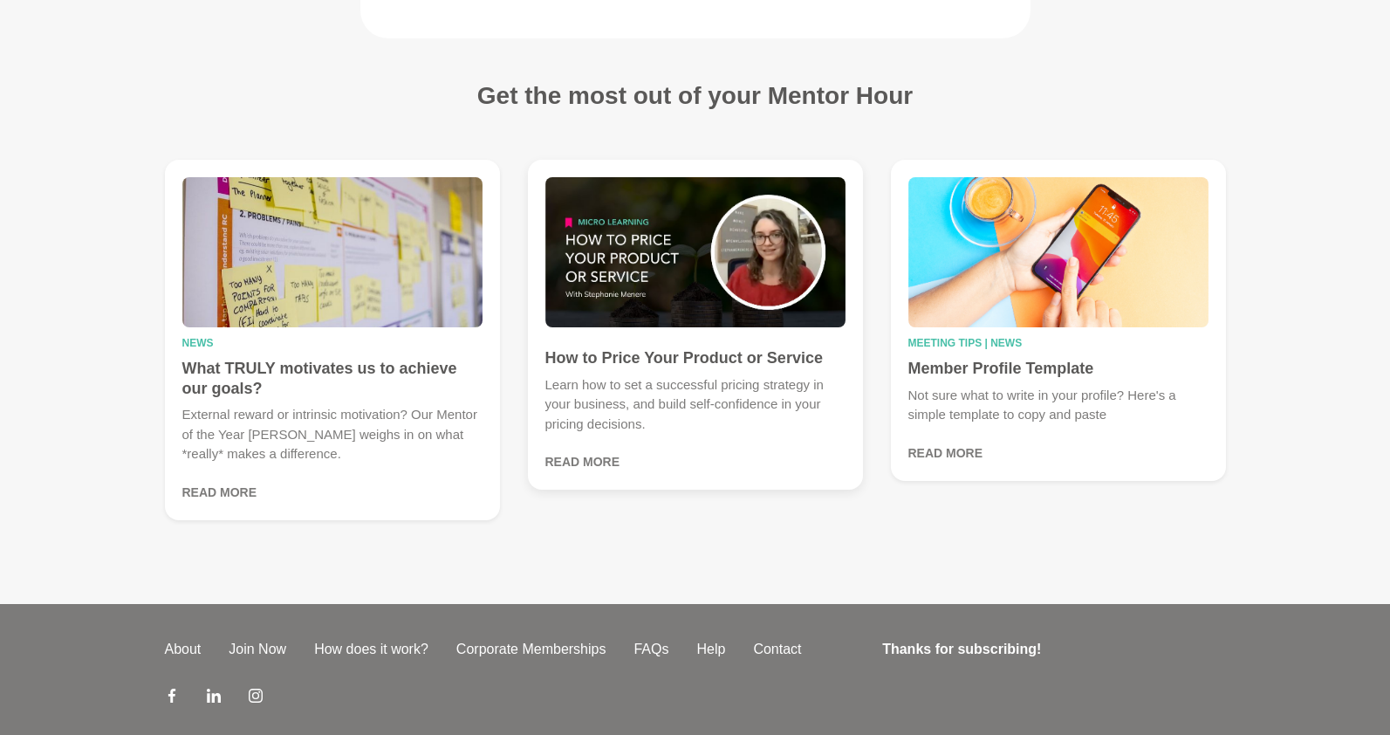
scroll to position [455, 0]
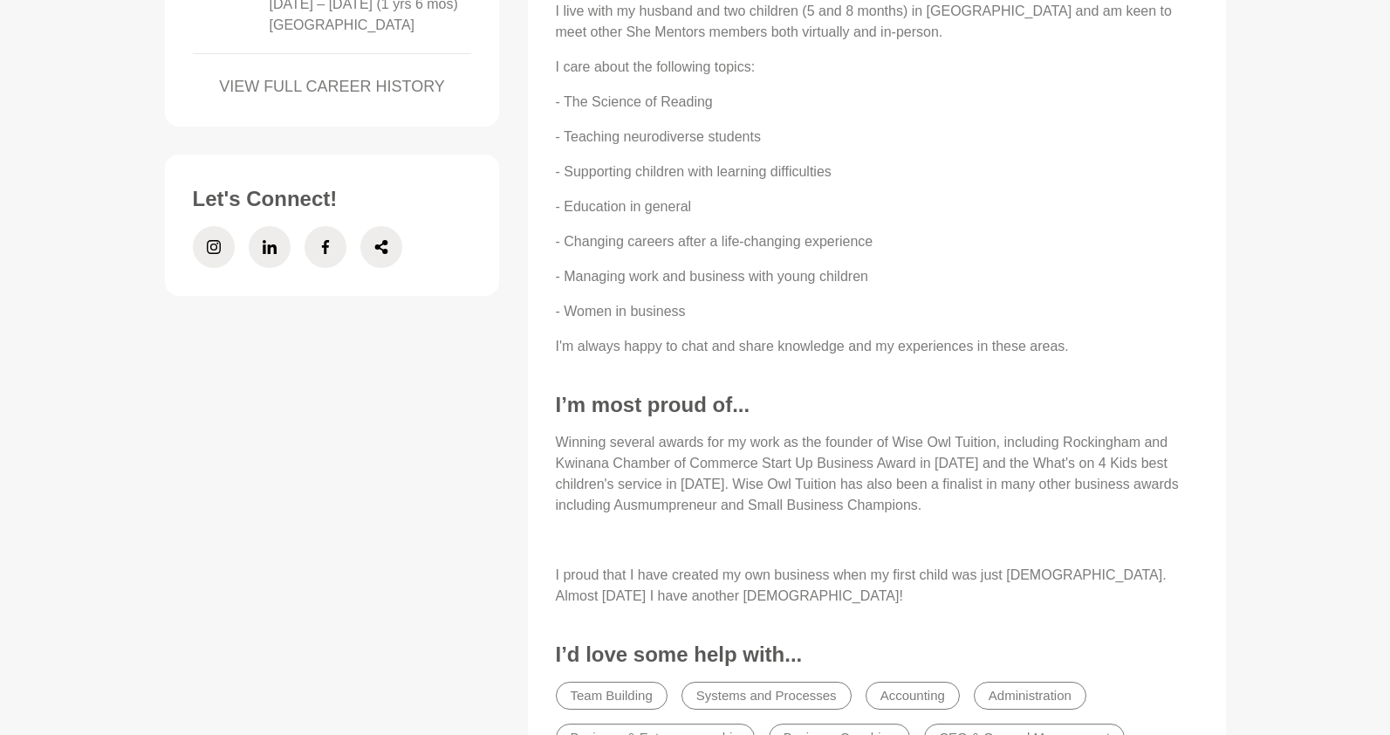
scroll to position [1181, 0]
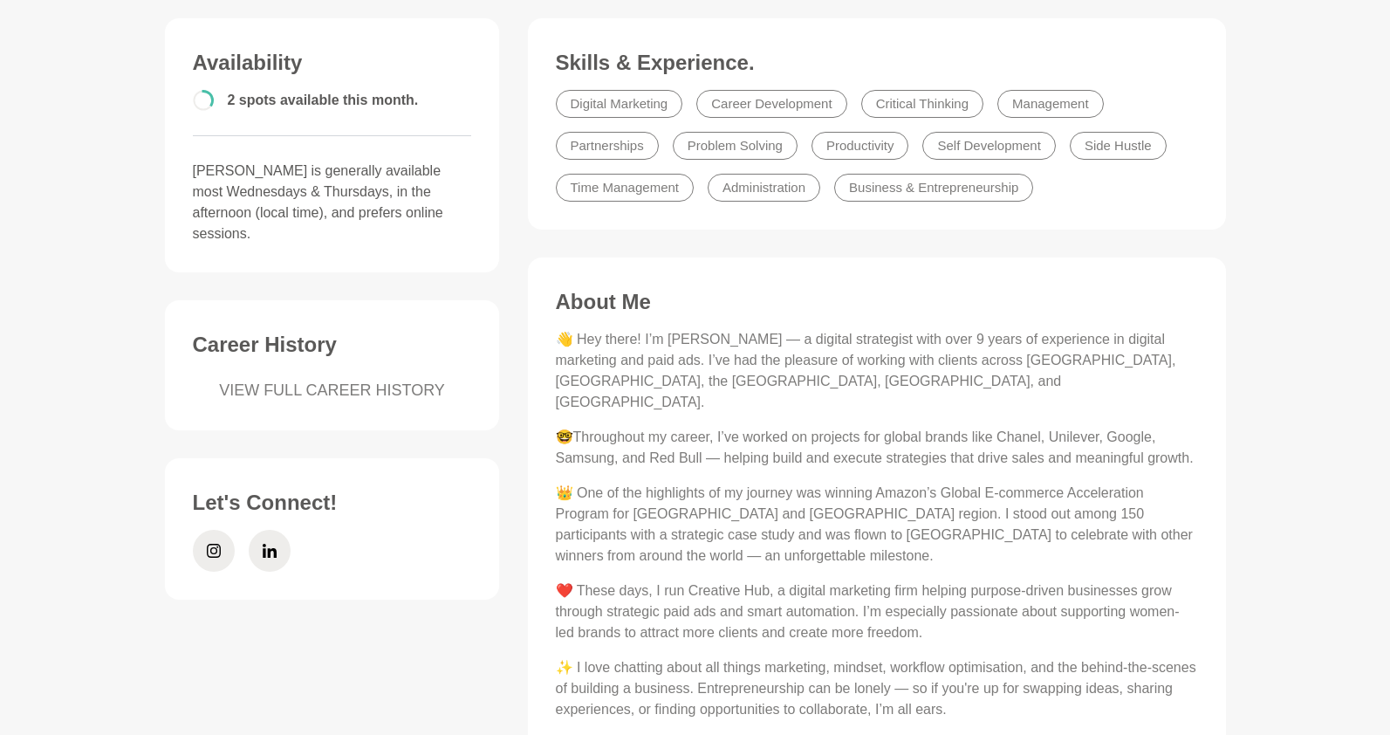
scroll to position [683, 0]
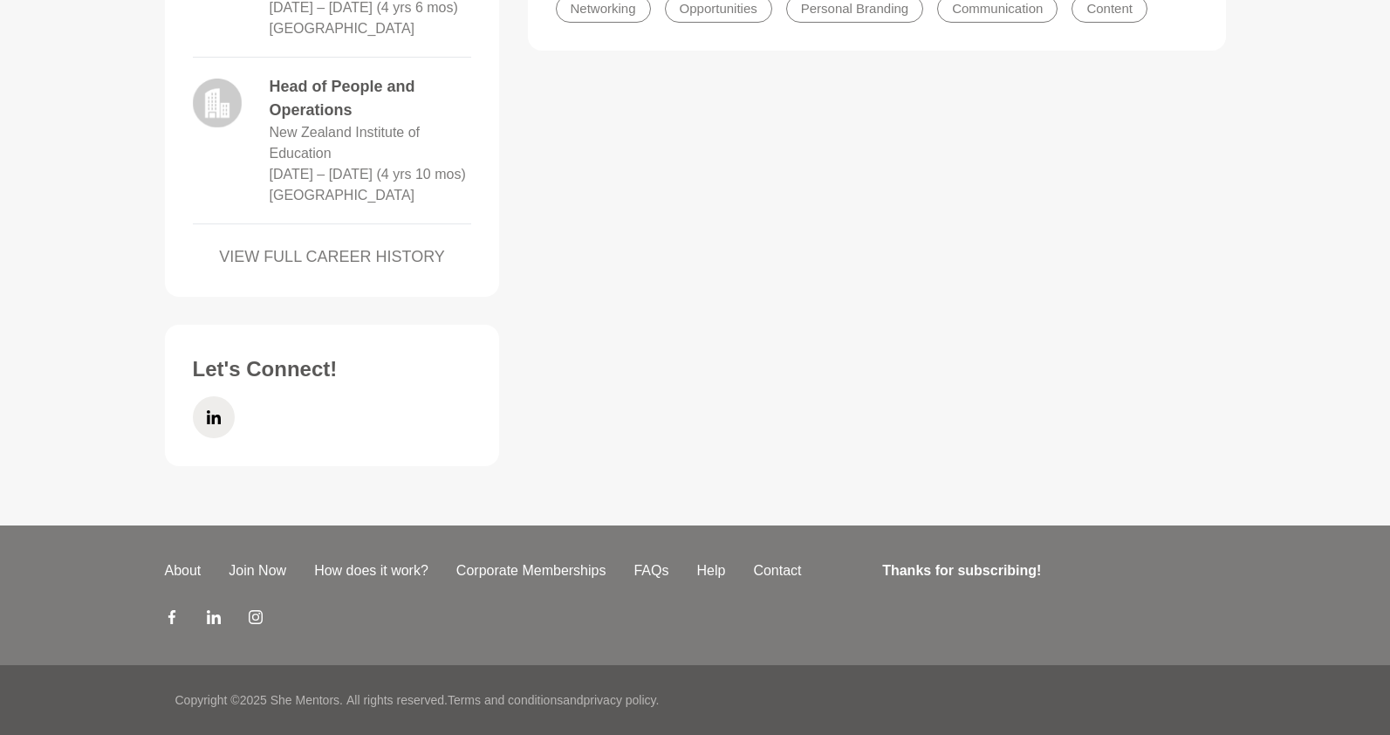
scroll to position [1402, 0]
click at [205, 415] on span at bounding box center [214, 417] width 42 height 42
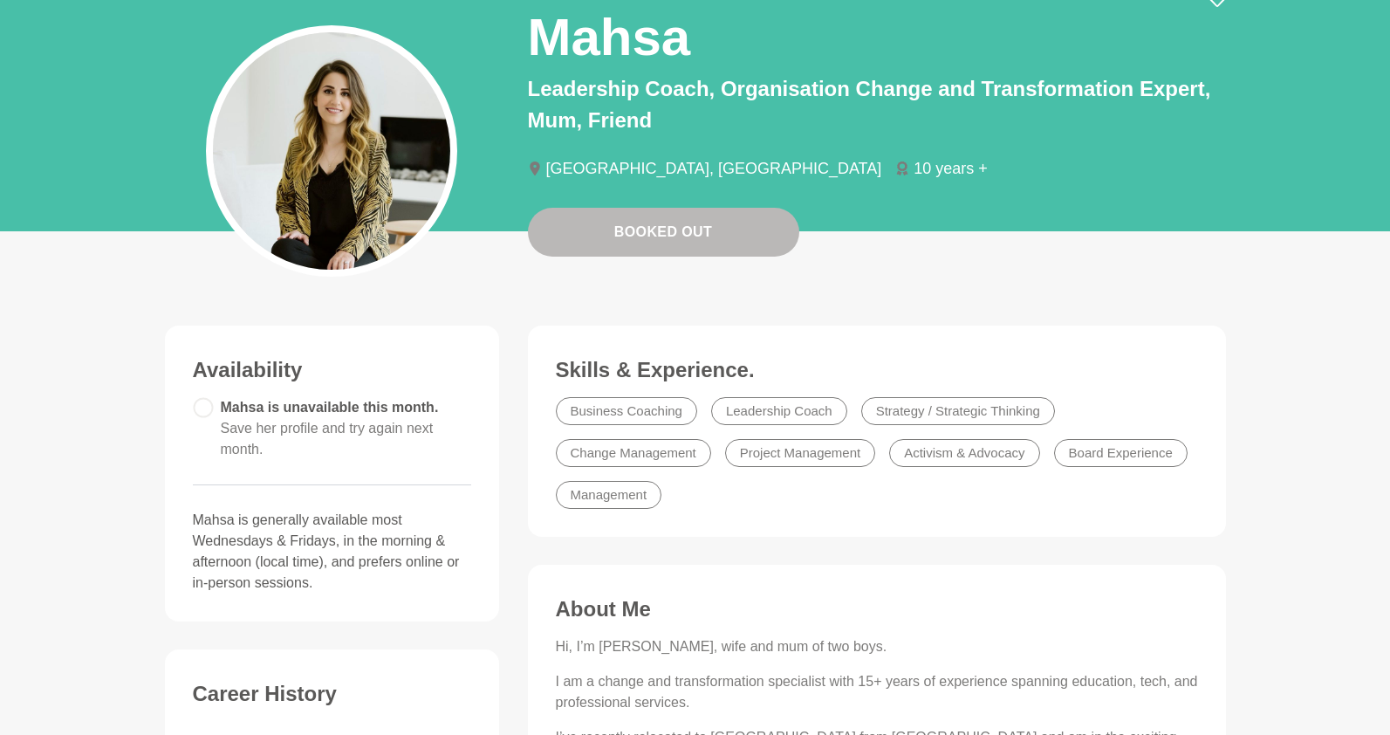
scroll to position [0, 0]
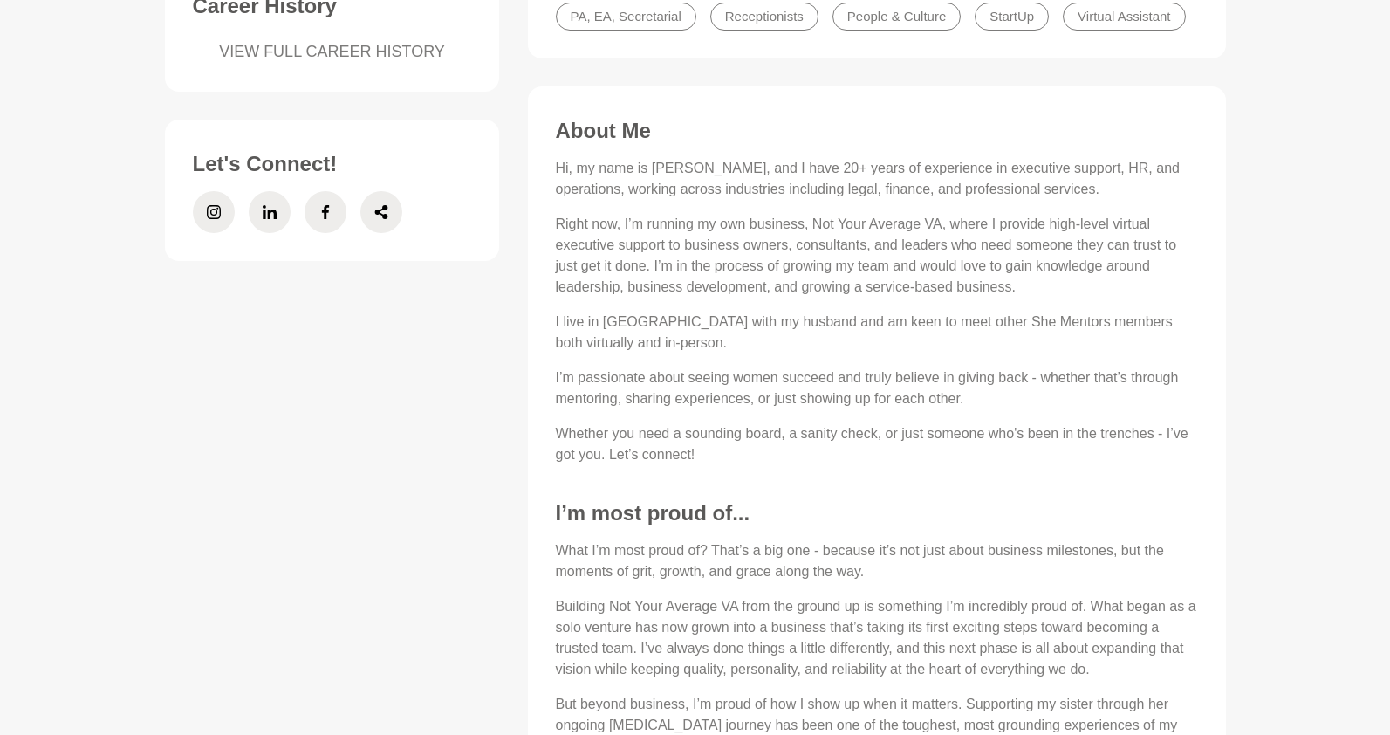
scroll to position [752, 0]
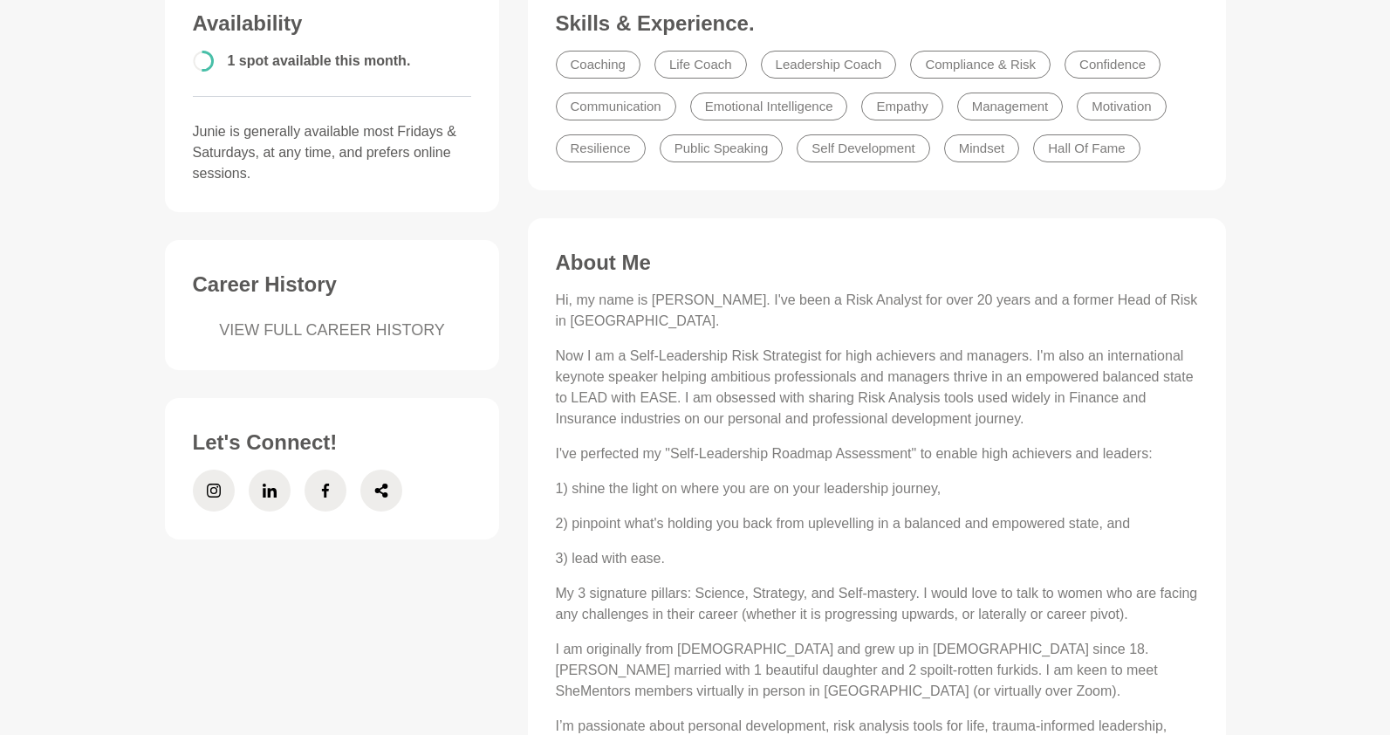
scroll to position [498, 0]
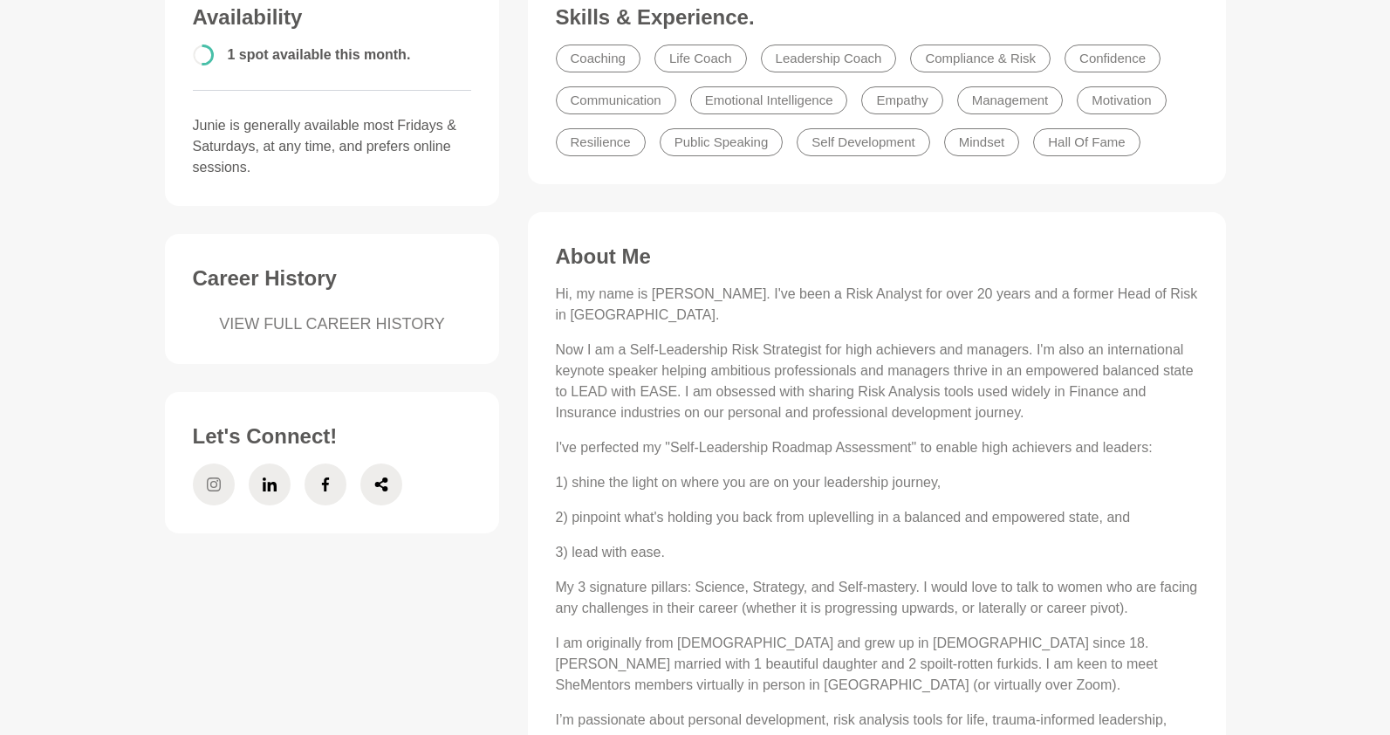
click at [205, 481] on span at bounding box center [214, 484] width 42 height 42
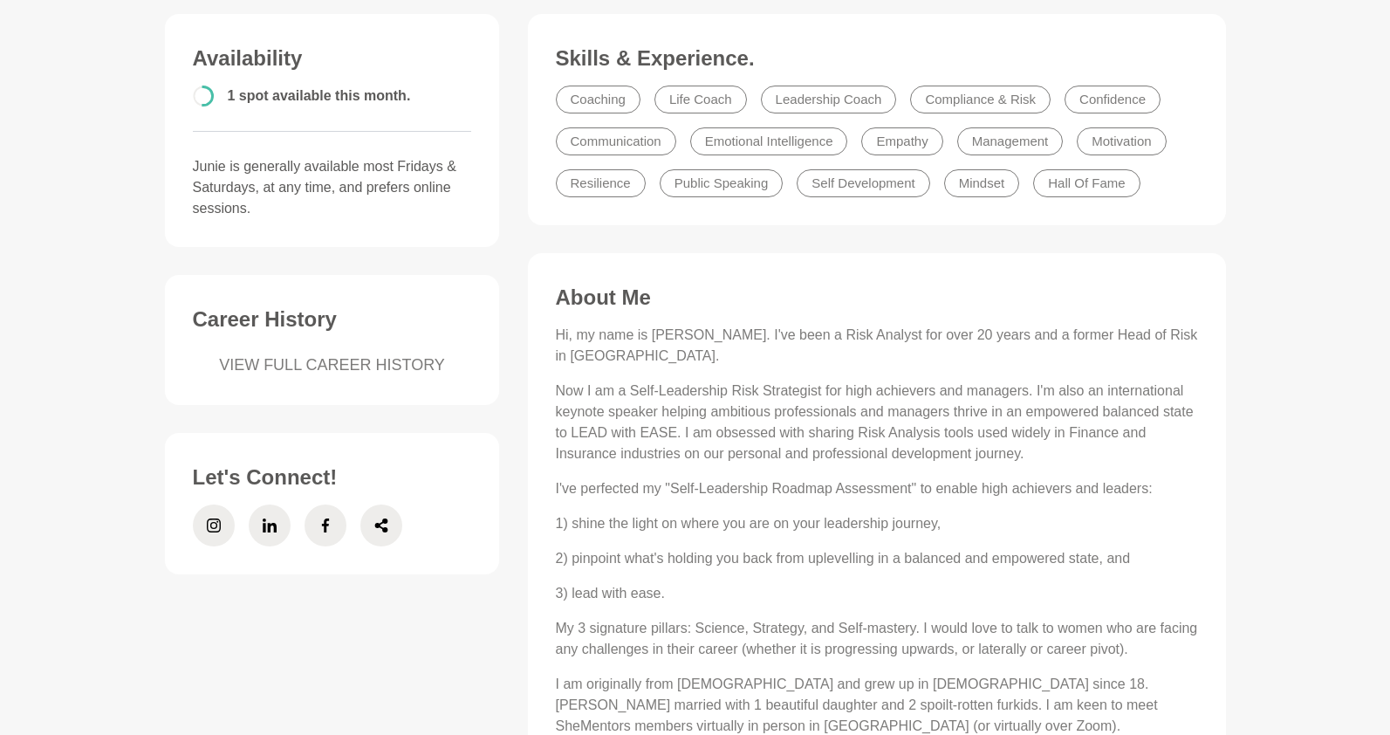
scroll to position [650, 0]
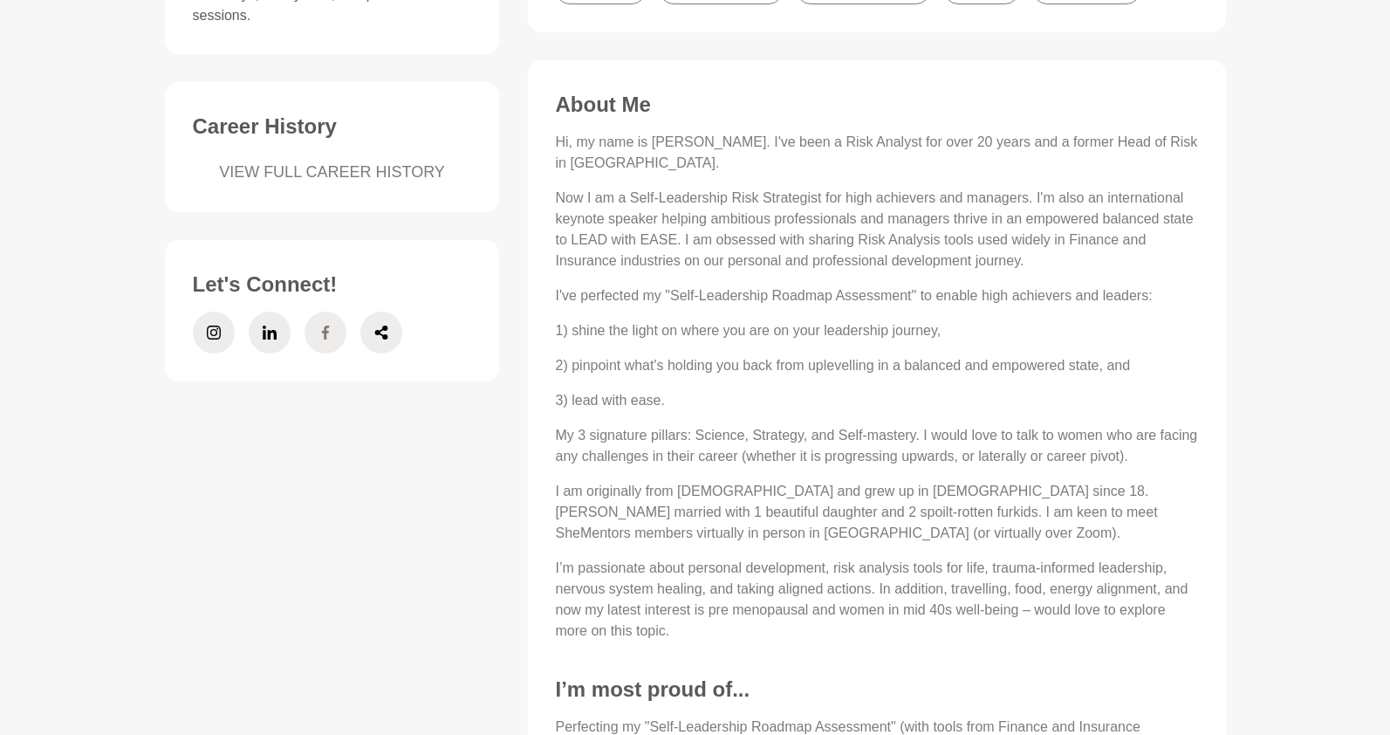
click at [334, 335] on span at bounding box center [325, 332] width 42 height 42
click at [273, 339] on icon at bounding box center [270, 332] width 14 height 42
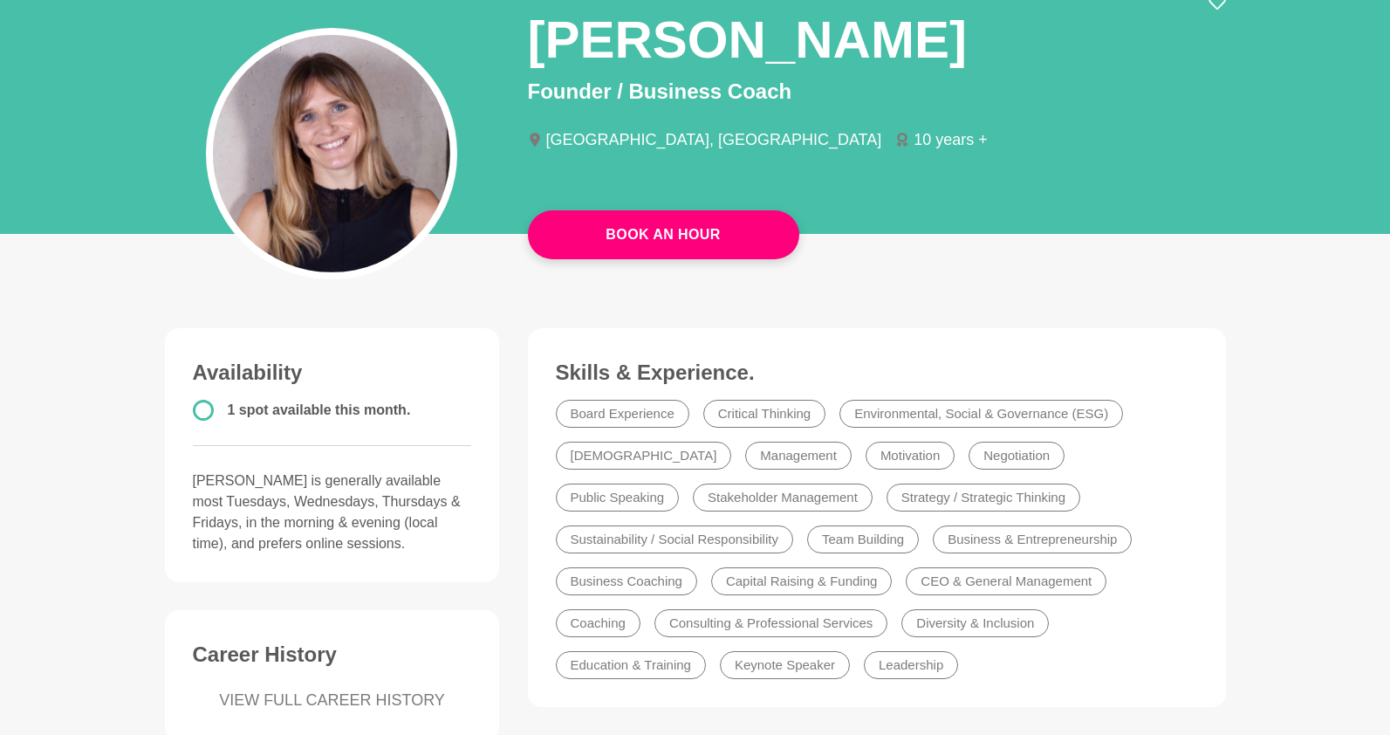
scroll to position [31, 0]
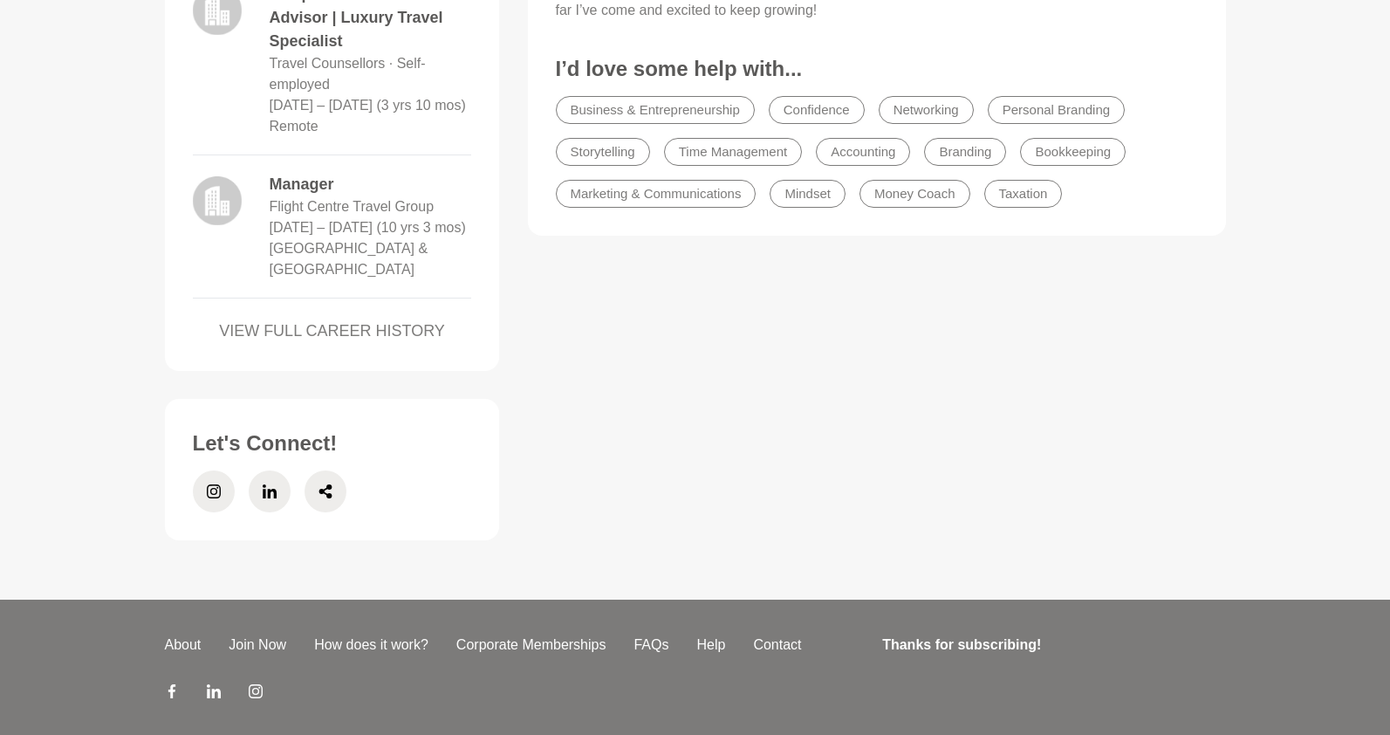
scroll to position [1303, 0]
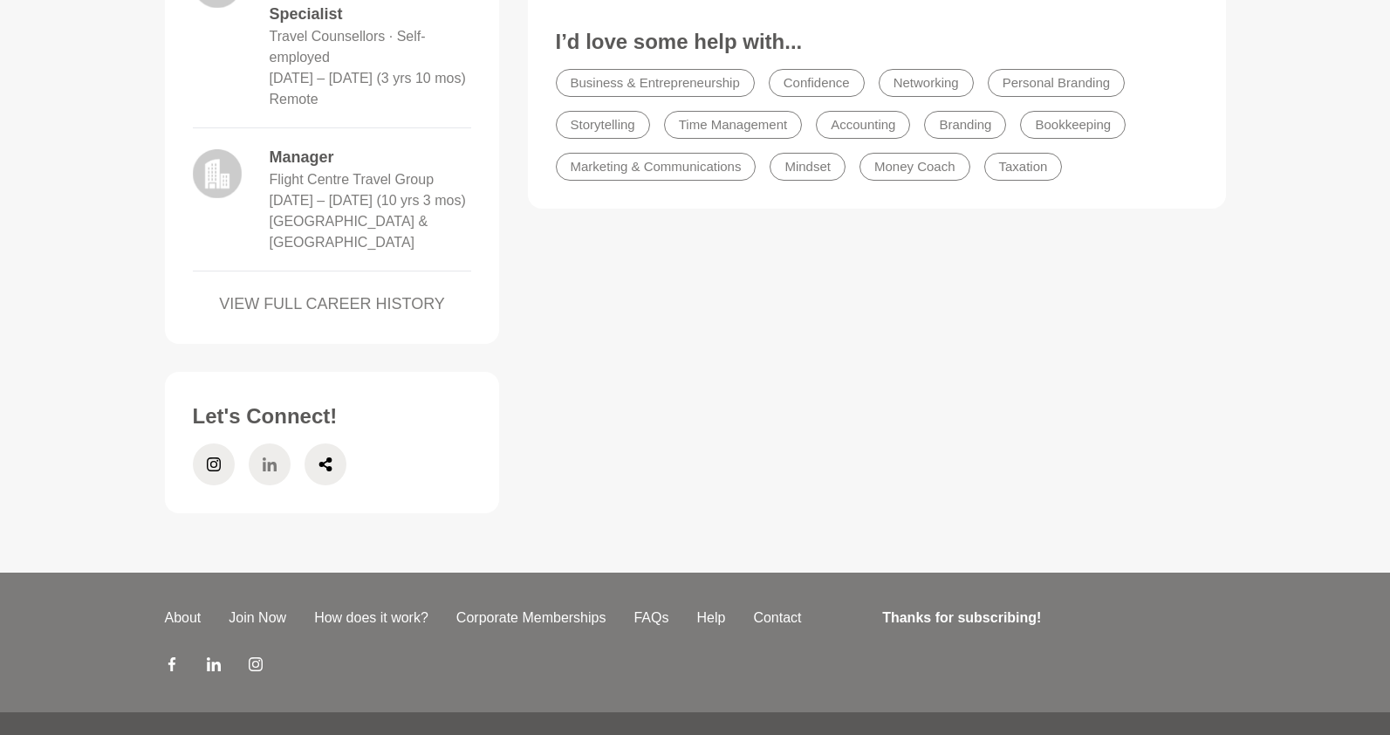
click at [271, 485] on icon at bounding box center [270, 464] width 14 height 42
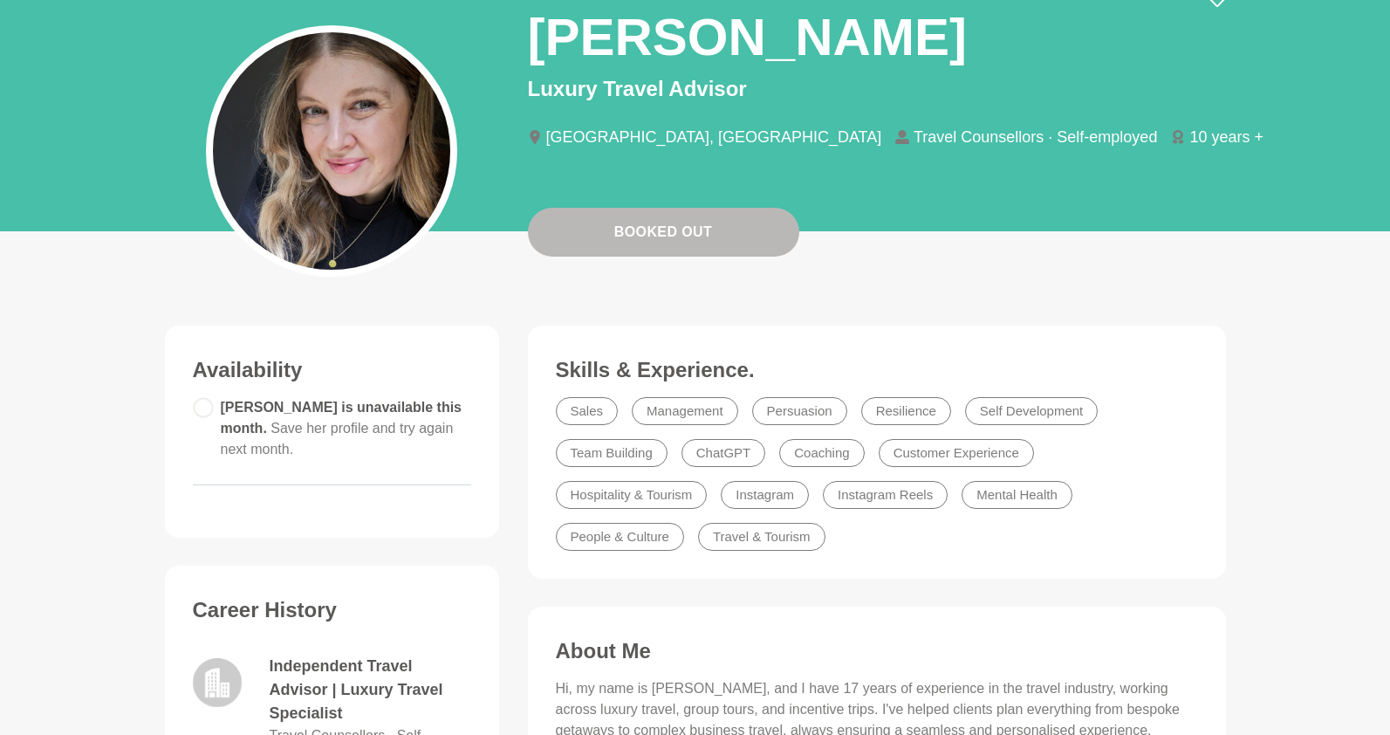
scroll to position [0, 0]
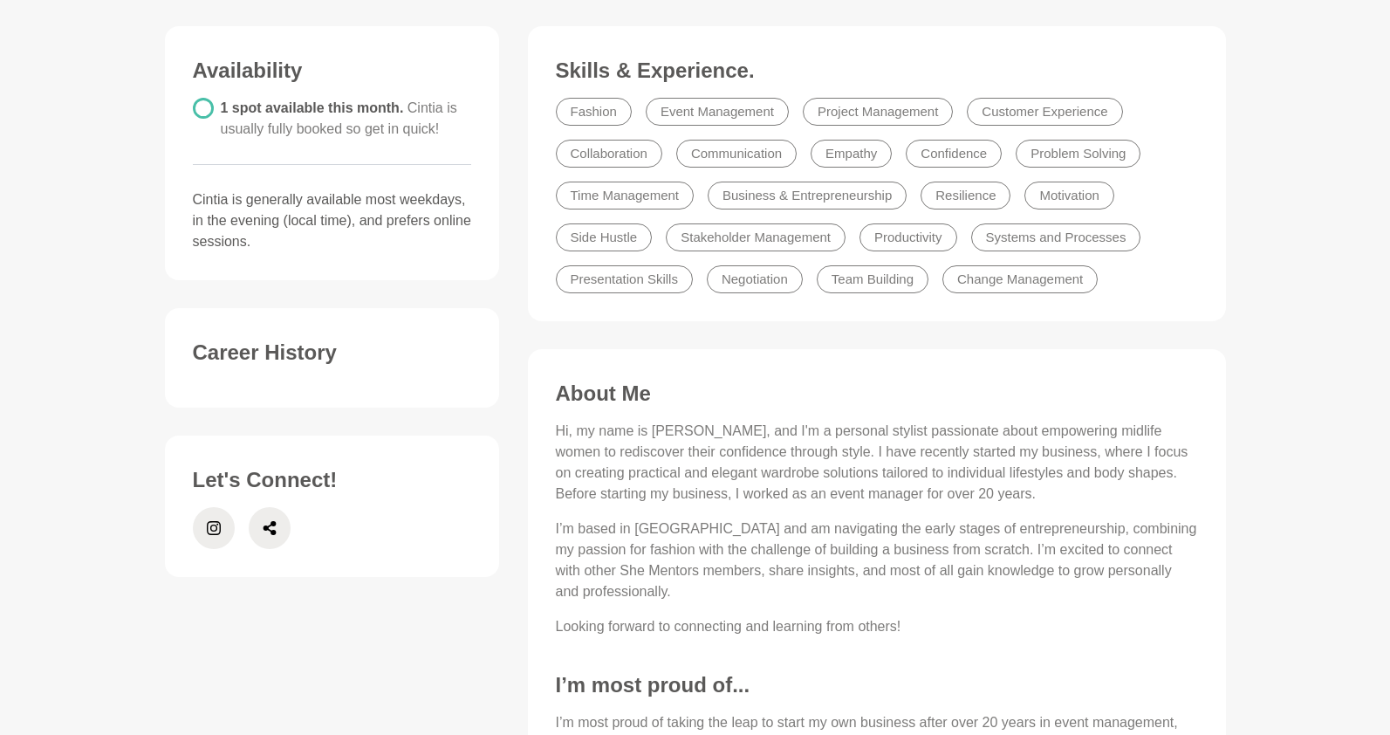
scroll to position [456, 0]
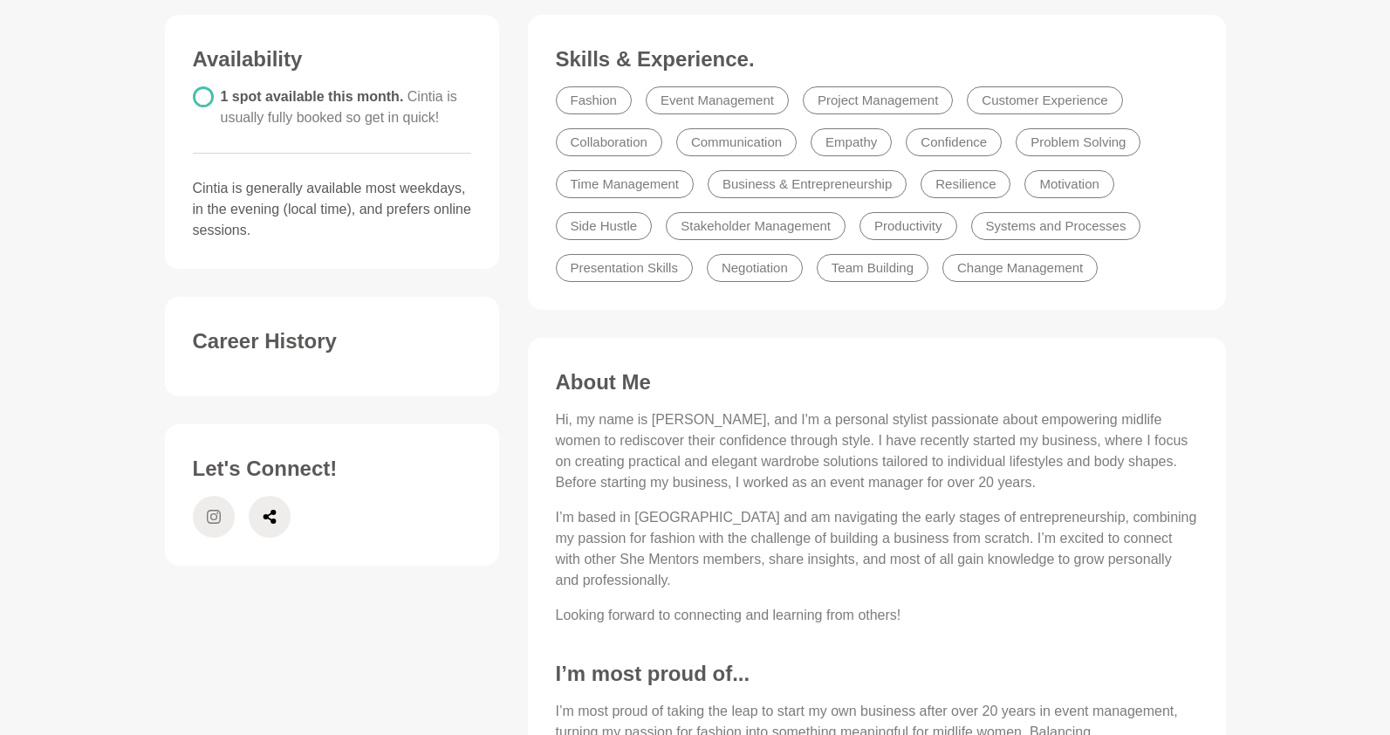
click at [209, 517] on icon at bounding box center [214, 517] width 14 height 14
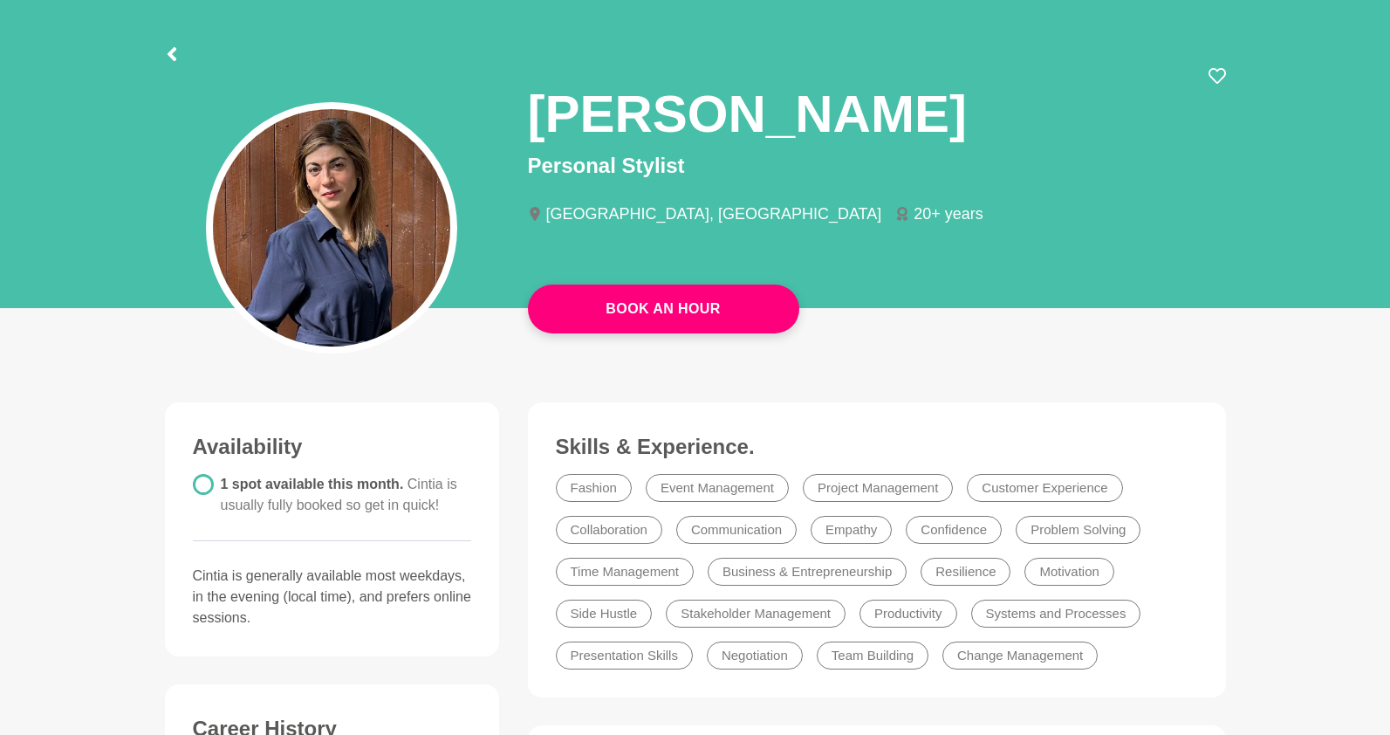
scroll to position [0, 0]
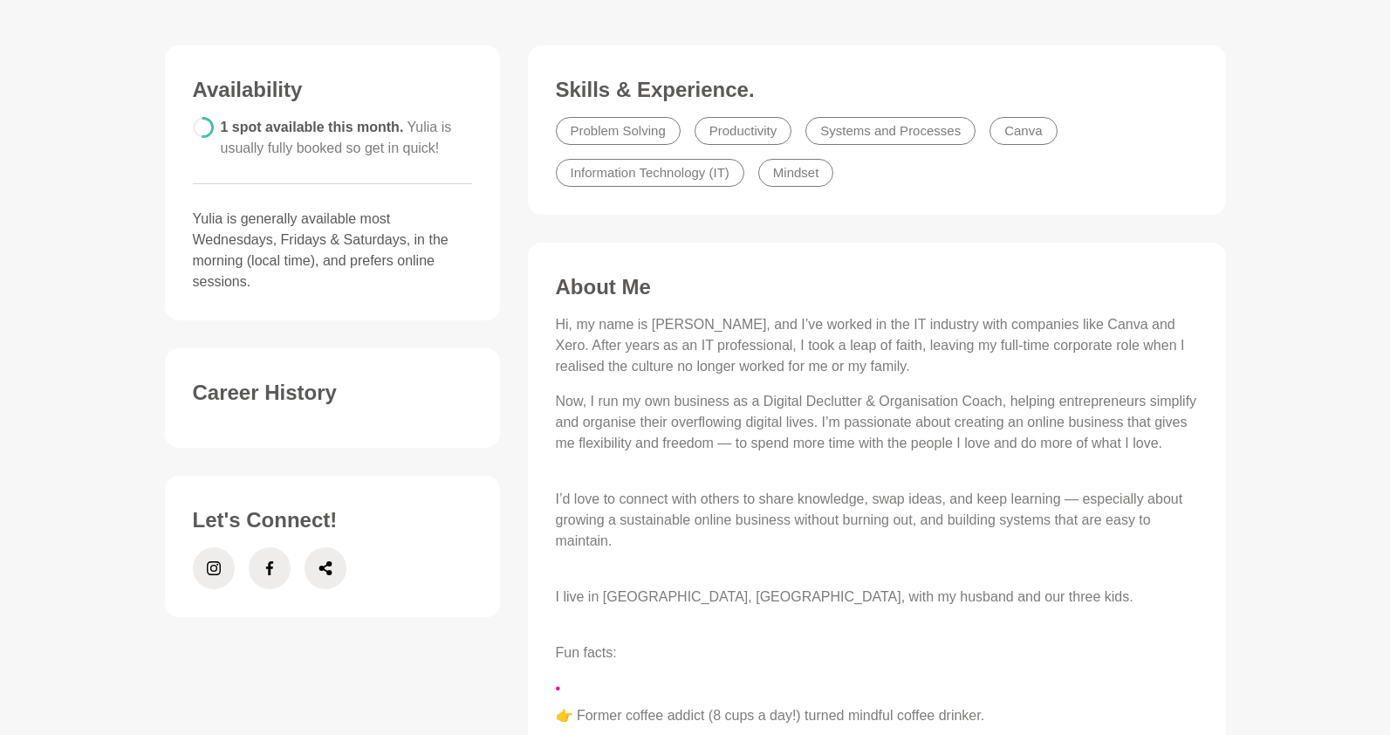
scroll to position [458, 0]
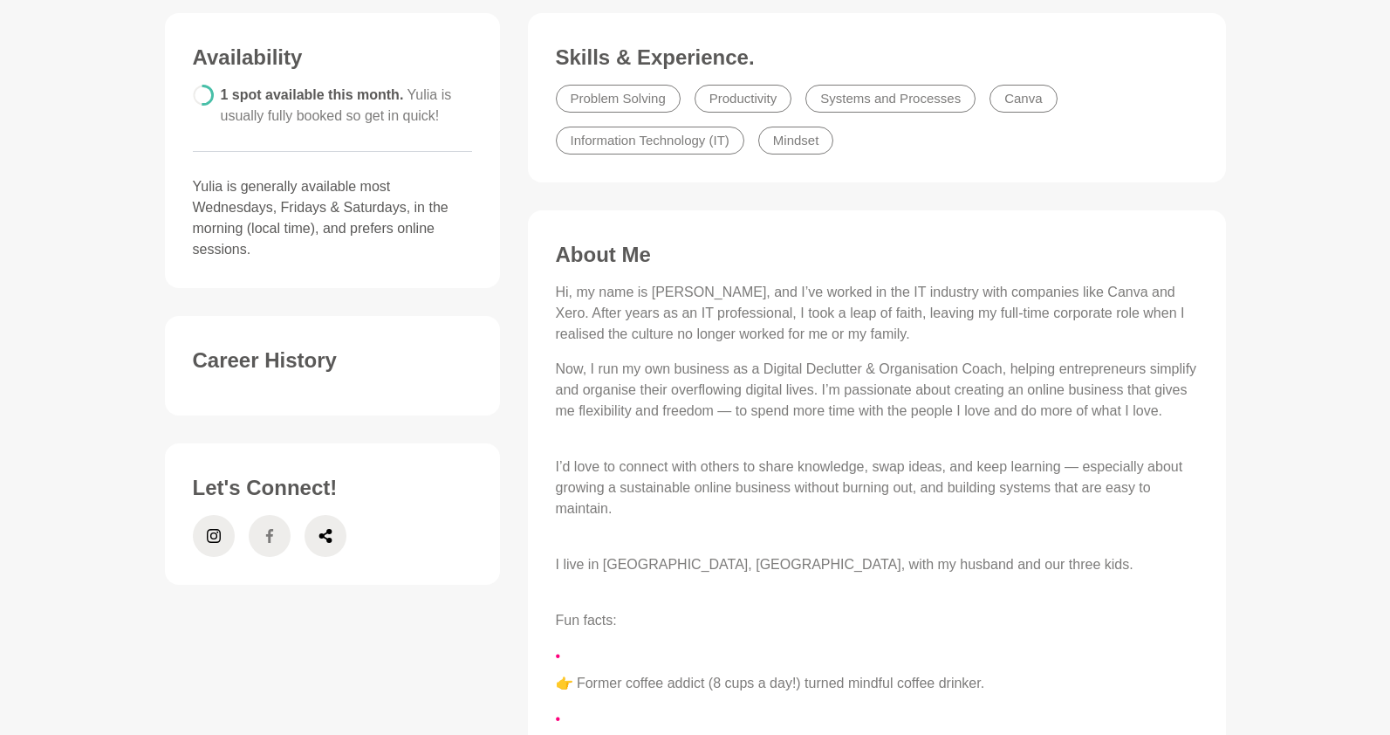
click at [263, 544] on icon at bounding box center [270, 536] width 14 height 42
click at [218, 534] on icon at bounding box center [214, 536] width 14 height 42
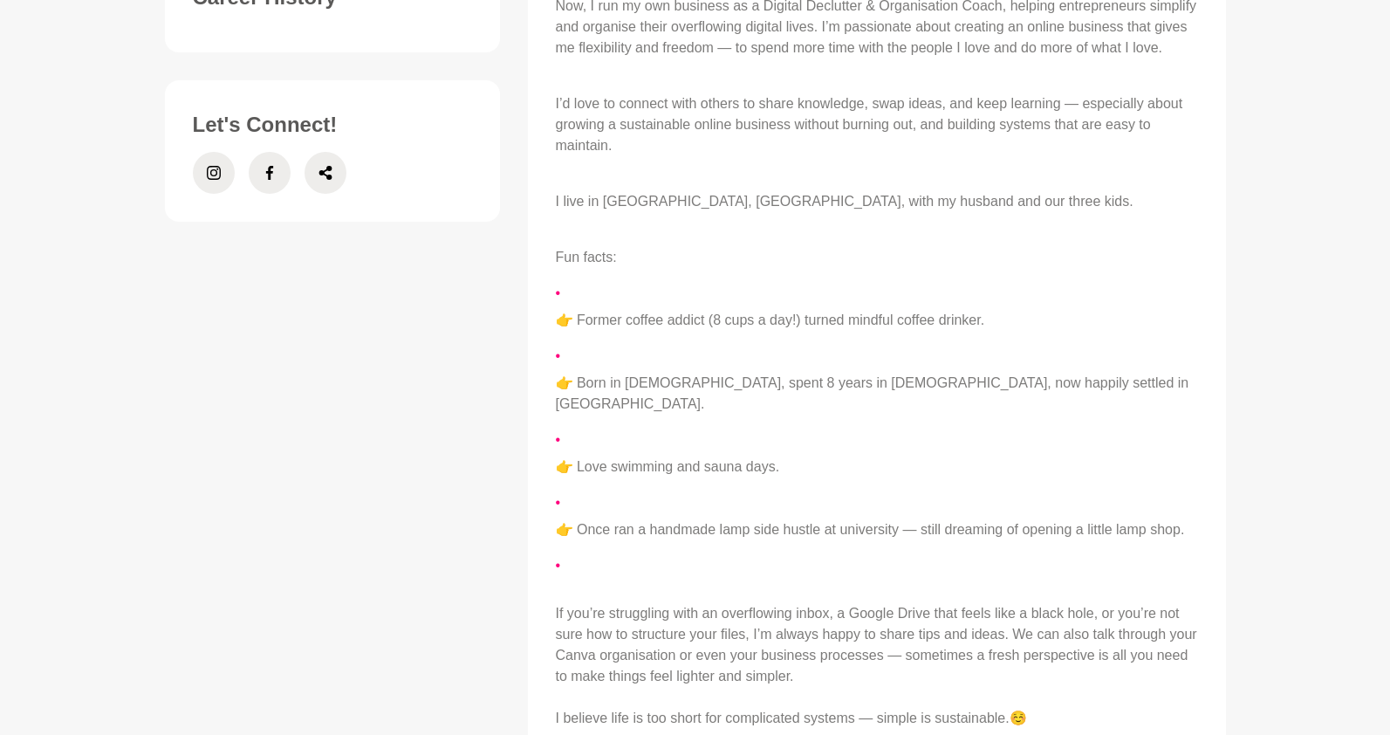
scroll to position [1370, 0]
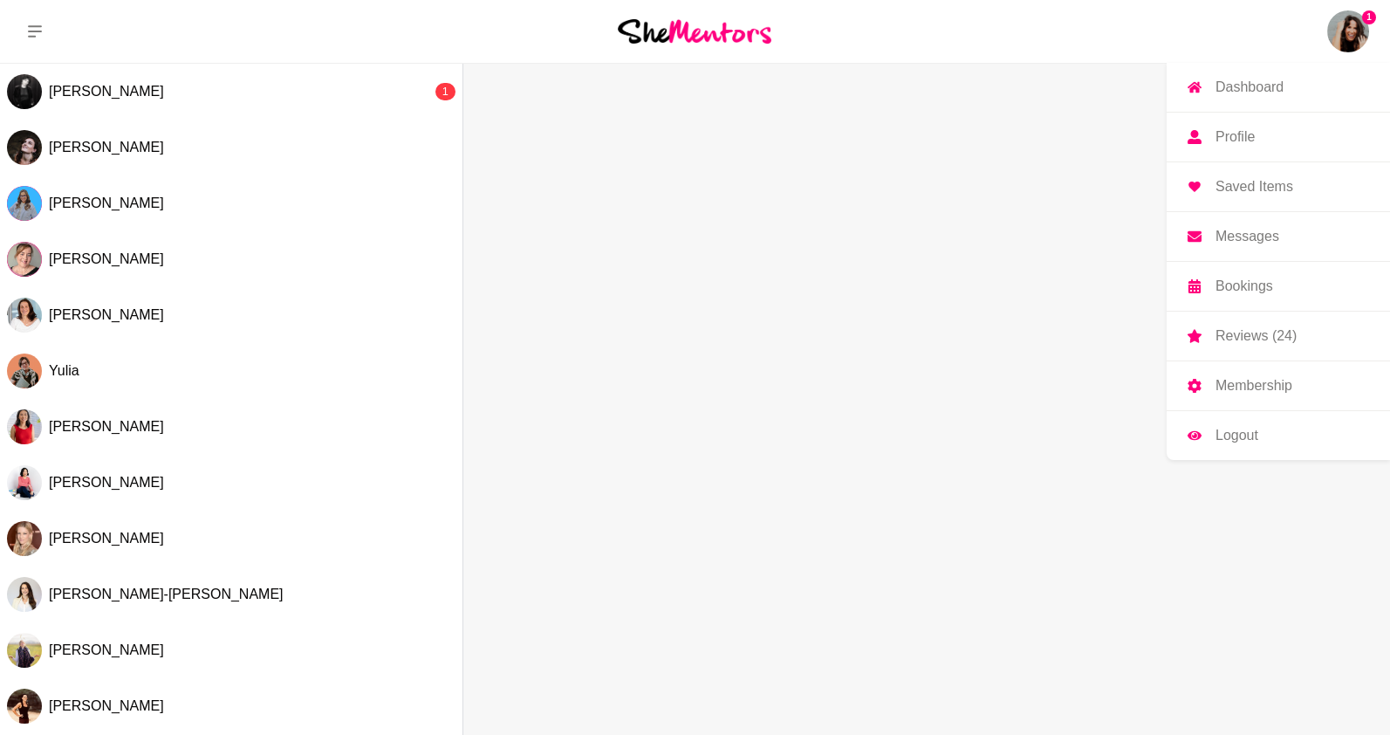
click at [1249, 80] on p "Dashboard" at bounding box center [1249, 87] width 68 height 14
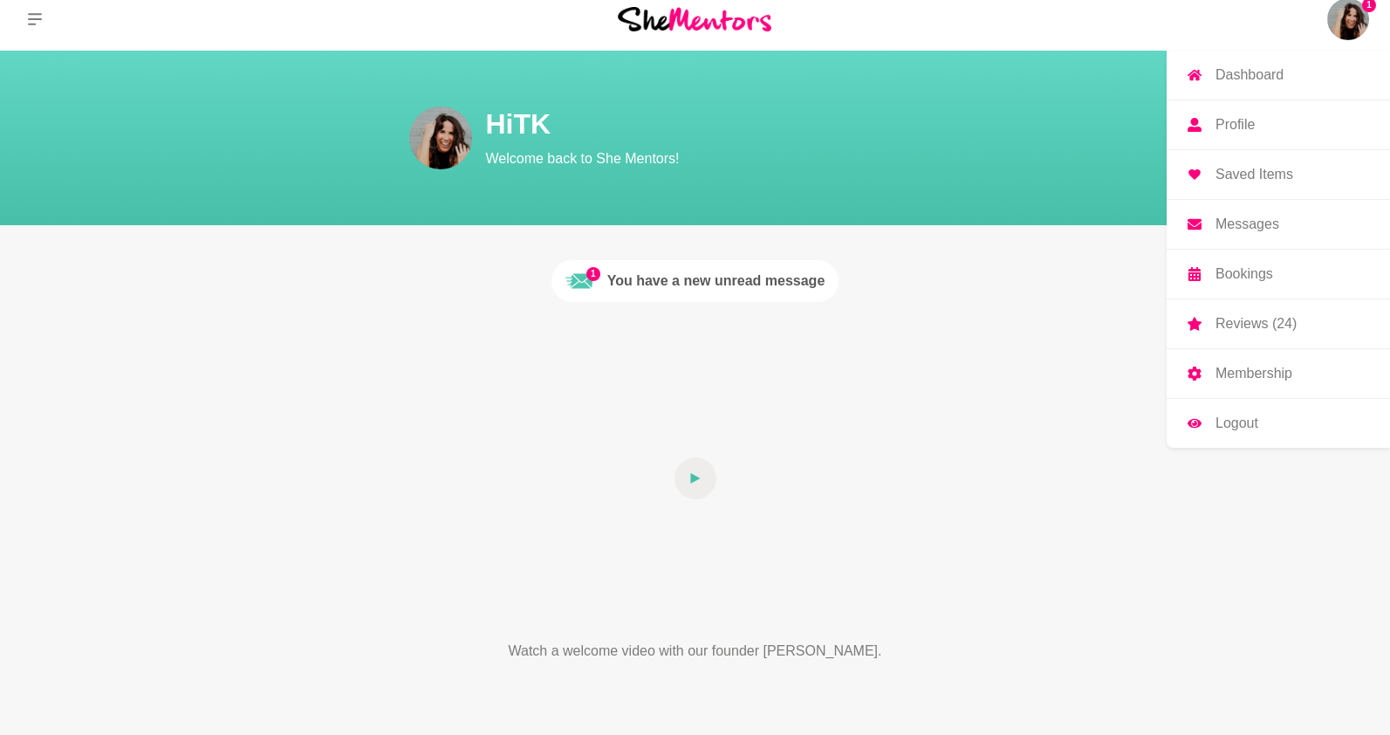
scroll to position [14, 0]
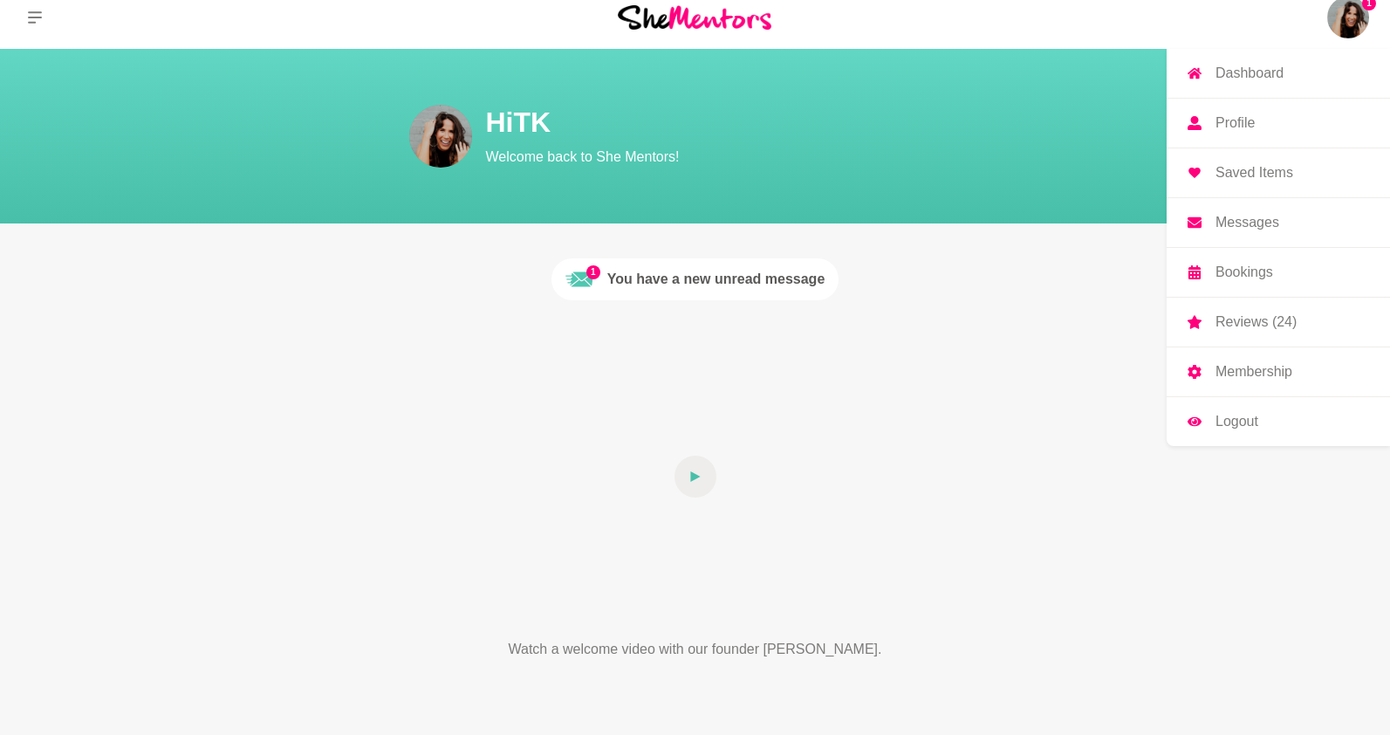
click at [1274, 264] on link "Bookings" at bounding box center [1277, 272] width 223 height 49
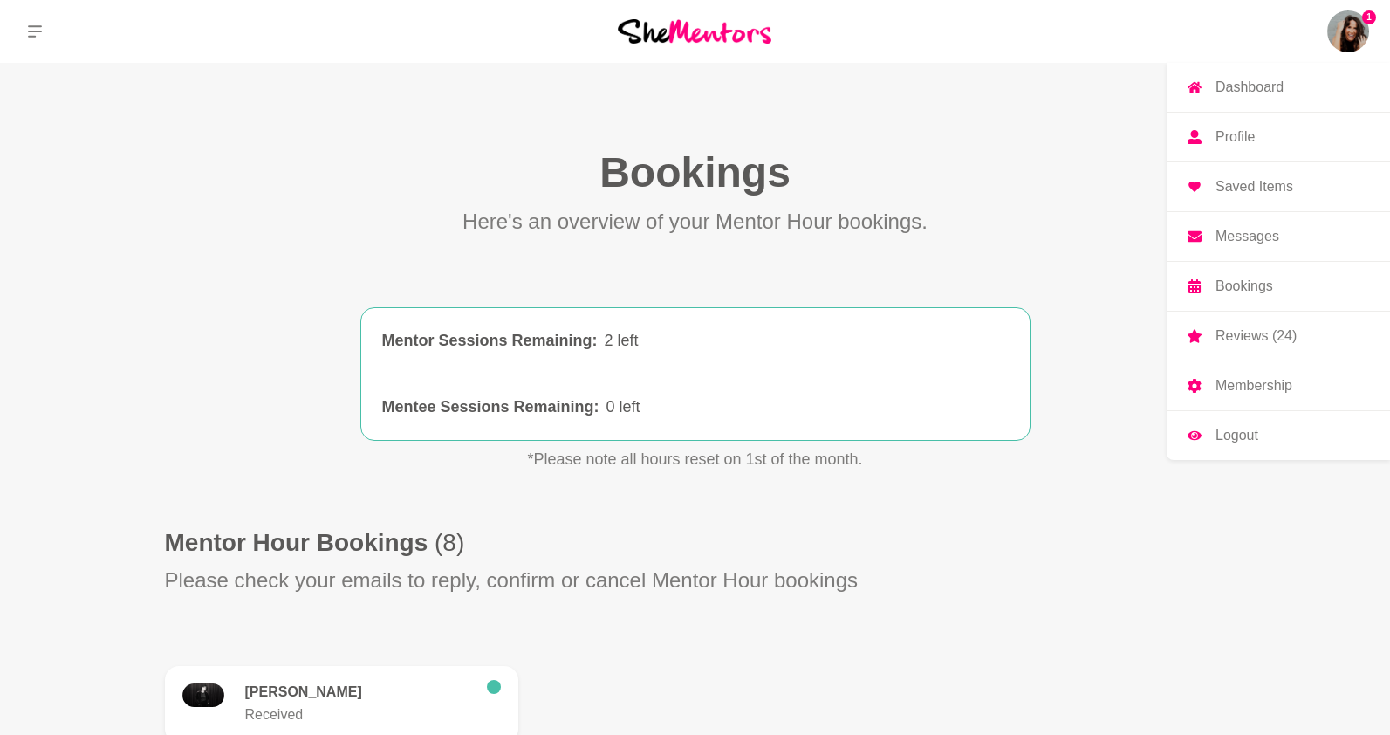
click at [1335, 36] on img at bounding box center [1348, 31] width 42 height 42
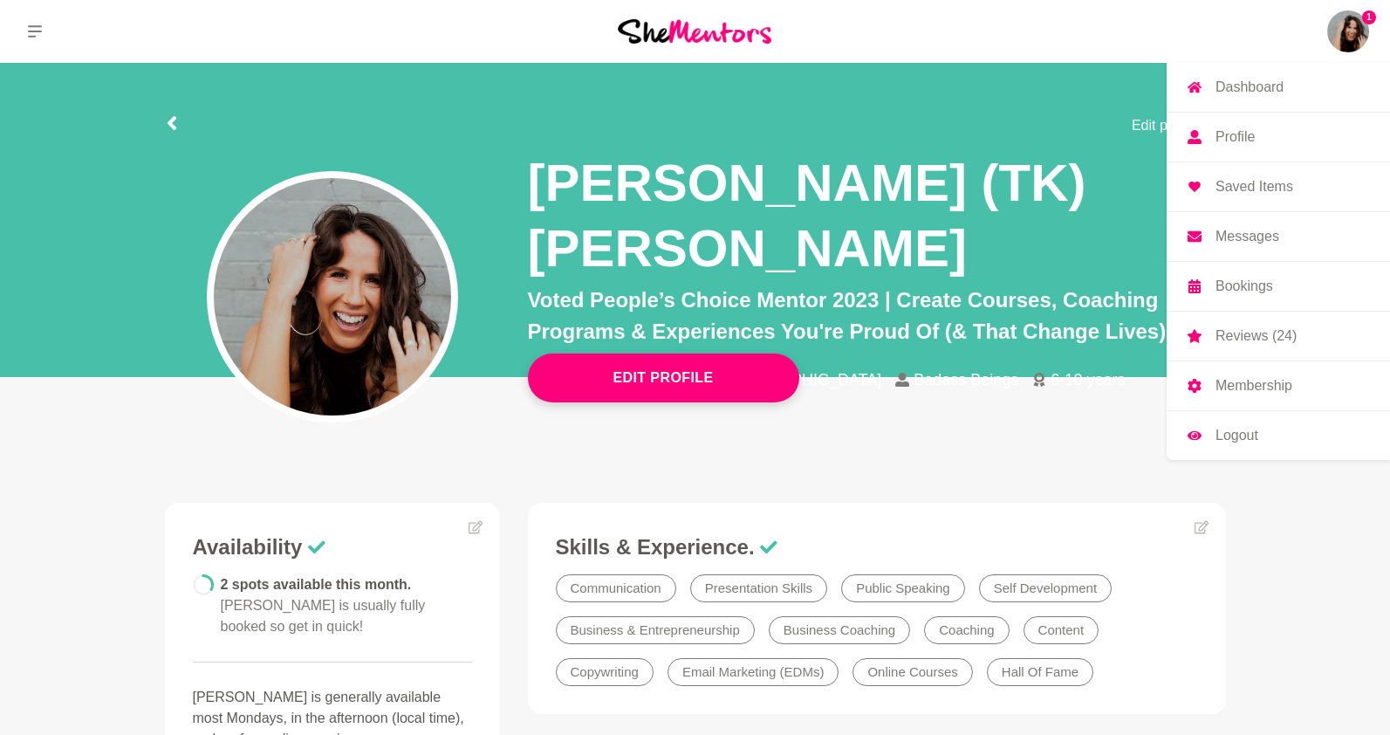
click at [1272, 332] on p "Reviews (24)" at bounding box center [1255, 336] width 81 height 14
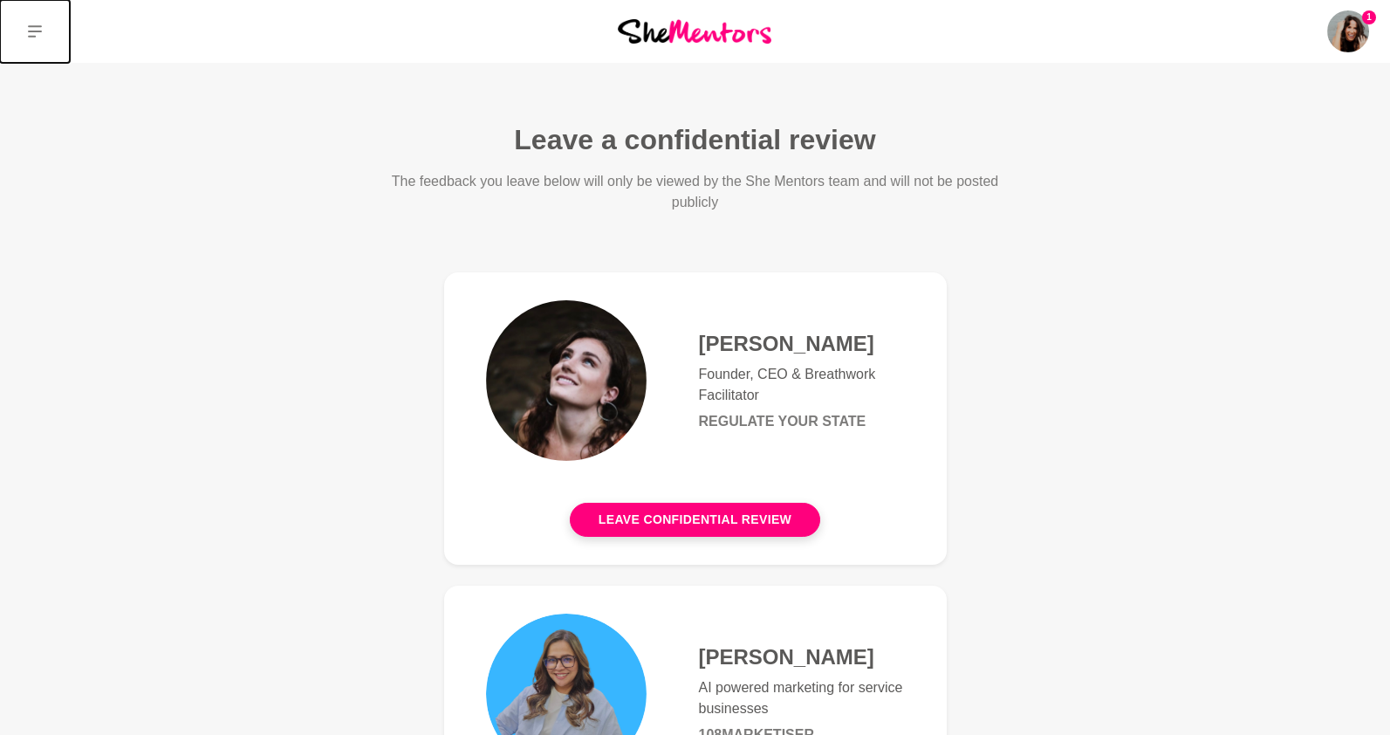
click at [30, 33] on icon at bounding box center [35, 31] width 14 height 14
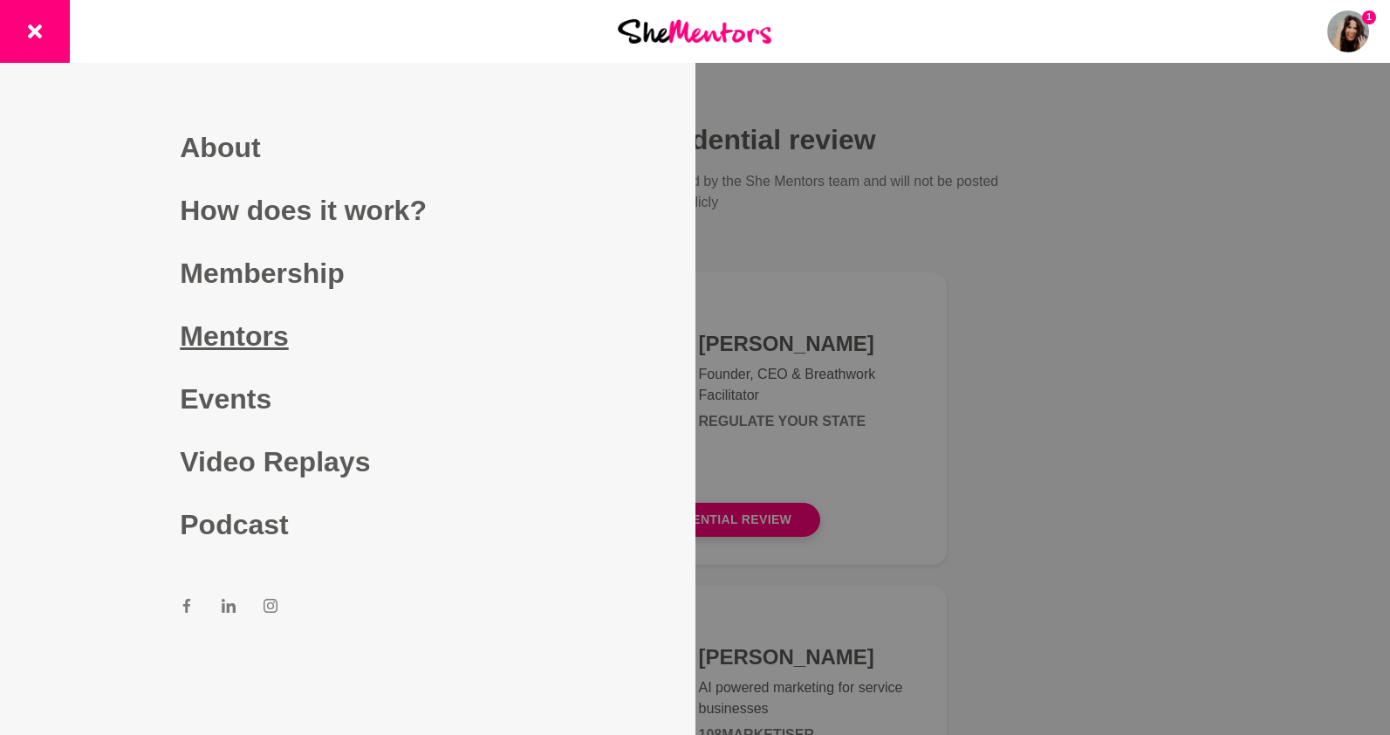
click at [265, 331] on link "Mentors" at bounding box center [347, 335] width 335 height 63
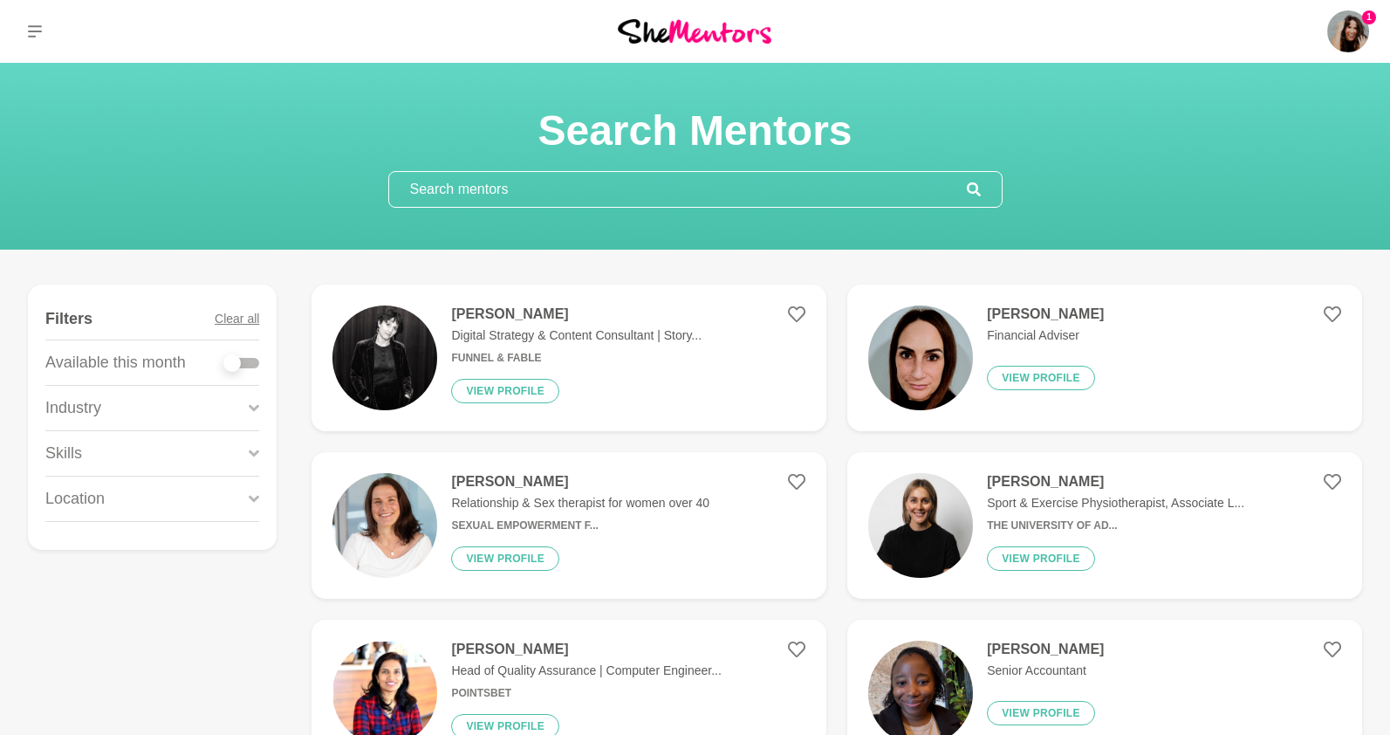
click at [483, 189] on input "text" at bounding box center [678, 189] width 578 height 35
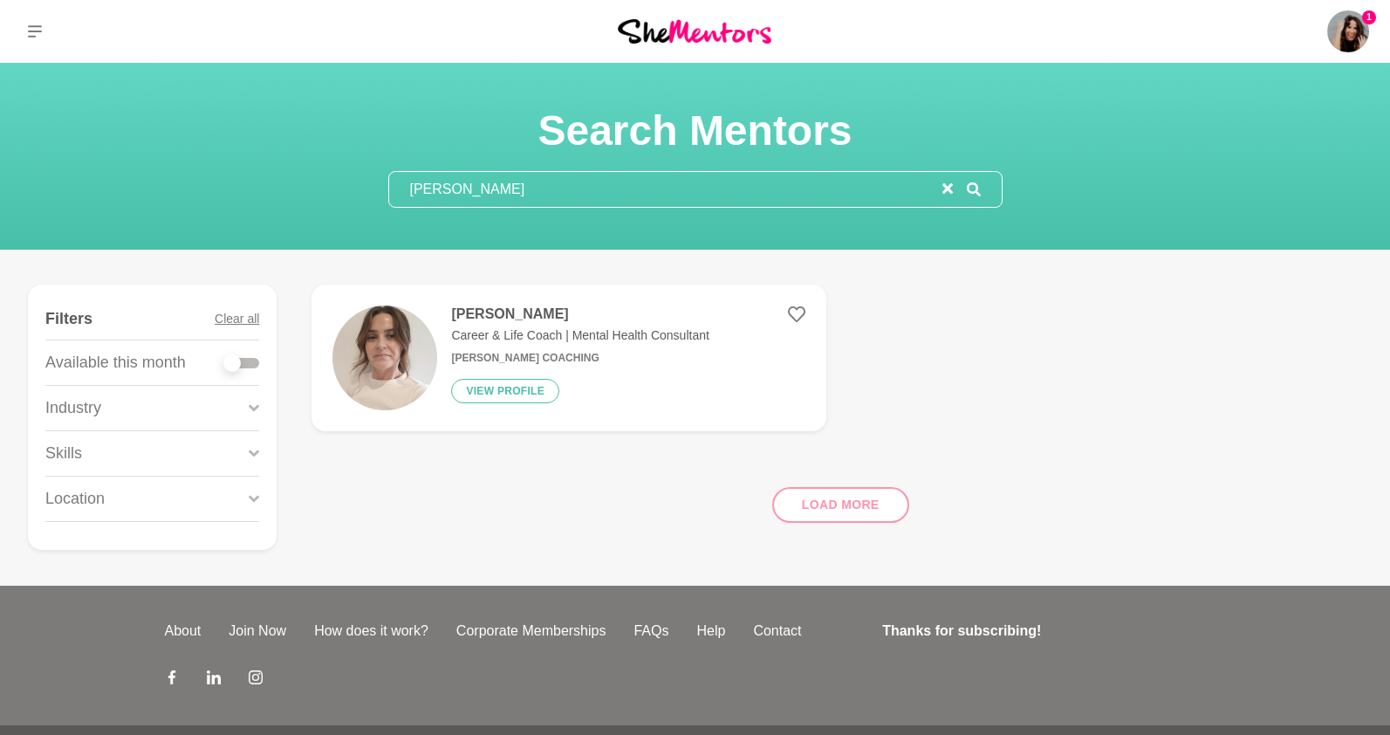
type input "[PERSON_NAME]"
click at [563, 338] on p "Career & Life Coach | Mental Health Consultant" at bounding box center [579, 335] width 257 height 18
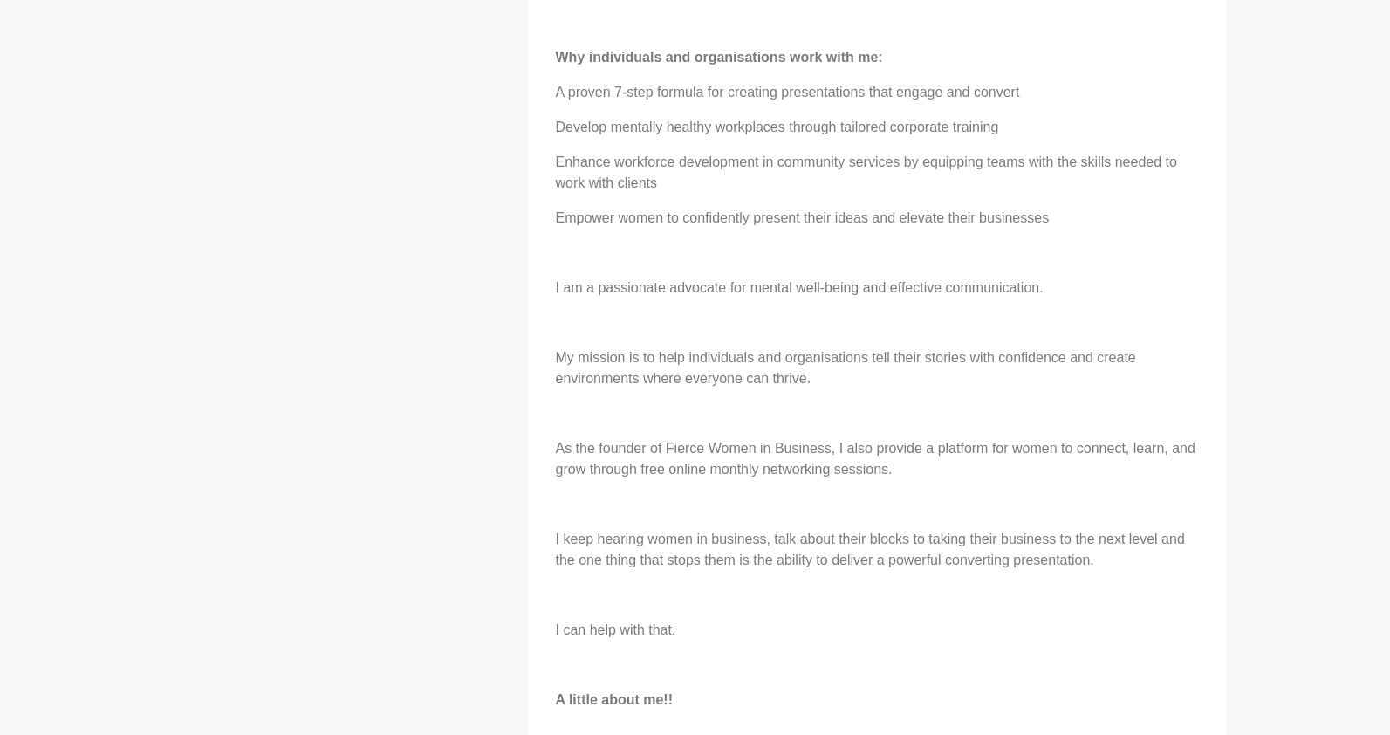
scroll to position [1257, 0]
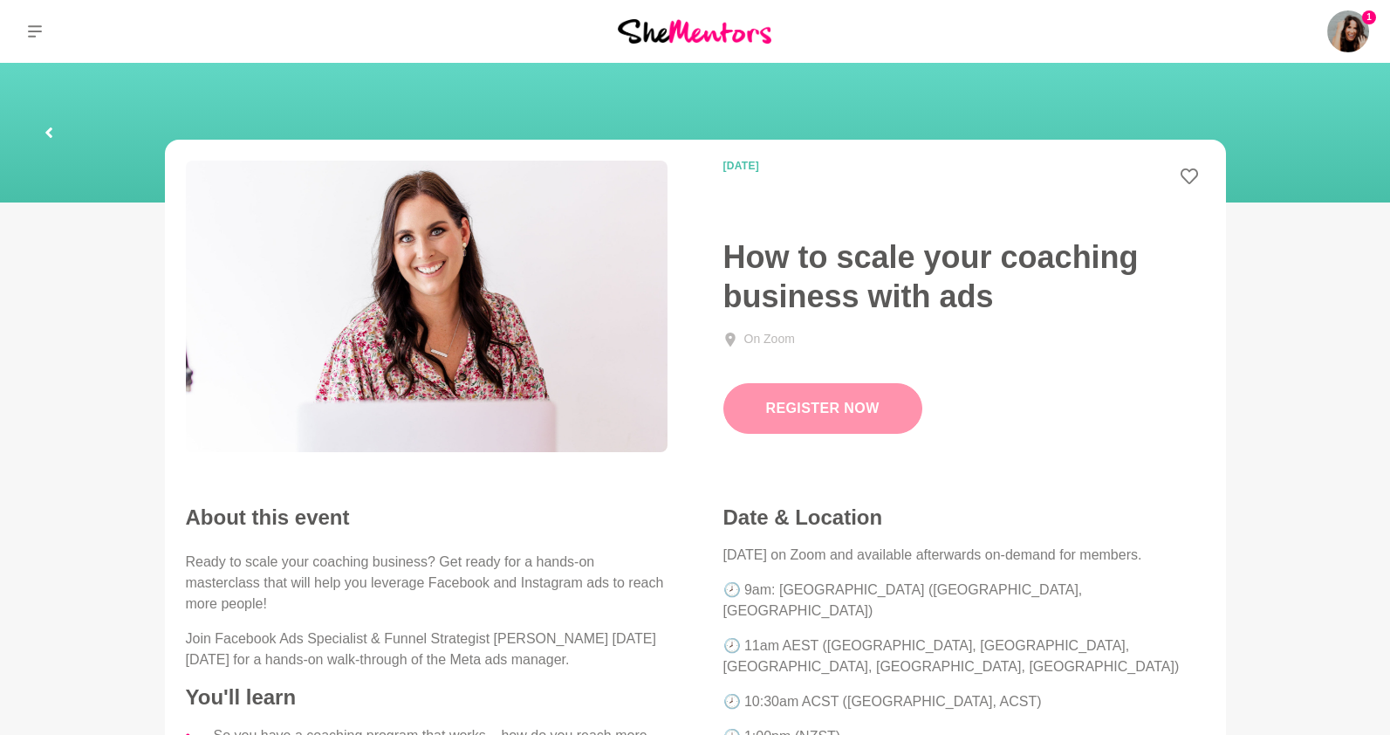
click at [811, 407] on link "Register Now" at bounding box center [822, 408] width 199 height 51
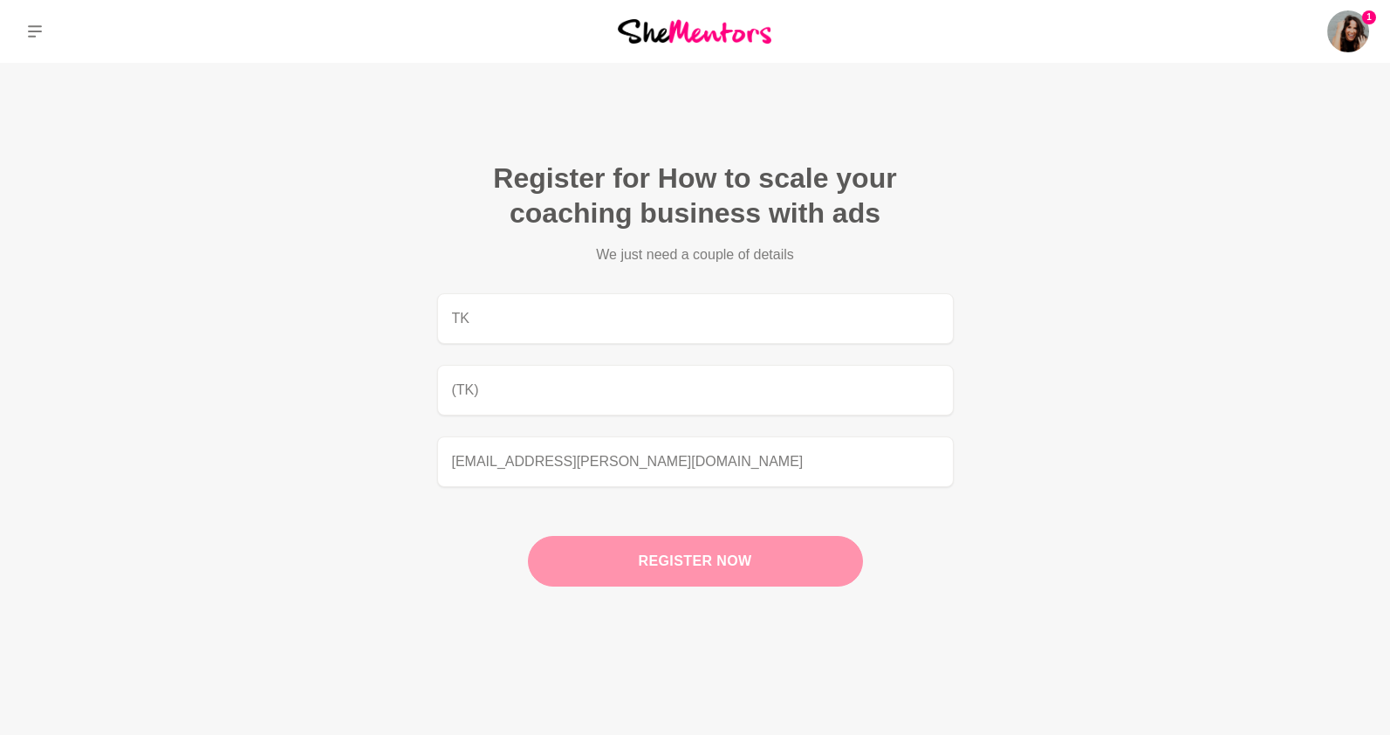
click at [640, 554] on button "Register now" at bounding box center [695, 561] width 335 height 51
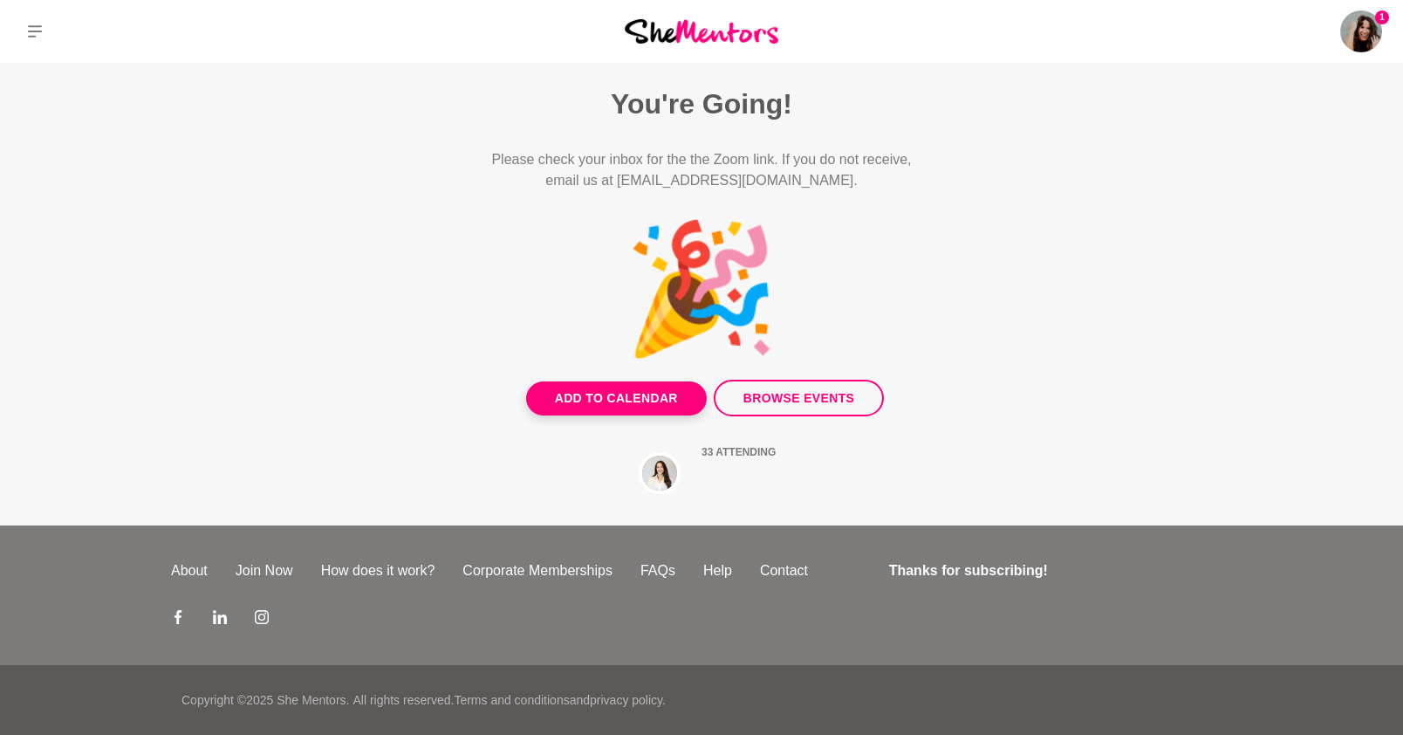
drag, startPoint x: 373, startPoint y: 167, endPoint x: 350, endPoint y: 3, distance: 165.6
click at [373, 168] on section "You're Going! Please check your inbox for the the Zoom link. If you do not rece…" at bounding box center [701, 273] width 670 height 374
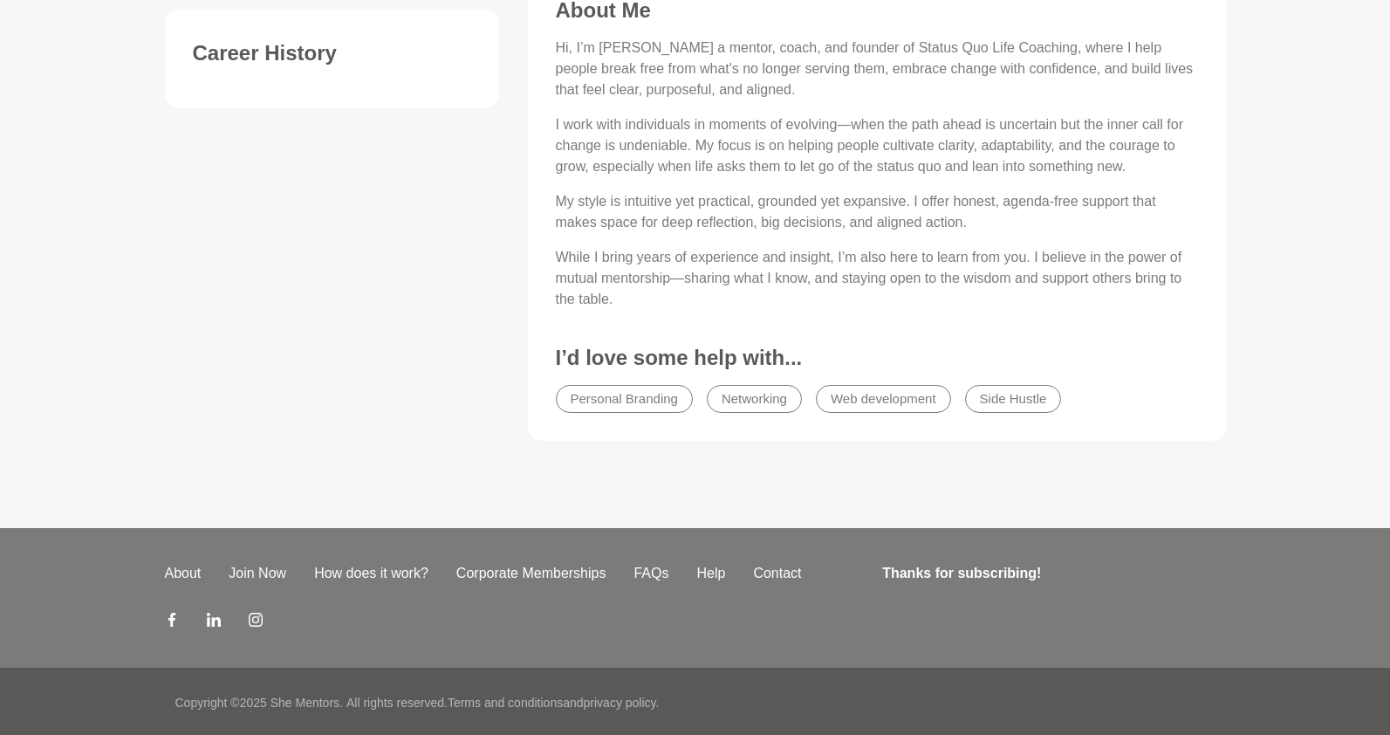
scroll to position [743, 0]
